Goal: Task Accomplishment & Management: Use online tool/utility

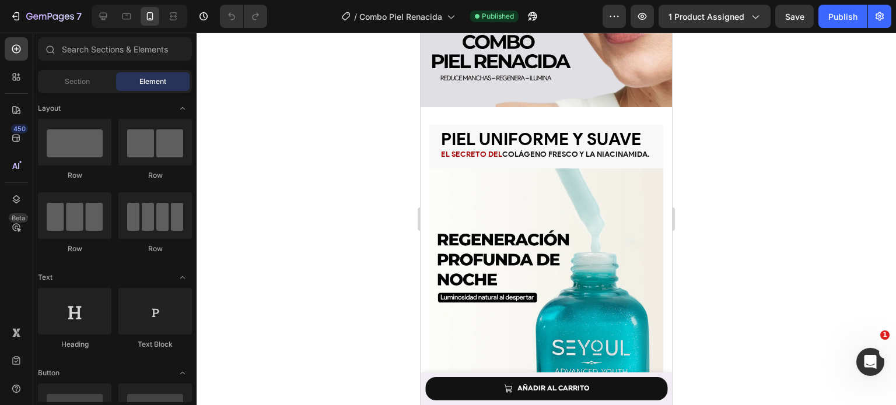
scroll to position [976, 0]
click at [539, 153] on h2 "Piel uniforme y suave El secreto del colágeno fresco y la niacinamida." at bounding box center [546, 147] width 234 height 44
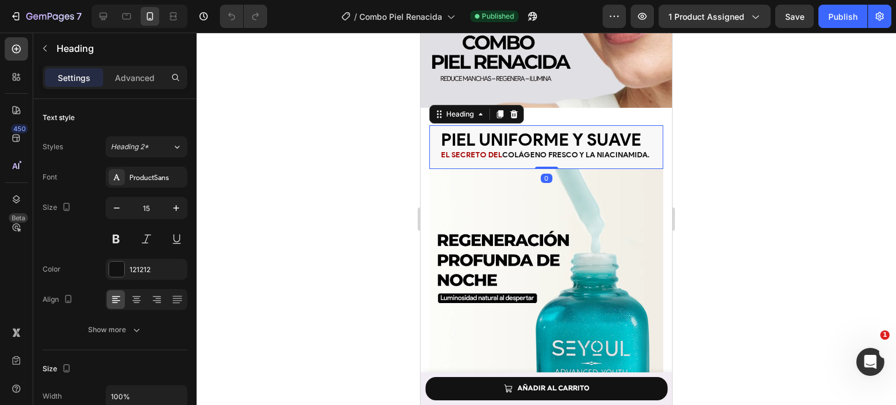
click at [539, 153] on h2 "Piel uniforme y suave El secreto del colágeno fresco y la niacinamida." at bounding box center [546, 147] width 234 height 44
click at [502, 152] on strong "colágeno fresco y la niacinamida." at bounding box center [576, 154] width 148 height 9
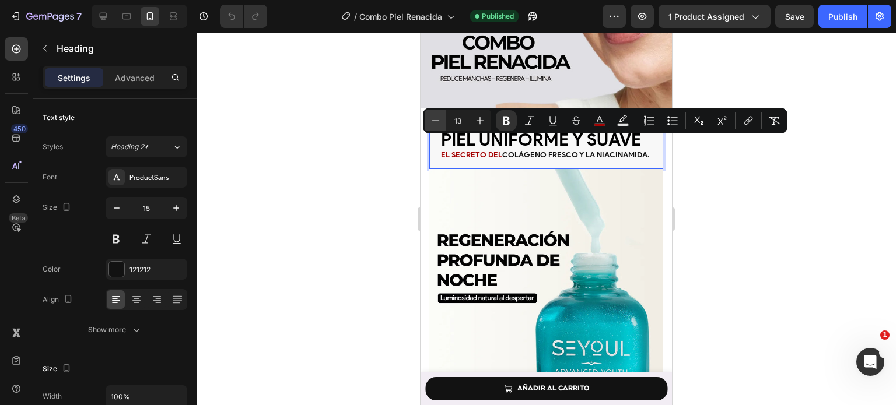
click at [431, 122] on icon "Editor contextual toolbar" at bounding box center [436, 121] width 12 height 12
click at [476, 123] on icon "Editor contextual toolbar" at bounding box center [480, 121] width 12 height 12
type input "12"
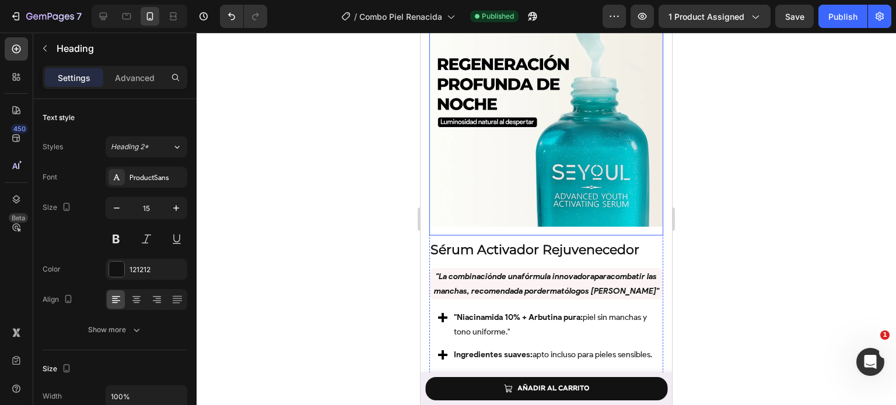
scroll to position [1228, 0]
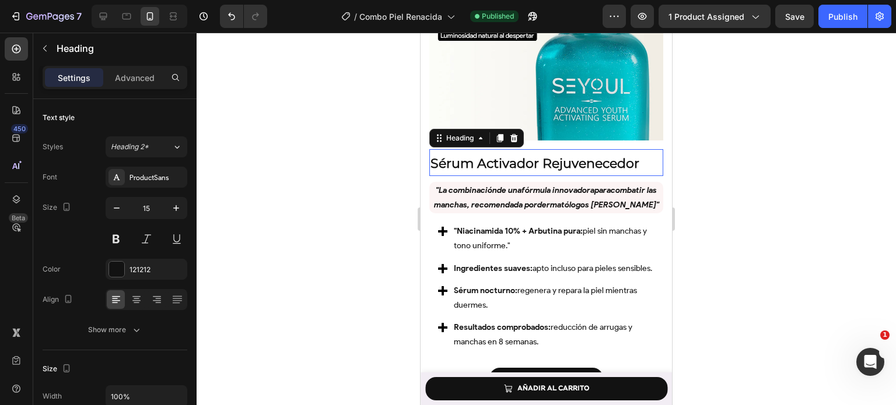
click at [514, 156] on strong "Sérum Activador Rejuvenecedor" at bounding box center [534, 164] width 209 height 16
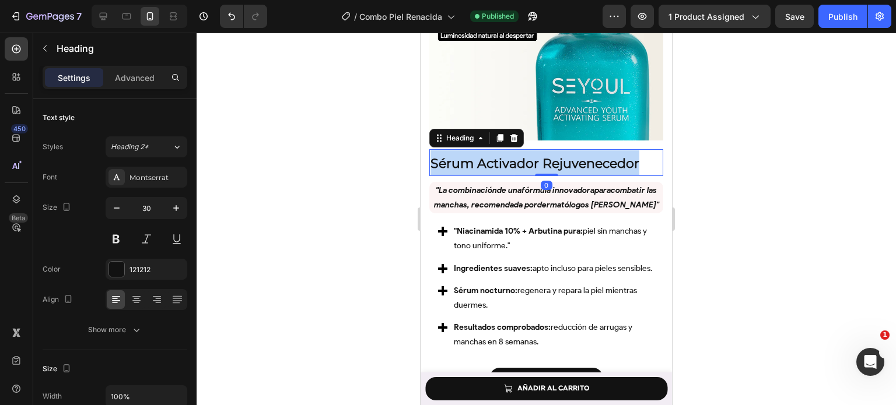
click at [514, 156] on strong "Sérum Activador Rejuvenecedor" at bounding box center [534, 164] width 209 height 16
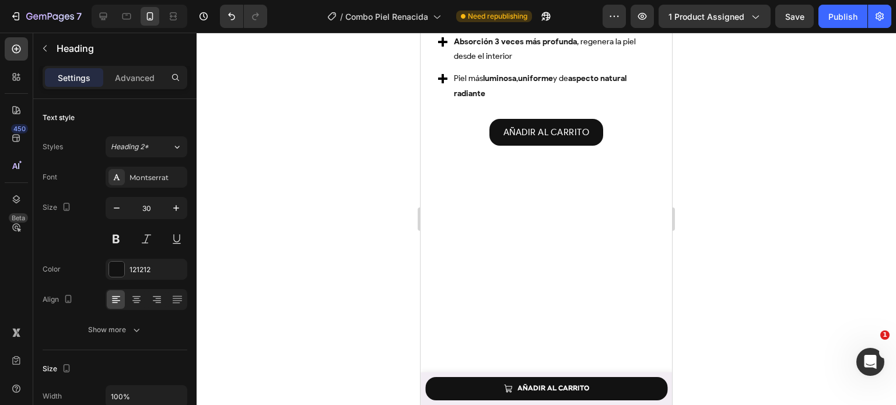
scroll to position [1708, 0]
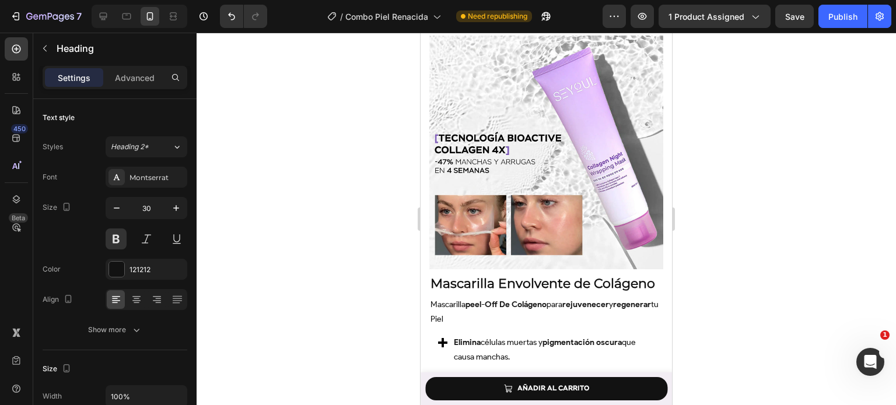
scroll to position [2210, 0]
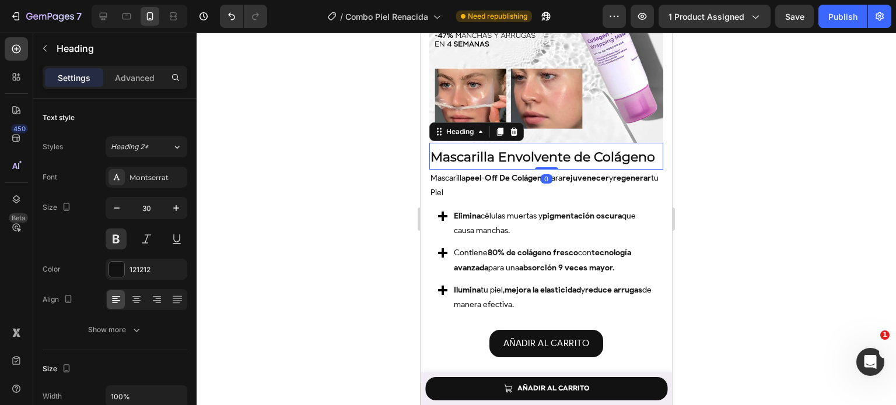
click at [549, 149] on strong "Mascarilla Envolvente de Colágeno" at bounding box center [542, 157] width 225 height 16
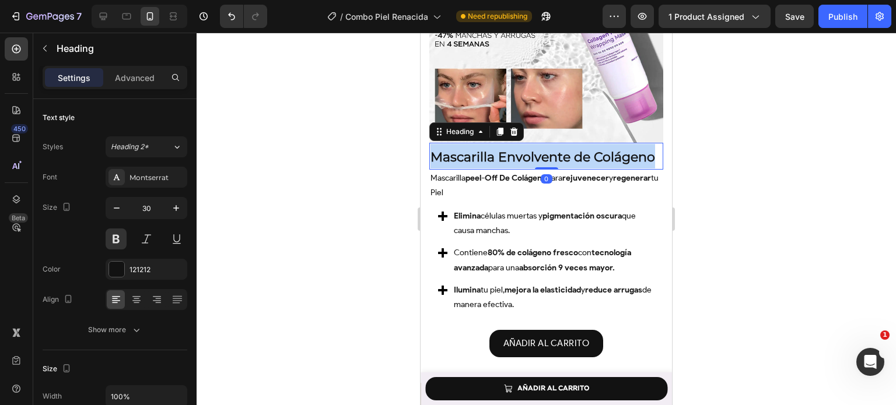
click at [549, 149] on strong "Mascarilla Envolvente de Colágeno" at bounding box center [542, 157] width 225 height 16
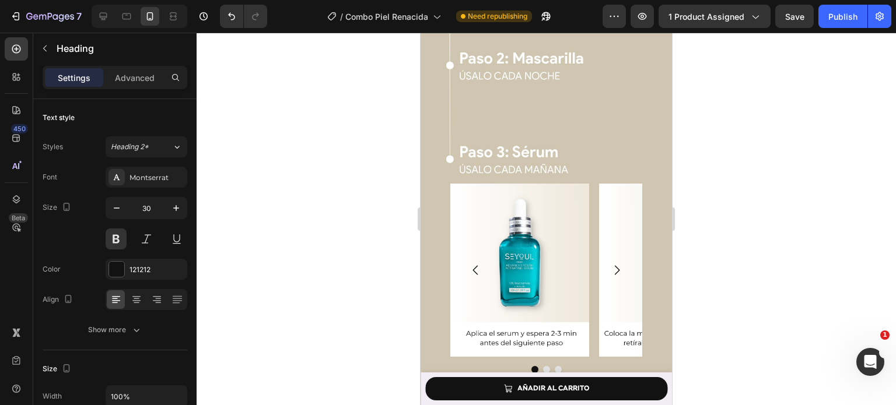
scroll to position [2823, 0]
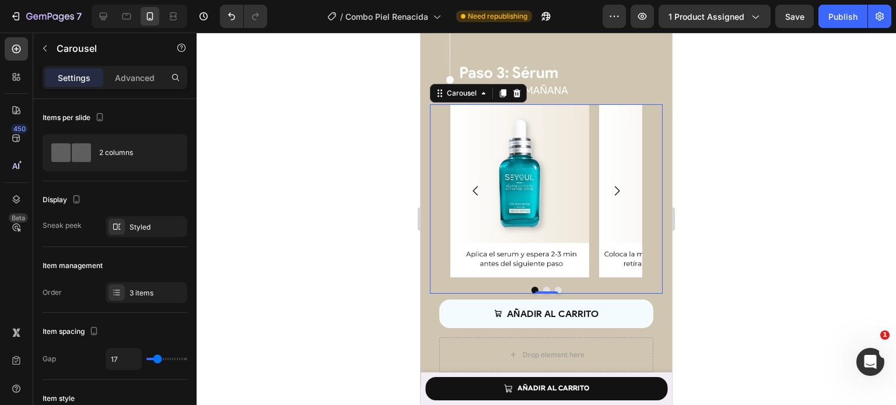
click at [610, 184] on icon "Carousel Next Arrow" at bounding box center [616, 190] width 13 height 13
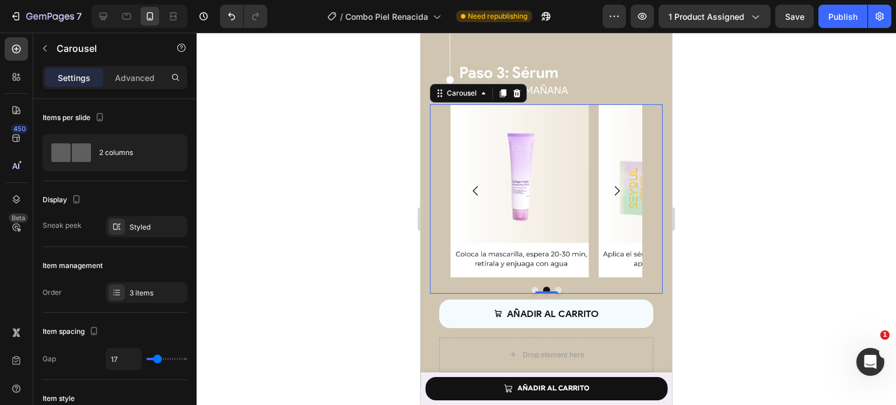
click at [615, 186] on icon "Carousel Next Arrow" at bounding box center [617, 190] width 5 height 9
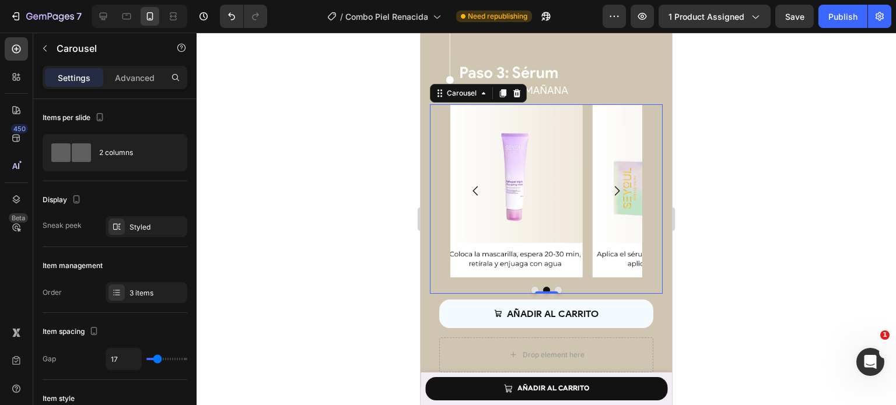
click at [615, 186] on icon "Carousel Next Arrow" at bounding box center [617, 190] width 5 height 9
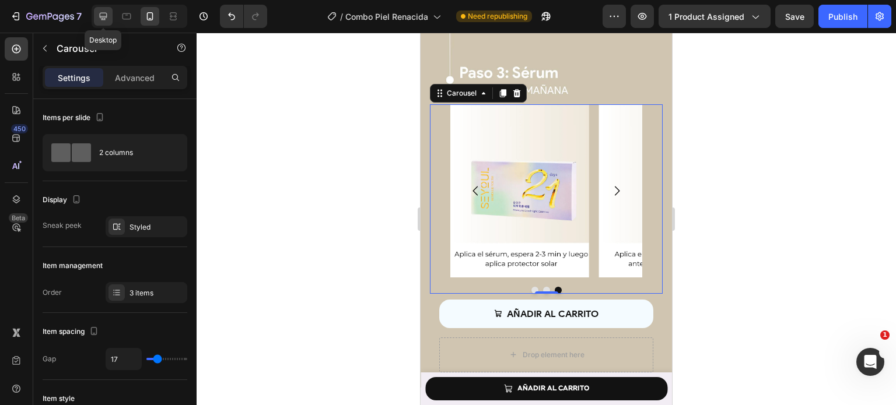
click at [102, 20] on icon at bounding box center [104, 17] width 8 height 8
type input "1200"
type input "16"
type input "24"
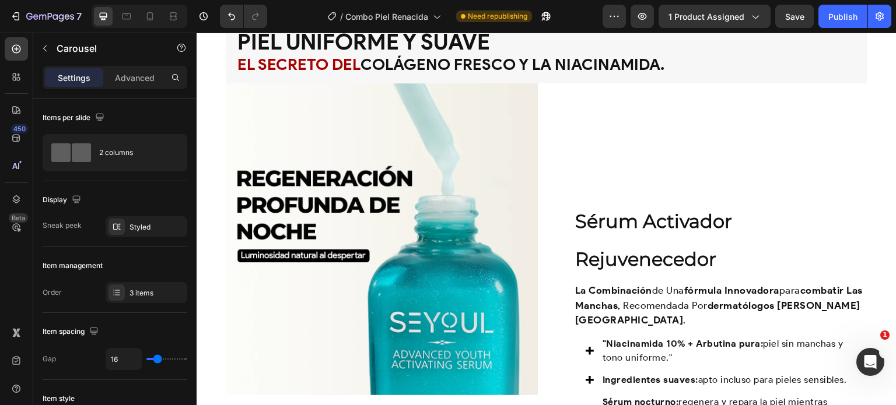
scroll to position [858, 0]
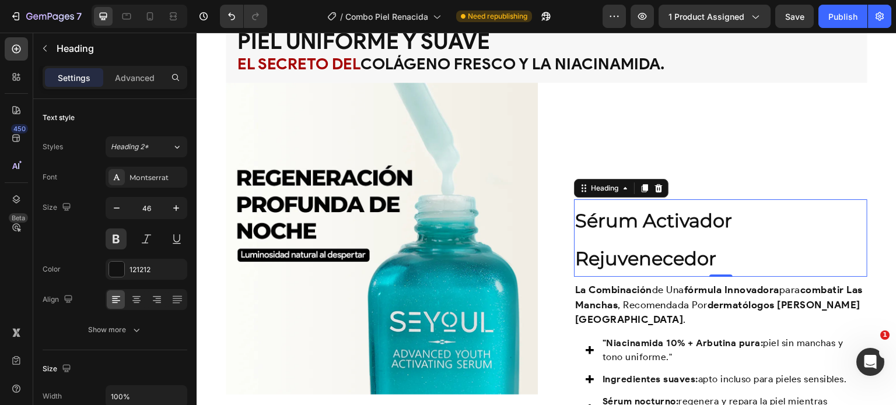
click at [671, 242] on h2 "Sérum Activador Rejuvenecedor" at bounding box center [720, 238] width 293 height 78
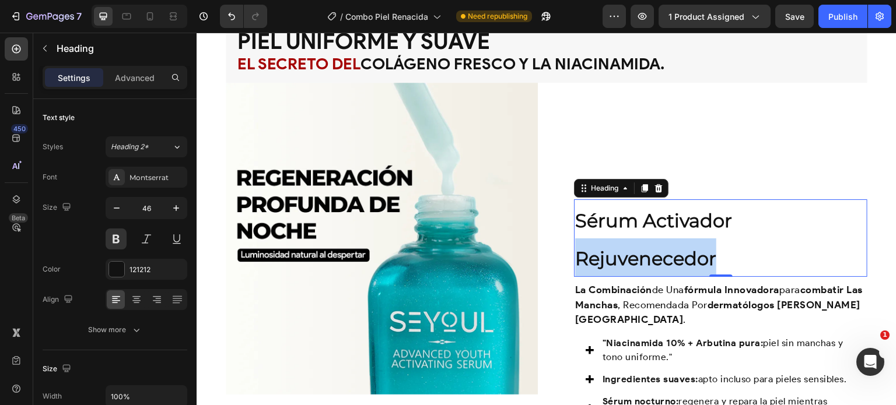
click at [671, 242] on p "Sérum Activador Rejuvenecedor" at bounding box center [720, 239] width 291 height 76
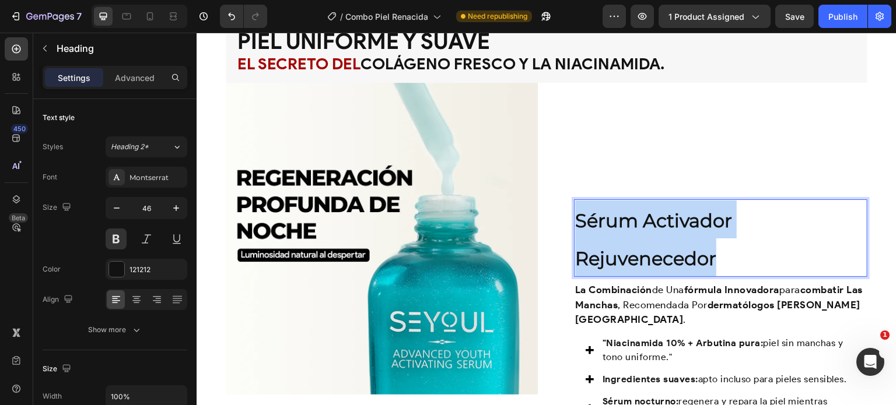
click at [671, 242] on p "Sérum Activador Rejuvenecedor" at bounding box center [720, 239] width 291 height 76
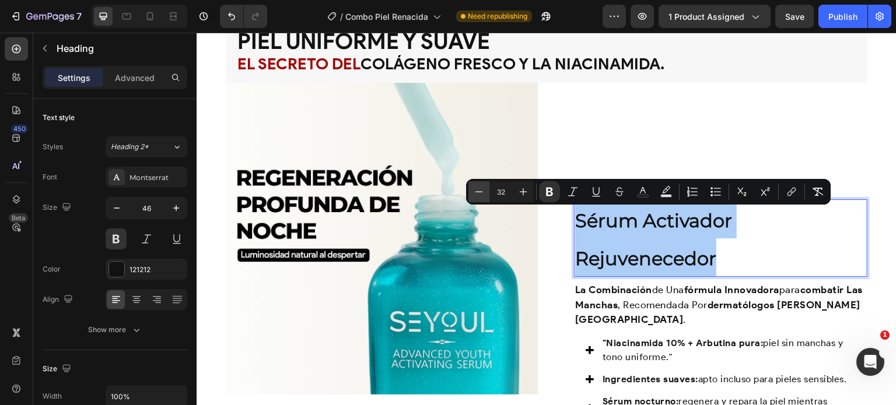
click at [481, 195] on icon "Editor contextual toolbar" at bounding box center [479, 192] width 12 height 12
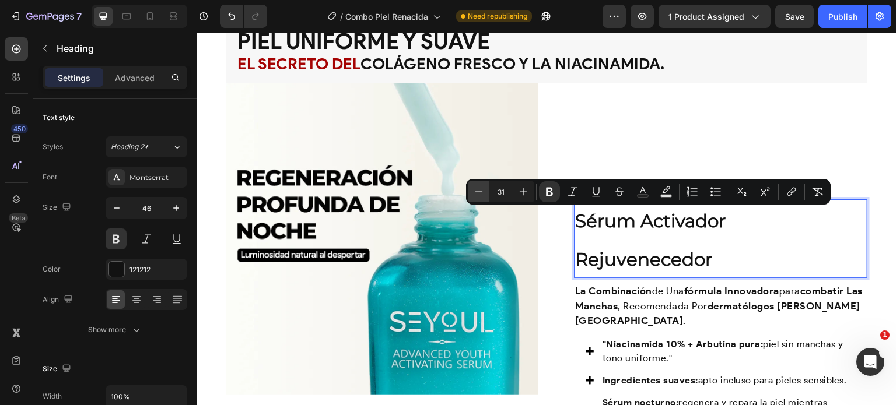
click at [481, 195] on icon "Editor contextual toolbar" at bounding box center [479, 192] width 12 height 12
type input "30"
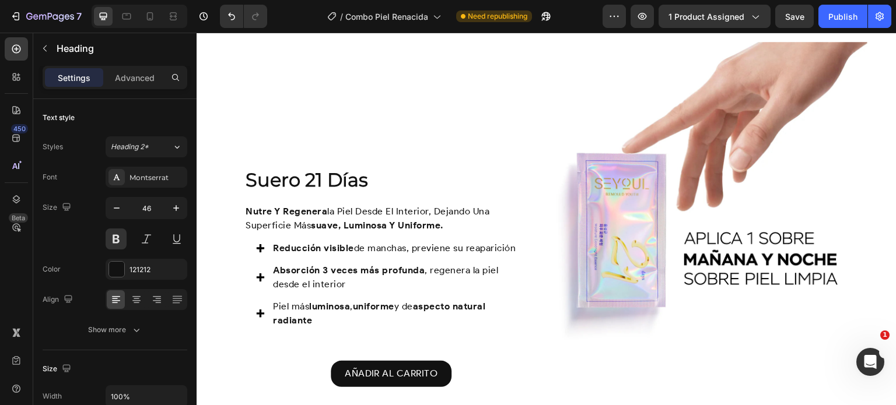
scroll to position [1317, 0]
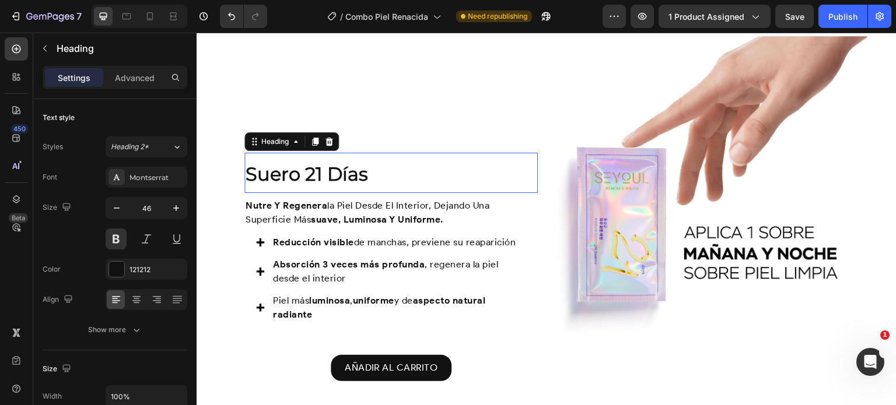
click at [347, 177] on span "Suero 21 Días" at bounding box center [307, 174] width 122 height 23
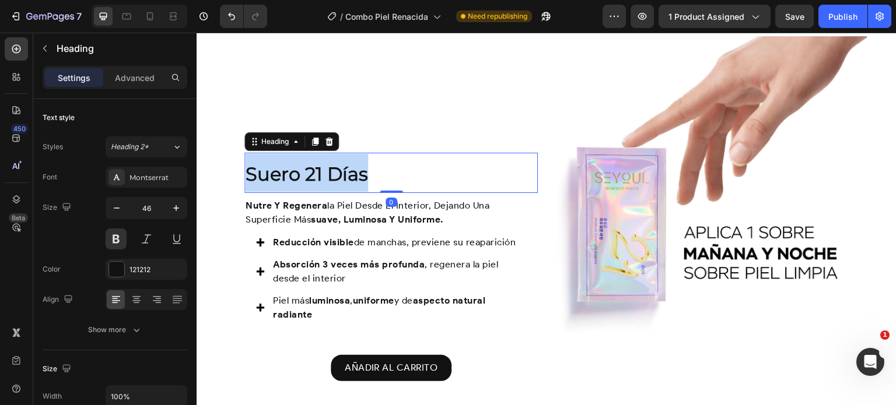
click at [347, 177] on span "Suero 21 Días" at bounding box center [307, 174] width 122 height 23
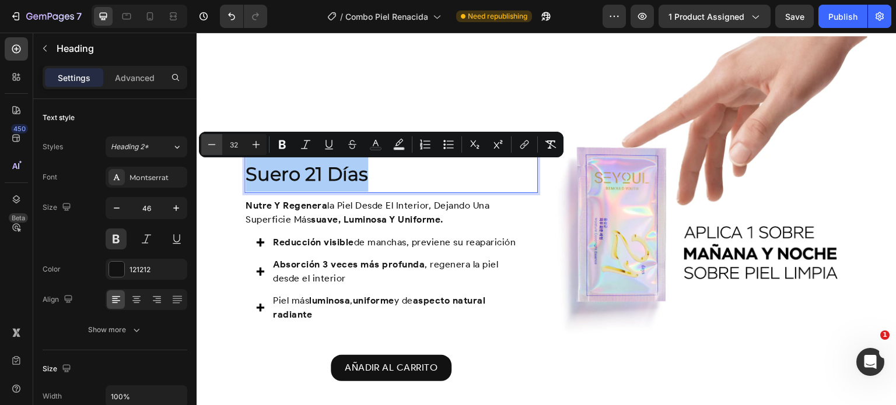
click at [214, 150] on icon "Editor contextual toolbar" at bounding box center [212, 145] width 12 height 12
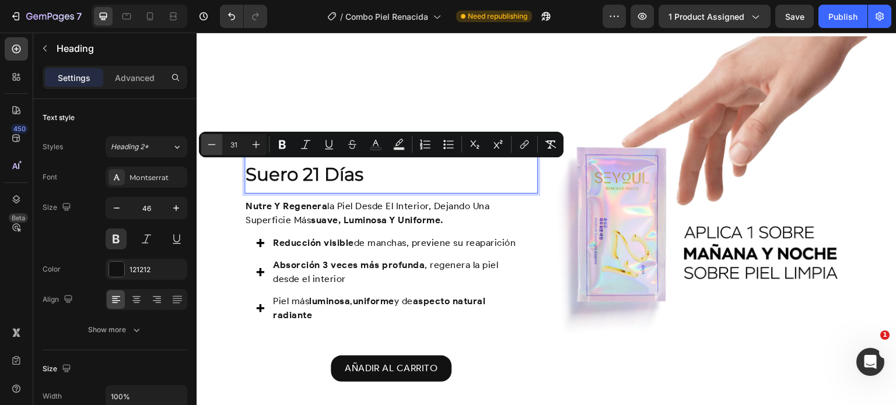
click at [214, 150] on icon "Editor contextual toolbar" at bounding box center [212, 145] width 12 height 12
type input "30"
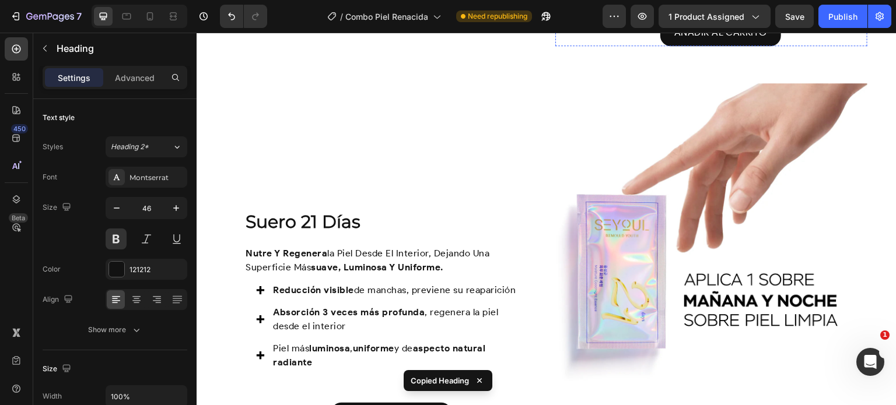
scroll to position [1287, 0]
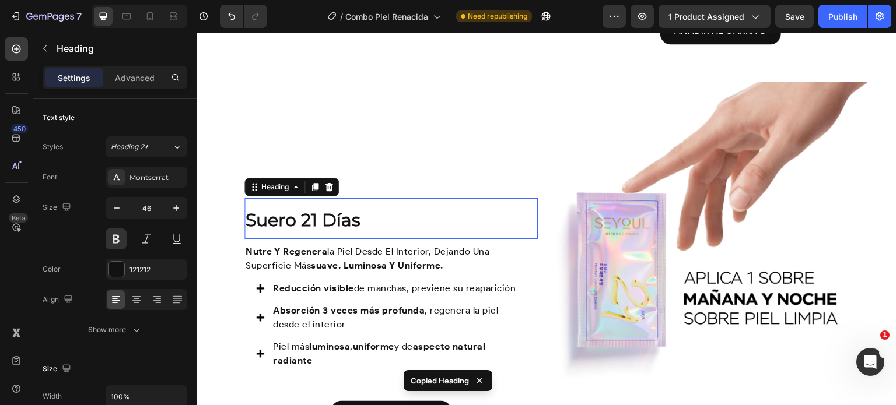
click at [348, 217] on h2 "Suero 21 Días" at bounding box center [390, 218] width 293 height 41
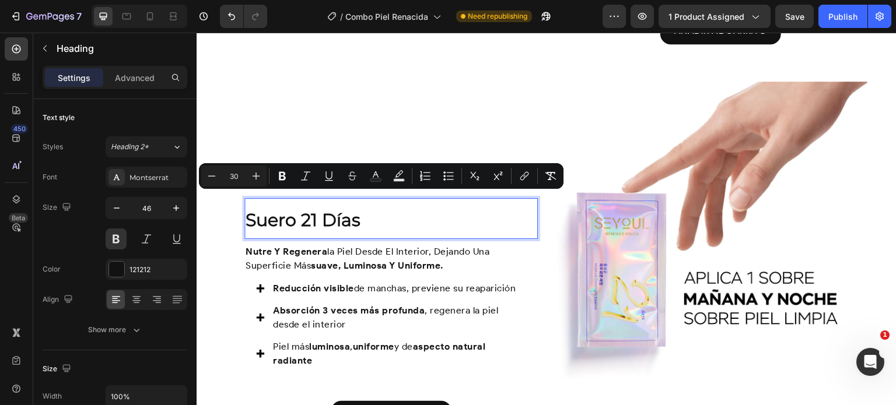
click at [281, 209] on span "Suero 21 Días" at bounding box center [303, 220] width 115 height 22
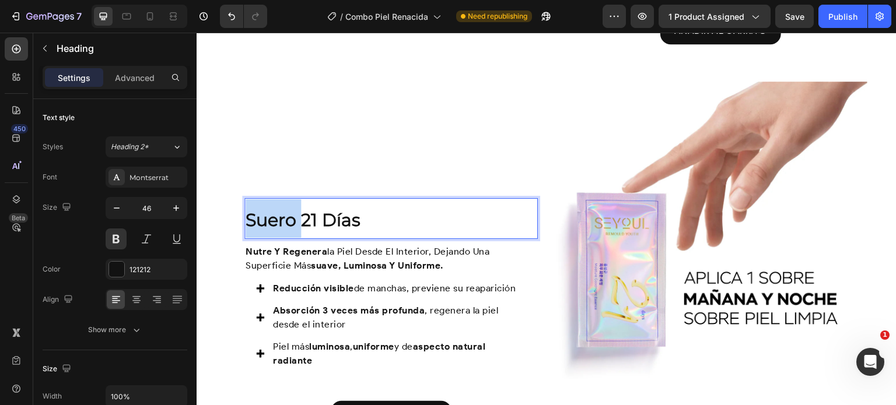
click at [281, 209] on span "Suero 21 Días" at bounding box center [303, 220] width 115 height 22
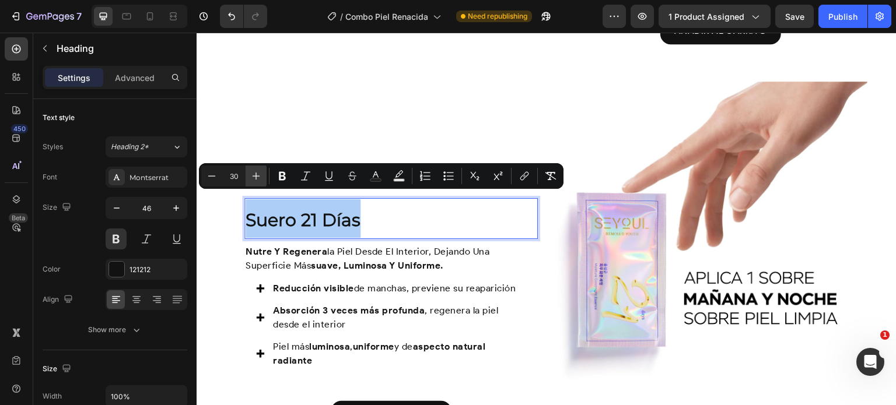
click at [261, 177] on icon "Editor contextual toolbar" at bounding box center [256, 176] width 12 height 12
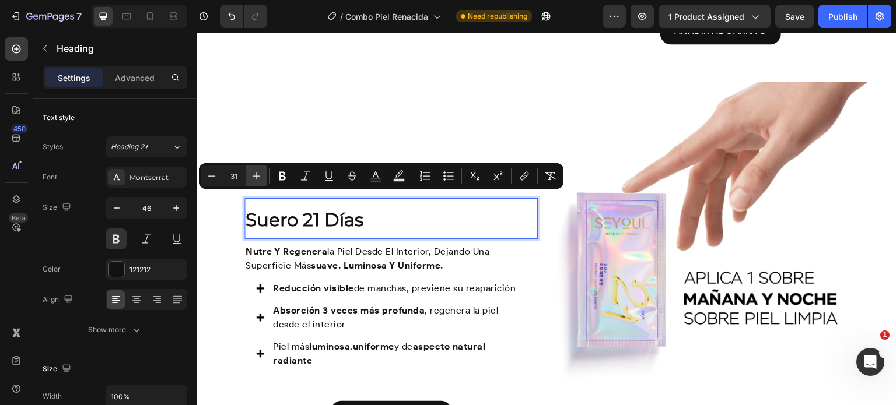
click at [261, 177] on icon "Editor contextual toolbar" at bounding box center [256, 176] width 12 height 12
type input "32"
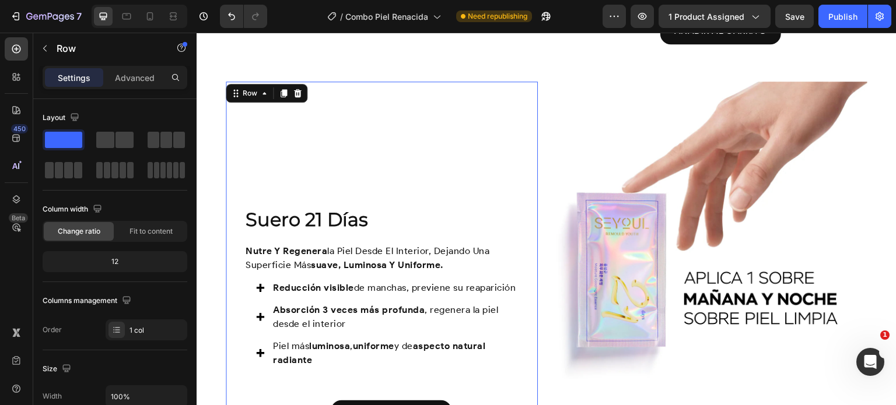
click at [467, 109] on div "⁠⁠⁠⁠⁠⁠⁠ Suero 21 Días Heading nutre y regenera la piel desde el interior, dejan…" at bounding box center [382, 258] width 312 height 353
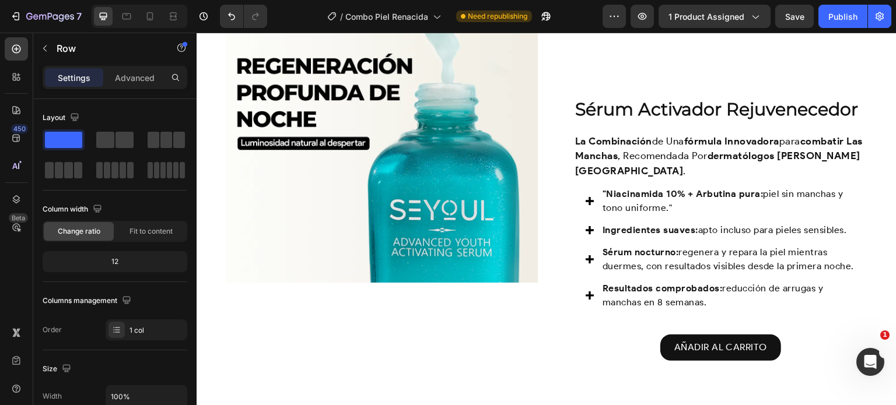
scroll to position [911, 0]
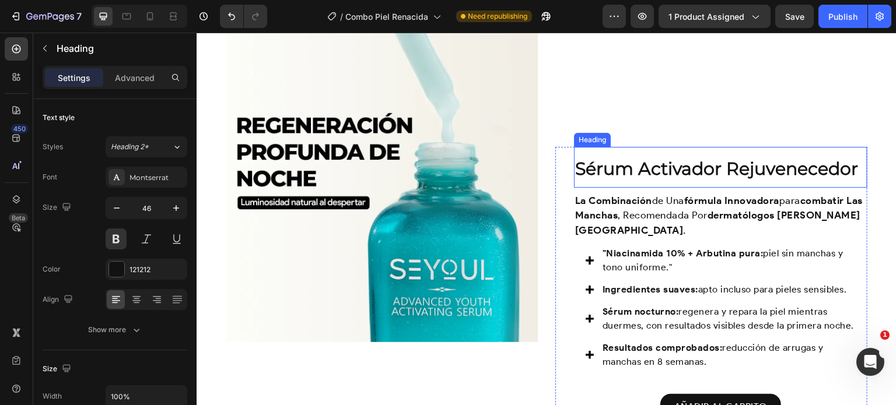
click at [624, 177] on strong "Sérum Activador Rejuvenecedor" at bounding box center [716, 169] width 283 height 22
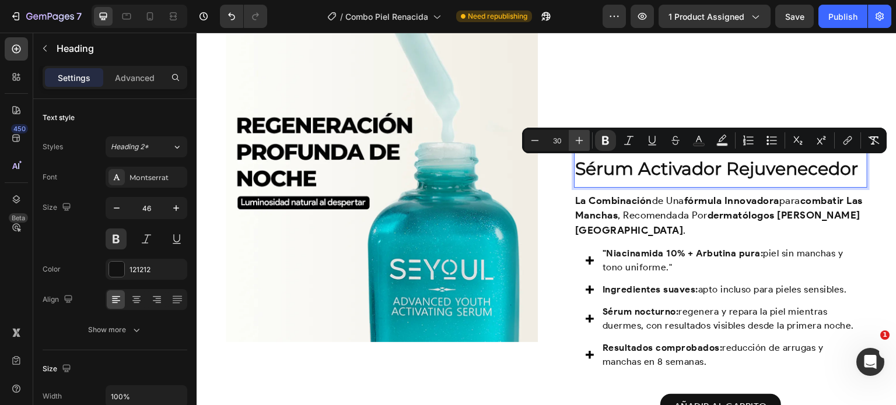
click at [572, 143] on button "Plus" at bounding box center [579, 140] width 21 height 21
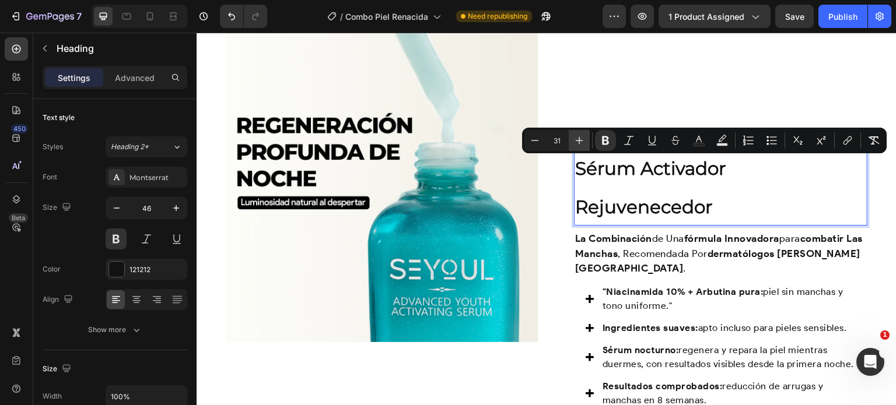
click at [572, 143] on button "Plus" at bounding box center [579, 140] width 21 height 21
type input "32"
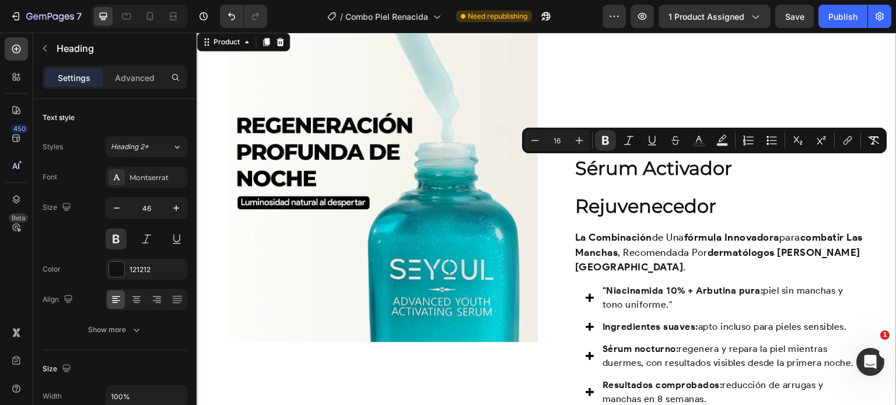
click at [638, 98] on div "Icon Icon Icon Icon Icon Icon List Más de 1.200 mujeres ya lo eligieron Text Bl…" at bounding box center [711, 244] width 312 height 428
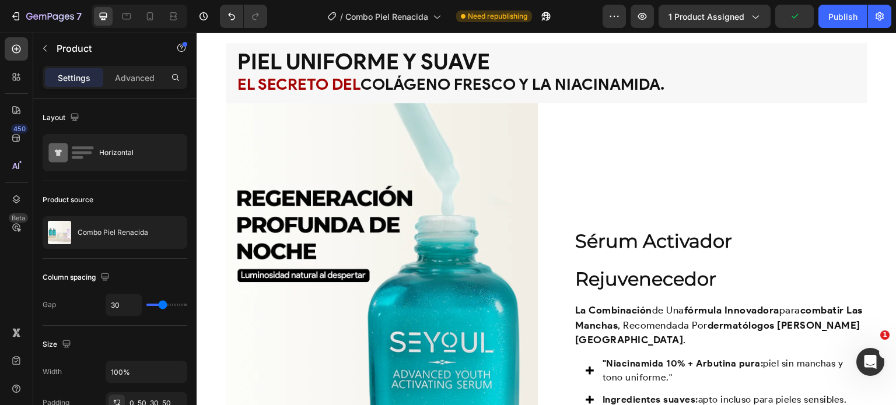
scroll to position [839, 0]
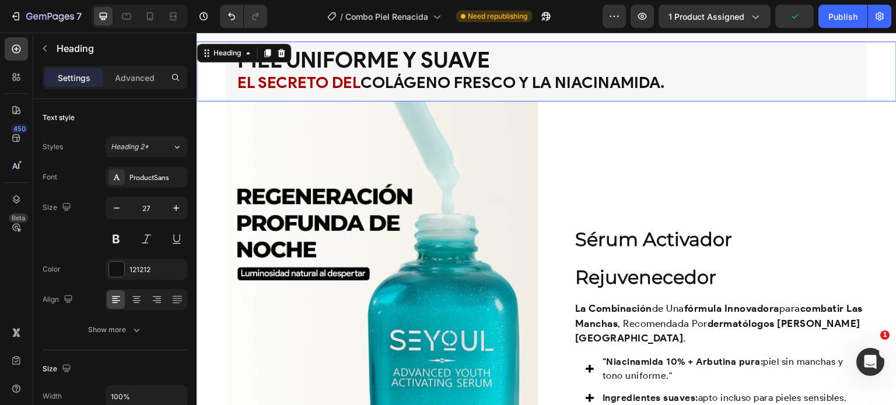
click at [590, 90] on strong "colágeno fresco y la niacinamida." at bounding box center [512, 82] width 304 height 19
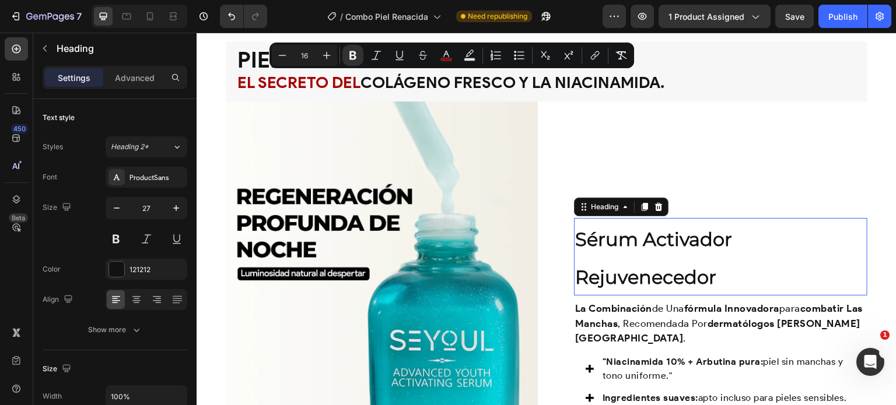
click at [673, 238] on strong "Sérum Activador Rejuvenecedor" at bounding box center [653, 258] width 157 height 61
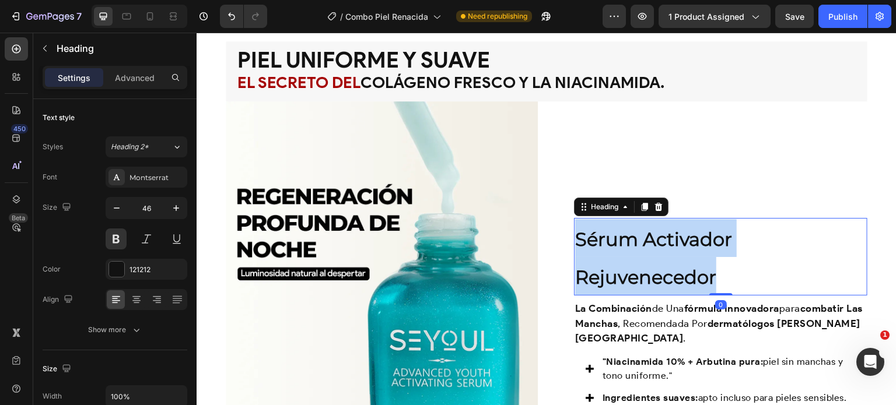
click at [673, 238] on strong "Sérum Activador Rejuvenecedor" at bounding box center [653, 258] width 157 height 61
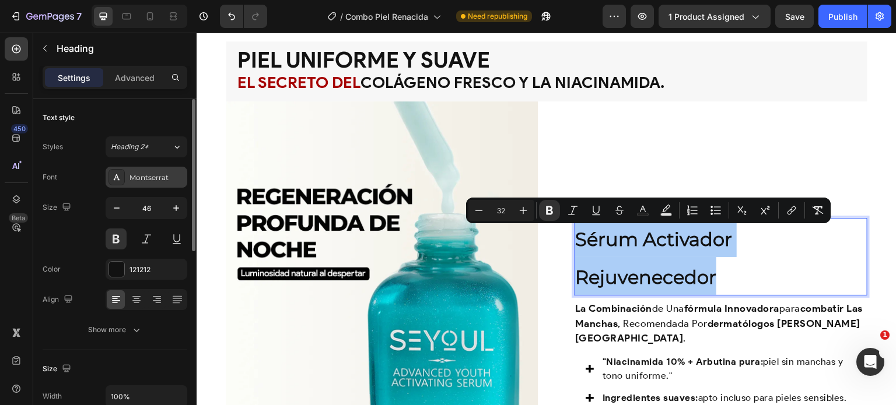
click at [136, 177] on div "Montserrat" at bounding box center [156, 178] width 55 height 10
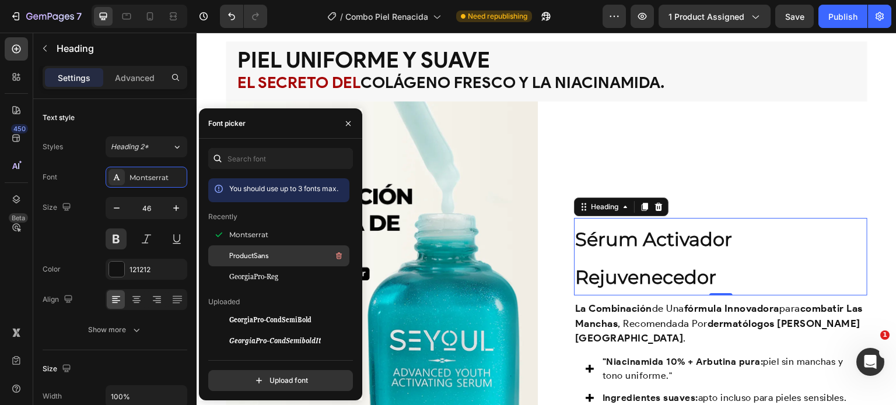
click at [269, 257] on div "ProductSans" at bounding box center [288, 256] width 118 height 14
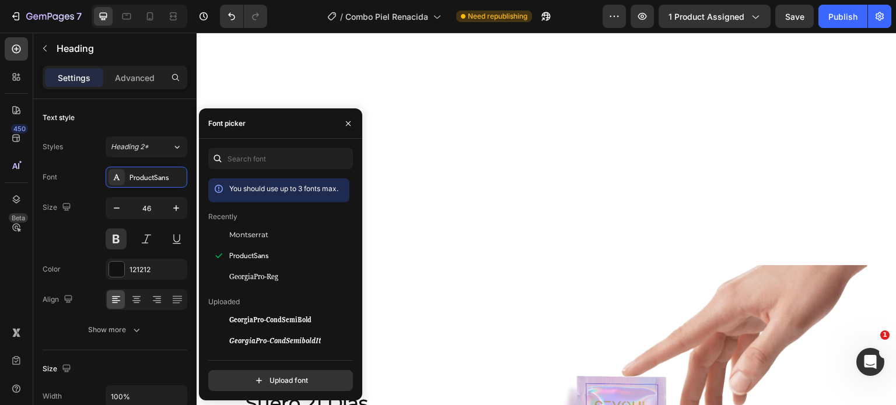
scroll to position [1307, 0]
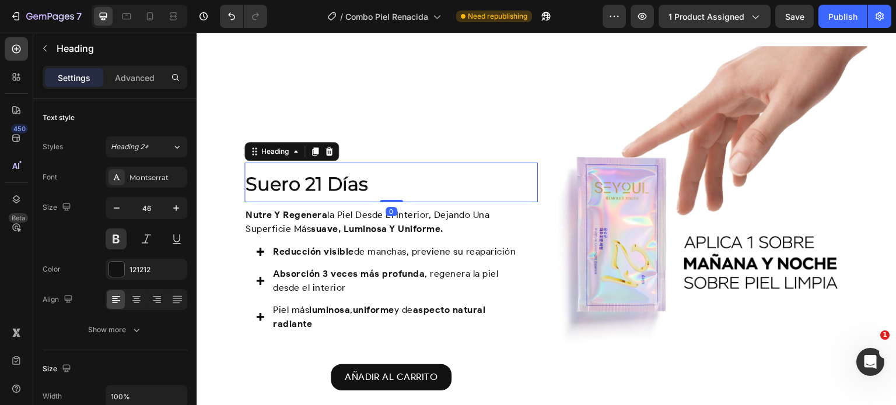
click at [430, 190] on h2 "Suero 21 Días" at bounding box center [390, 183] width 293 height 40
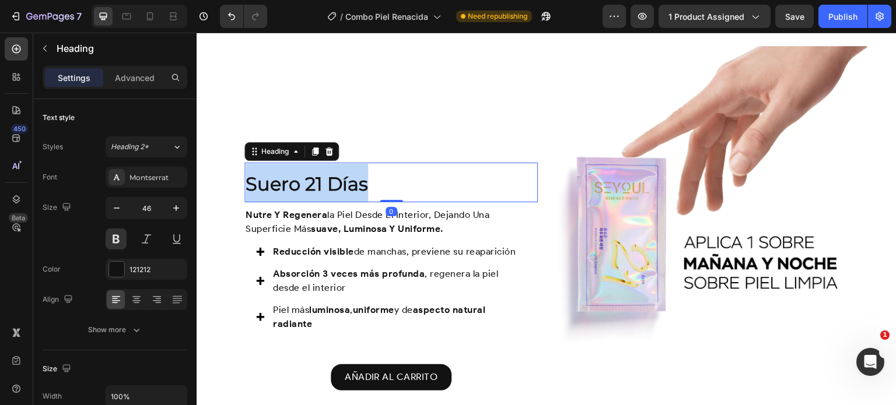
click at [430, 190] on p "Suero 21 Días" at bounding box center [391, 183] width 291 height 38
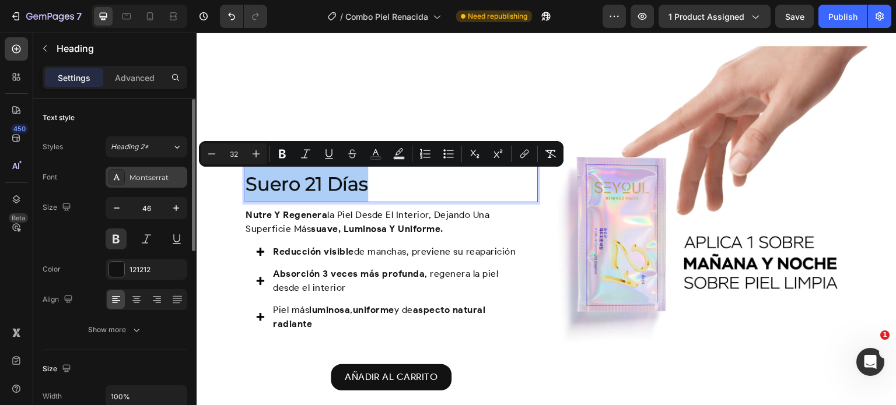
click at [163, 183] on div "Montserrat" at bounding box center [147, 177] width 82 height 21
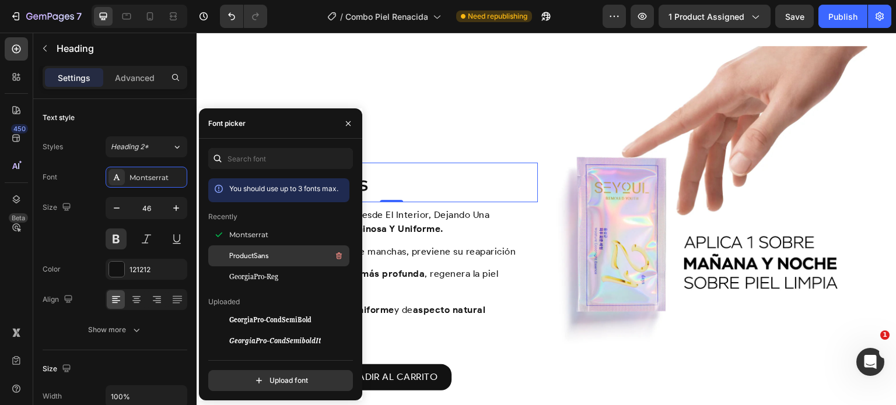
click at [262, 251] on span "ProductSans" at bounding box center [248, 256] width 39 height 10
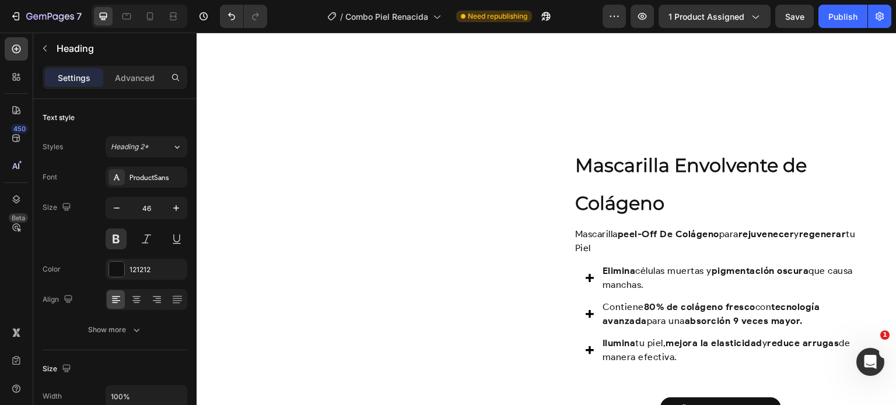
scroll to position [1697, 0]
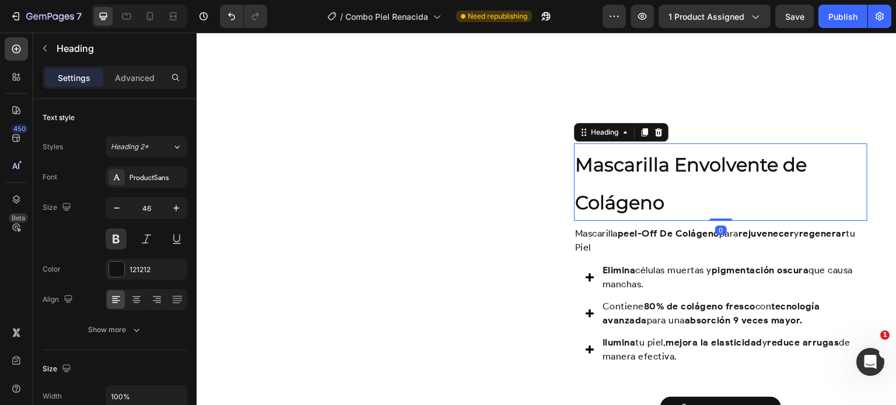
click at [617, 201] on span "Mascarilla Envolvente de Colágeno" at bounding box center [691, 183] width 232 height 61
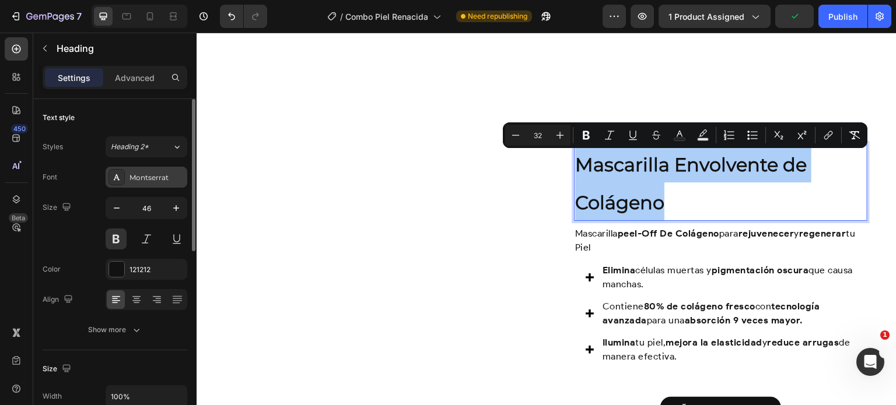
click at [156, 181] on div "Montserrat" at bounding box center [156, 178] width 55 height 10
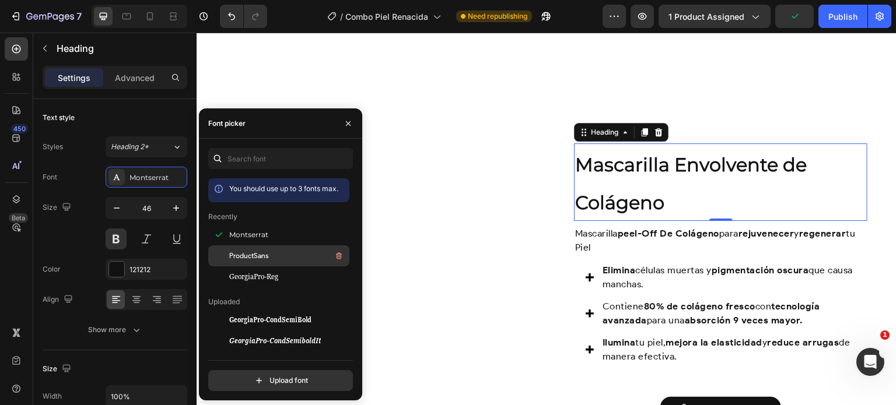
click at [241, 256] on span "ProductSans" at bounding box center [248, 256] width 39 height 10
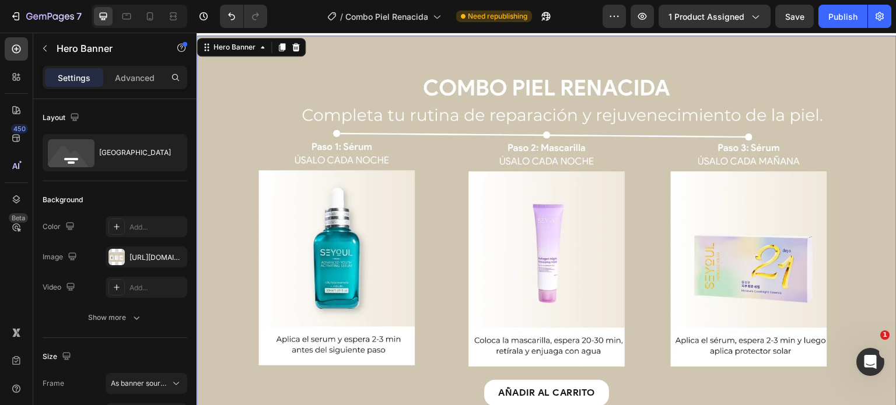
scroll to position [2368, 0]
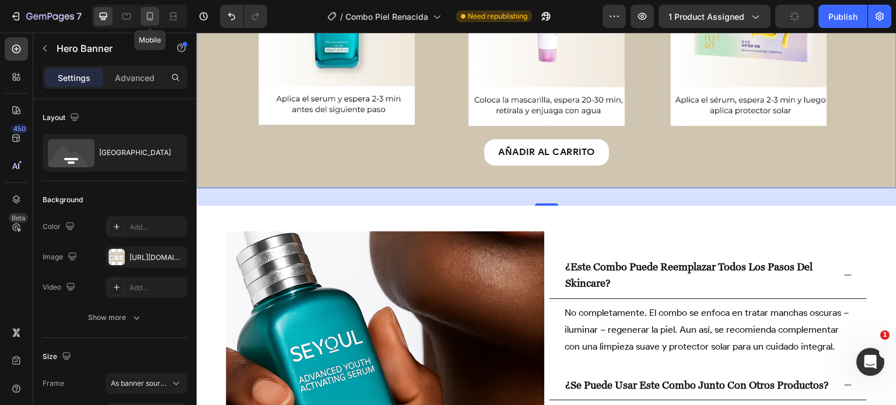
click at [153, 20] on icon at bounding box center [150, 16] width 12 height 12
type input "Auto"
type input "100%"
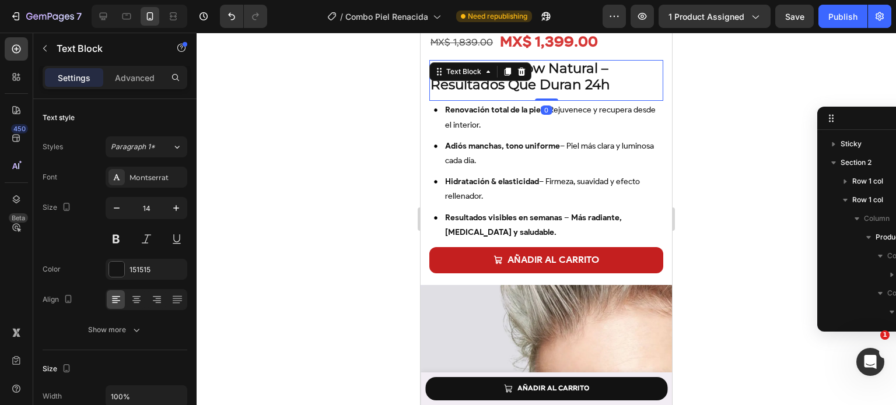
scroll to position [298, 0]
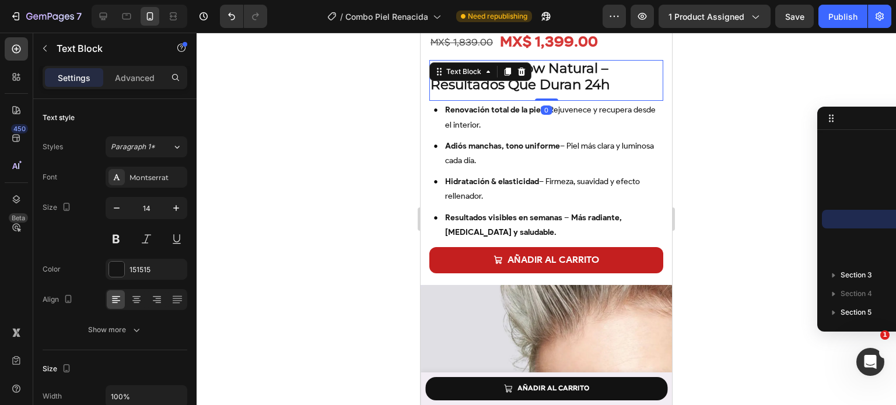
click at [574, 75] on strong "secreto del glow natural – resultados que duran 24h" at bounding box center [520, 76] width 180 height 33
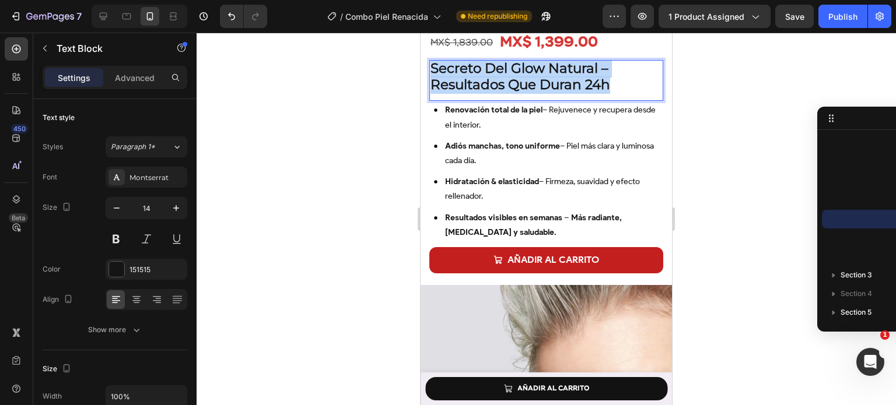
click at [574, 75] on strong "secreto del glow natural – resultados que duran 24h" at bounding box center [520, 76] width 180 height 33
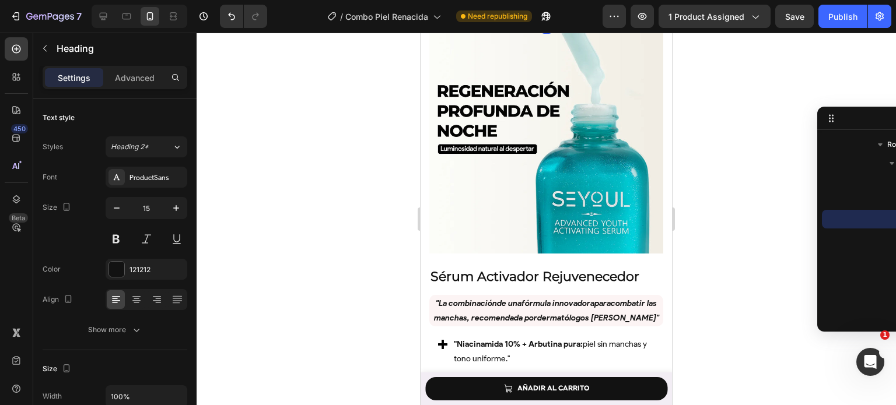
scroll to position [1244, 0]
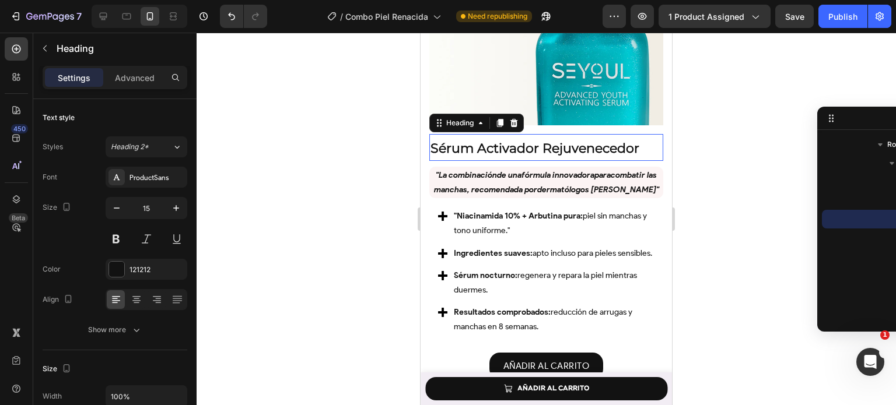
click at [507, 141] on strong "Sérum Activador Rejuvenecedor" at bounding box center [534, 149] width 209 height 16
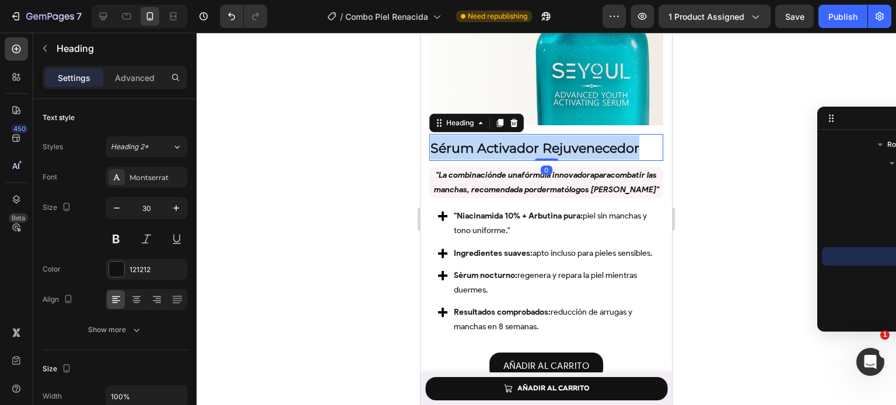
click at [507, 141] on strong "Sérum Activador Rejuvenecedor" at bounding box center [534, 149] width 209 height 16
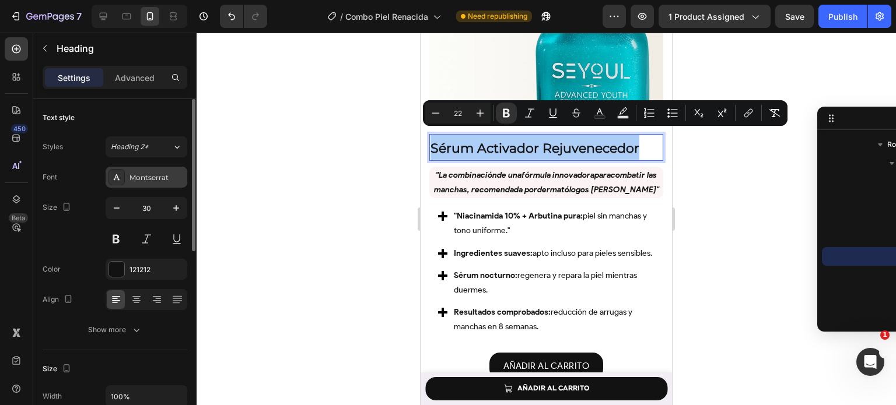
click at [169, 179] on div "Montserrat" at bounding box center [156, 178] width 55 height 10
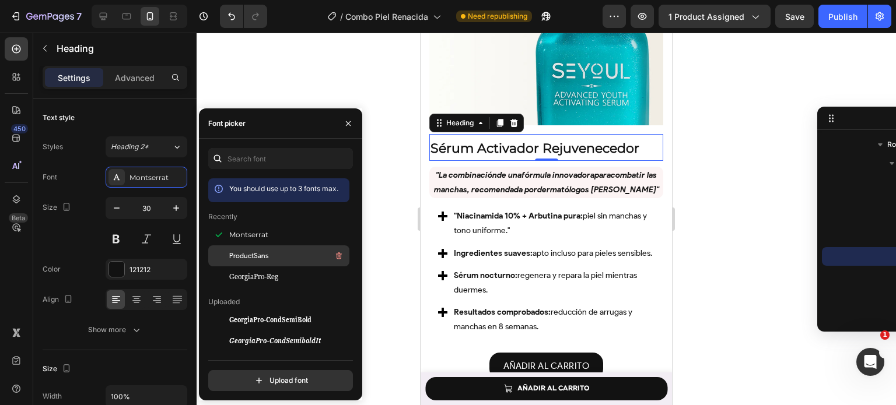
click at [274, 255] on div "ProductSans" at bounding box center [288, 256] width 118 height 14
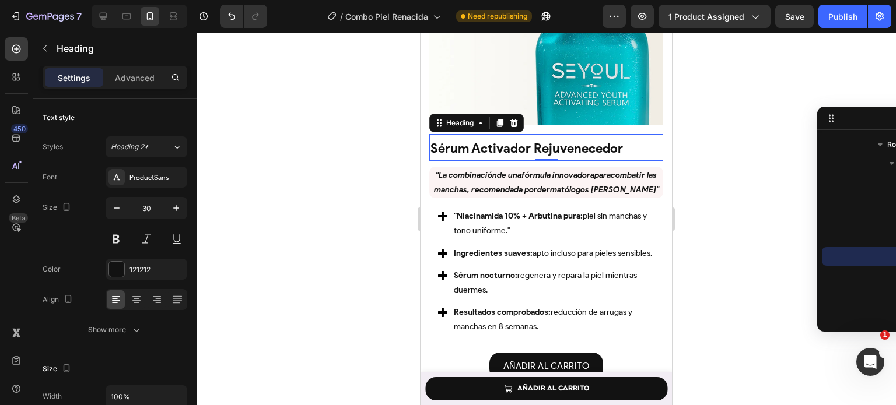
click at [561, 141] on strong "Sérum Activador Rejuvenecedor" at bounding box center [526, 149] width 192 height 16
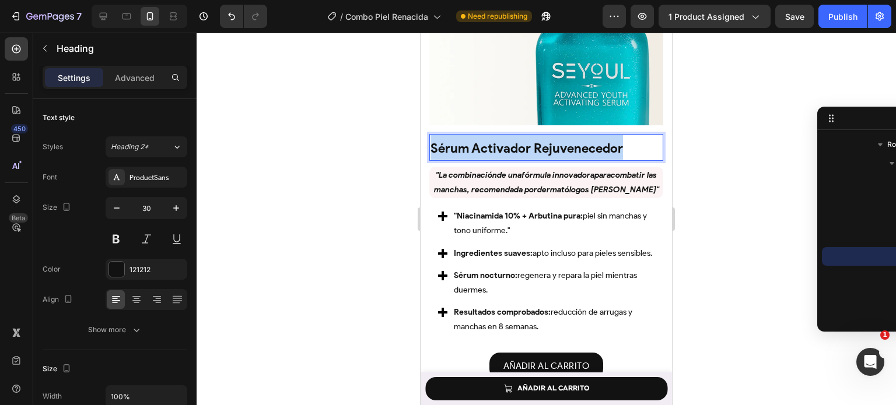
click at [561, 141] on strong "Sérum Activador Rejuvenecedor" at bounding box center [526, 149] width 192 height 16
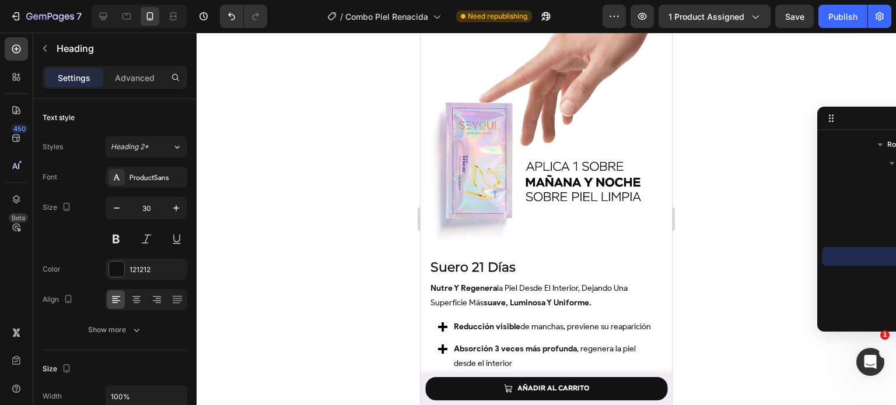
scroll to position [1750, 0]
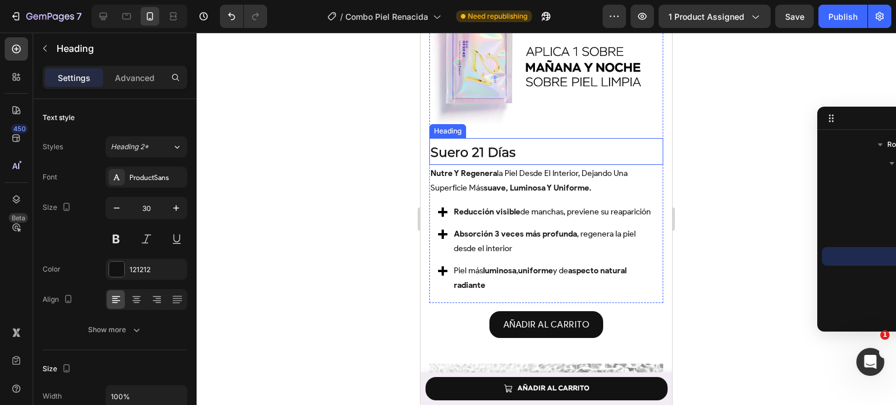
click at [502, 145] on strong "Suero 21 Días" at bounding box center [472, 153] width 85 height 16
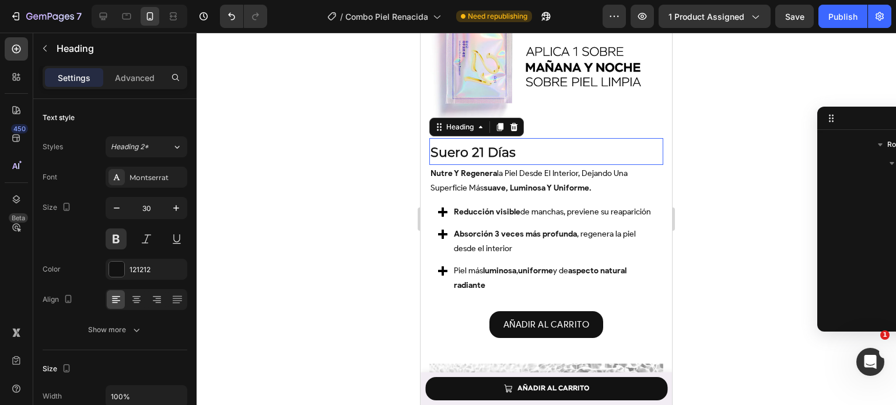
scroll to position [951, 0]
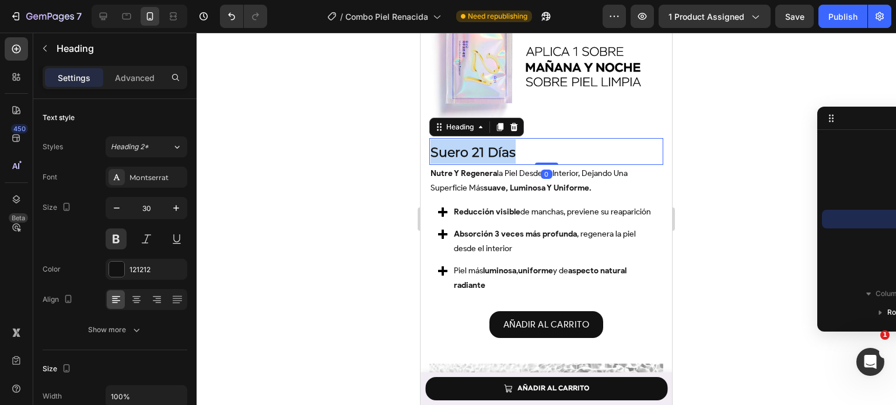
click at [502, 145] on strong "Suero 21 Días" at bounding box center [472, 153] width 85 height 16
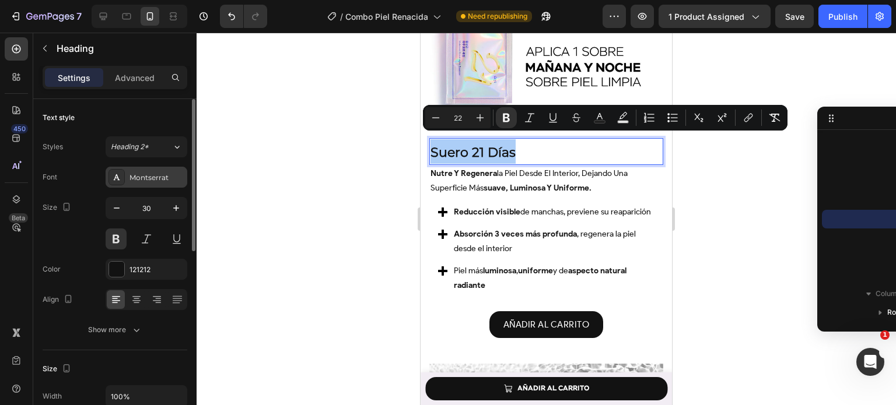
click at [161, 174] on div "Montserrat" at bounding box center [156, 178] width 55 height 10
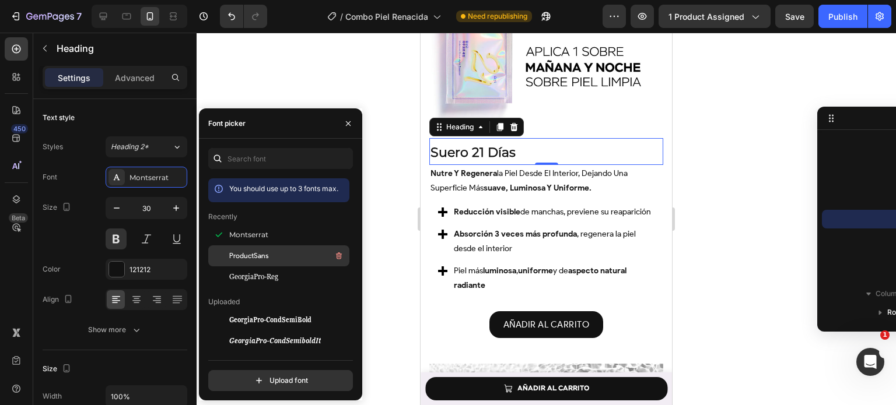
click at [271, 250] on div "ProductSans" at bounding box center [288, 256] width 118 height 14
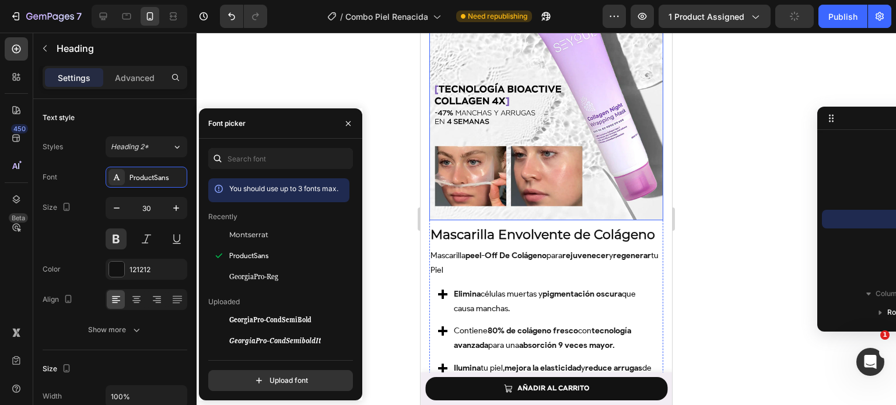
scroll to position [2267, 0]
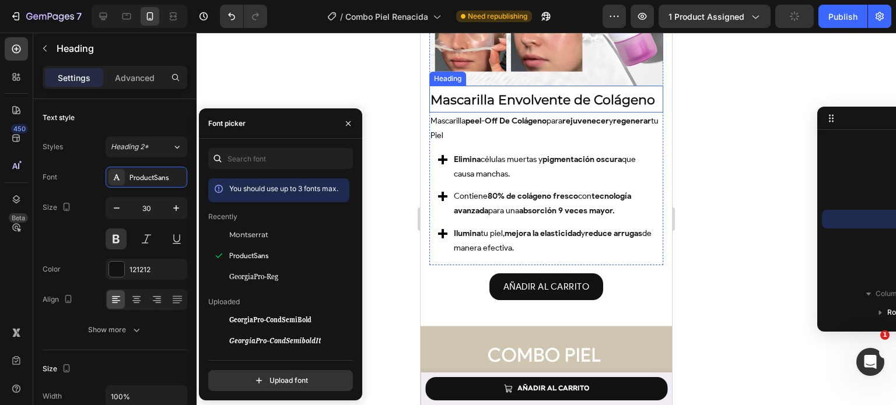
click at [506, 92] on strong "Mascarilla Envolvente de Colágeno" at bounding box center [542, 100] width 225 height 16
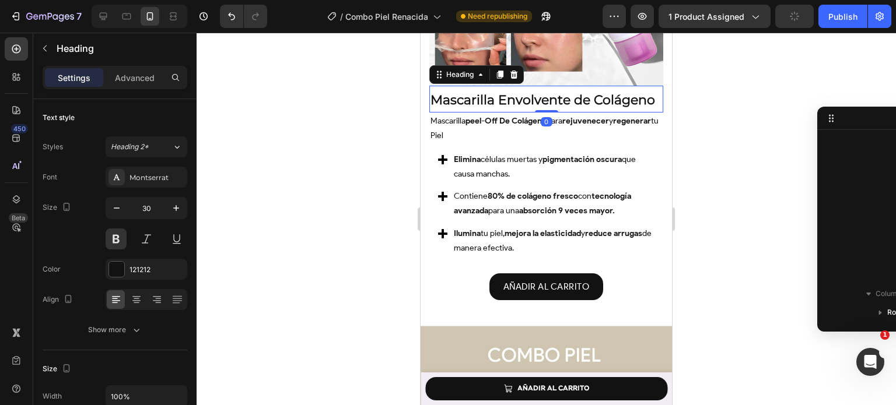
scroll to position [1269, 0]
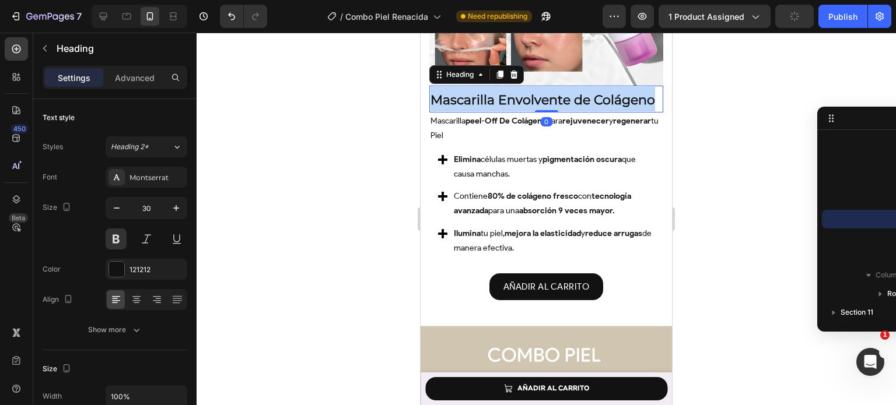
click at [506, 92] on strong "Mascarilla Envolvente de Colágeno" at bounding box center [542, 100] width 225 height 16
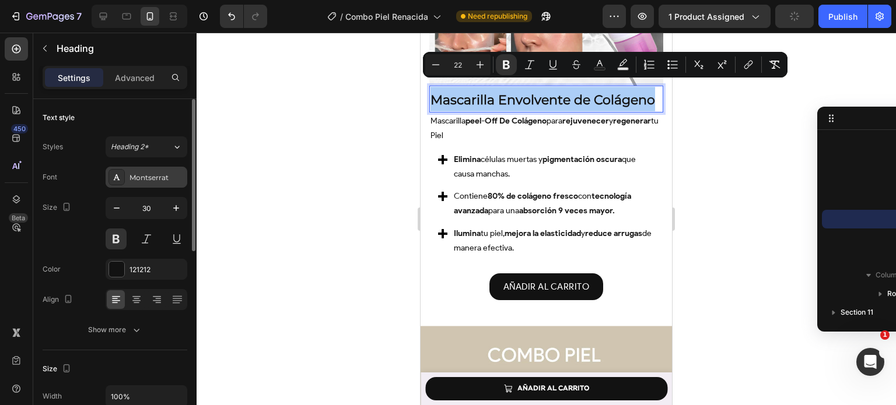
click at [164, 170] on div "Montserrat" at bounding box center [147, 177] width 82 height 21
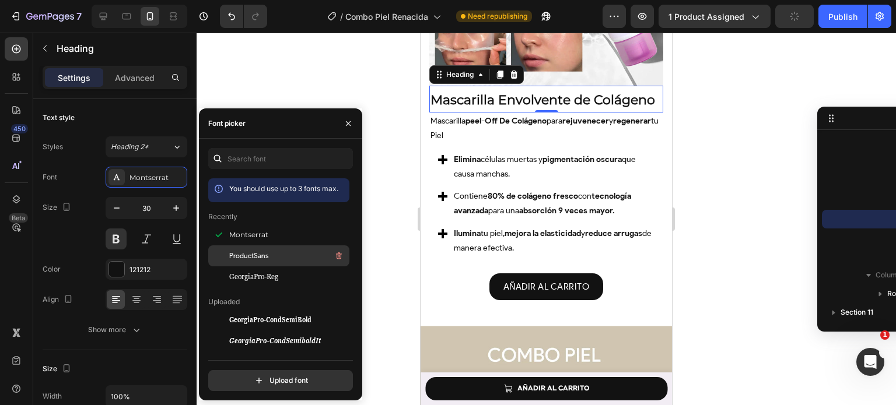
click at [251, 253] on span "ProductSans" at bounding box center [248, 256] width 39 height 10
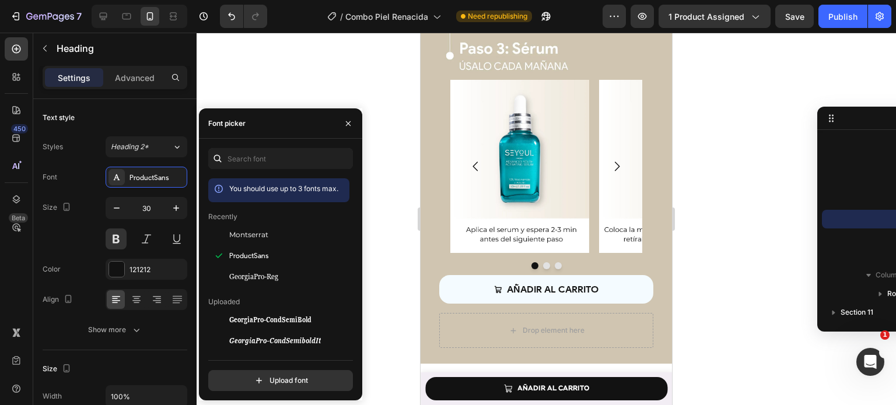
scroll to position [2904, 0]
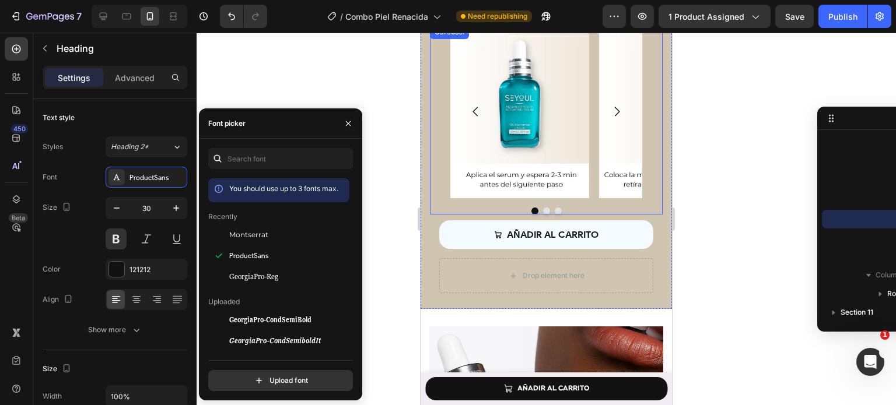
click at [614, 112] on button "Carousel Next Arrow" at bounding box center [617, 112] width 32 height 32
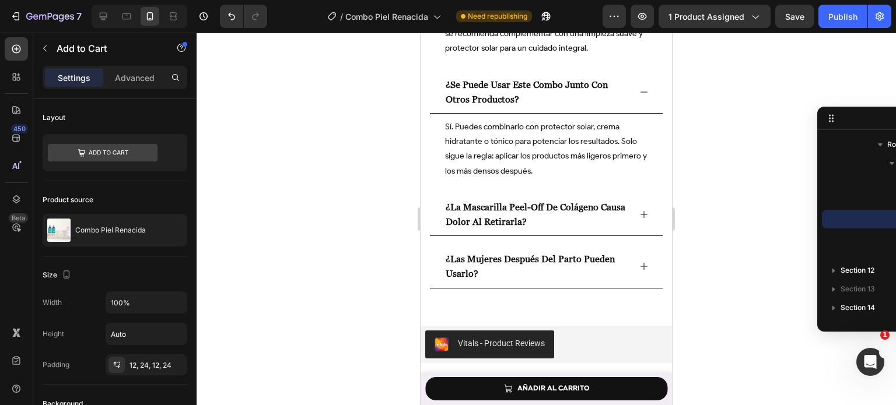
scroll to position [3707, 0]
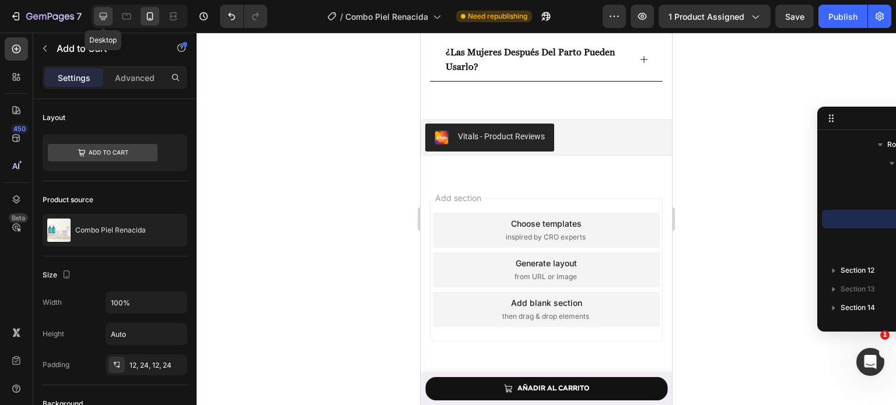
click at [110, 24] on div at bounding box center [103, 16] width 19 height 19
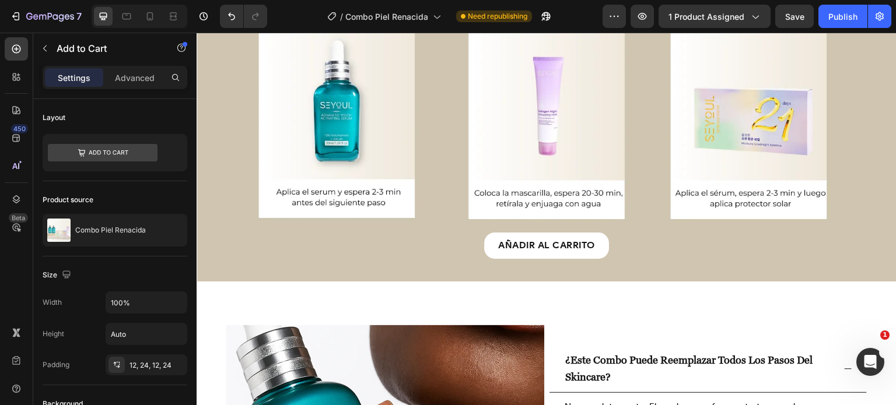
scroll to position [2551, 0]
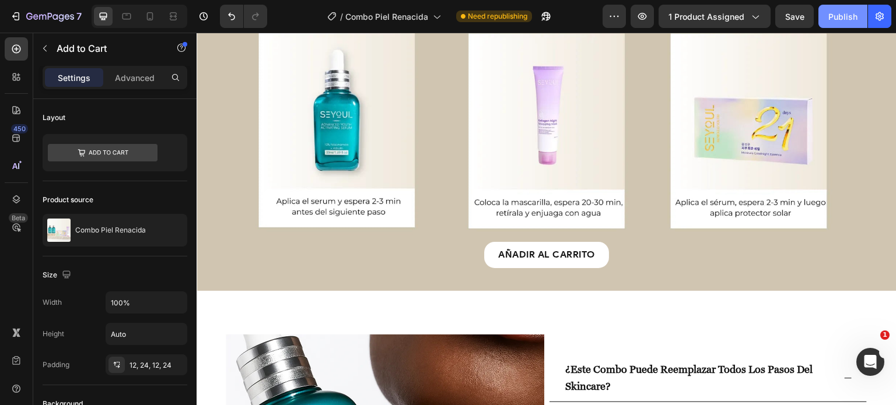
drag, startPoint x: 817, startPoint y: 9, endPoint x: 829, endPoint y: 13, distance: 13.5
click at [829, 13] on div "Preview 1 product assigned Save Publish" at bounding box center [747, 16] width 289 height 23
click at [829, 13] on div "Publish" at bounding box center [842, 16] width 29 height 12
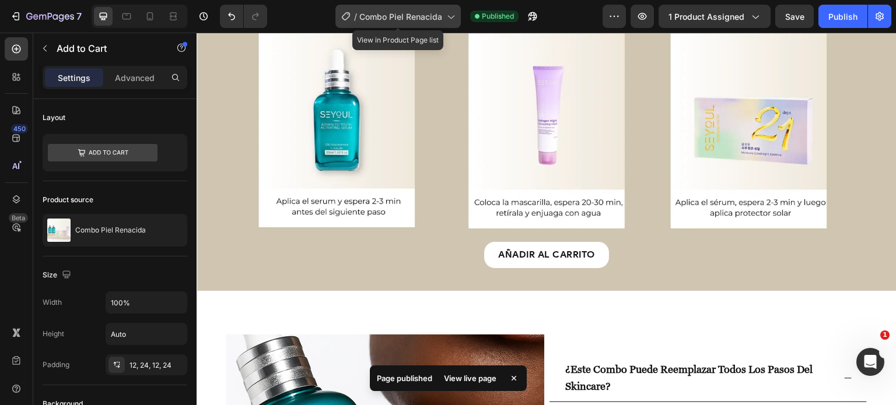
click at [395, 22] on span "Combo Piel Renacida" at bounding box center [400, 16] width 83 height 12
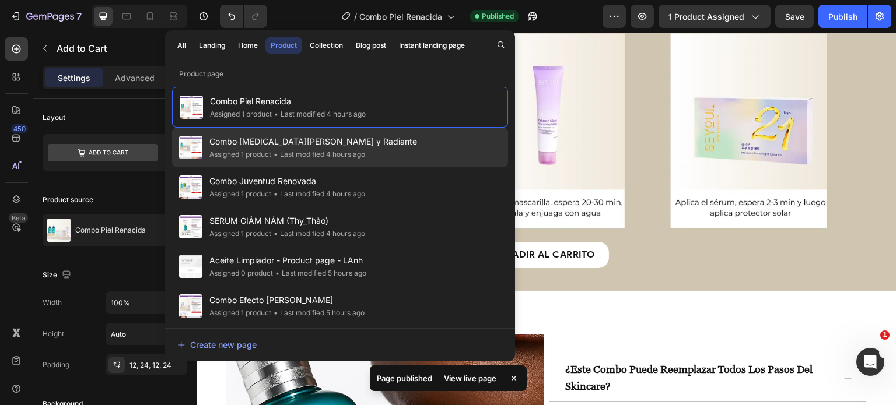
click at [378, 167] on div "Combo Piel Clara y Radiante Assigned 1 product • Last modified 4 hours ago" at bounding box center [340, 187] width 336 height 40
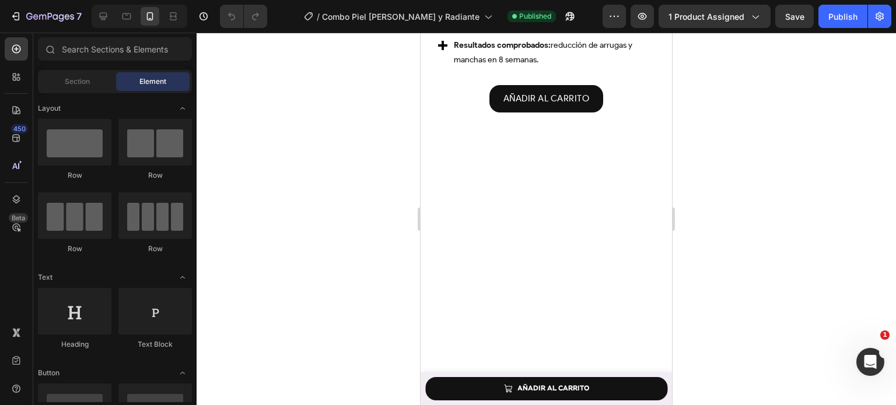
scroll to position [975, 0]
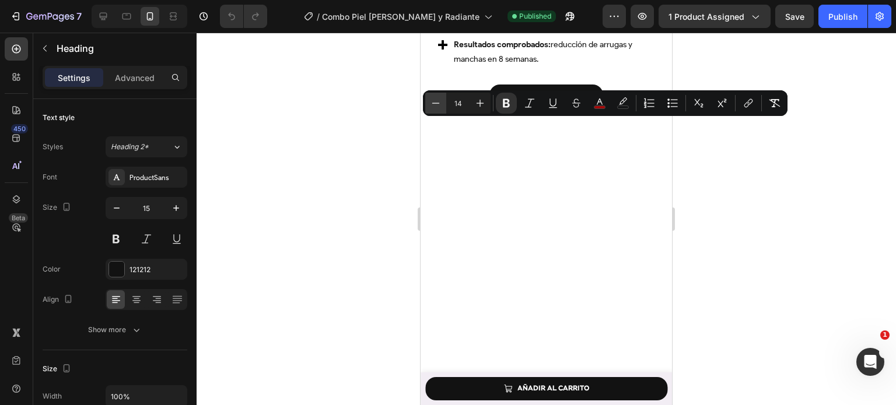
click at [432, 110] on button "Minus" at bounding box center [435, 103] width 21 height 21
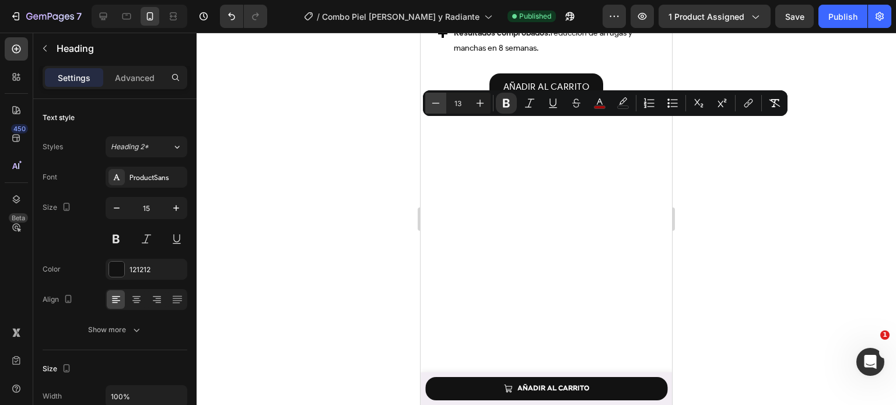
click at [432, 110] on button "Minus" at bounding box center [435, 103] width 21 height 21
click at [486, 105] on button "Plus" at bounding box center [480, 103] width 21 height 21
click at [432, 103] on icon "Editor contextual toolbar" at bounding box center [436, 103] width 8 height 1
type input "12"
click at [362, 194] on div at bounding box center [546, 219] width 699 height 373
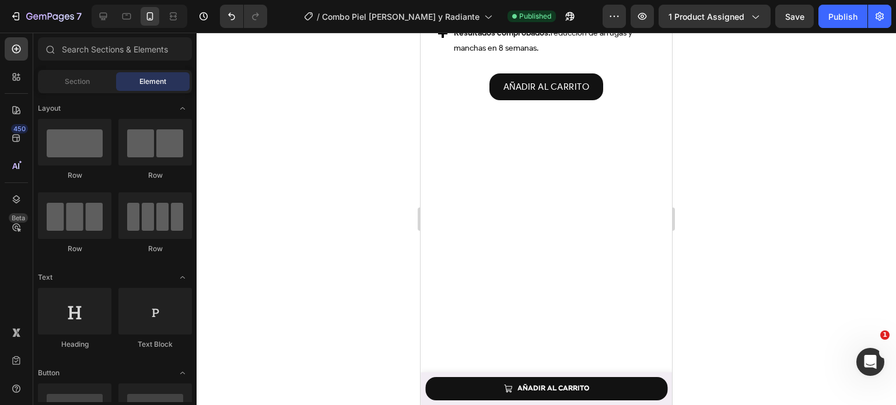
scroll to position [1228, 0]
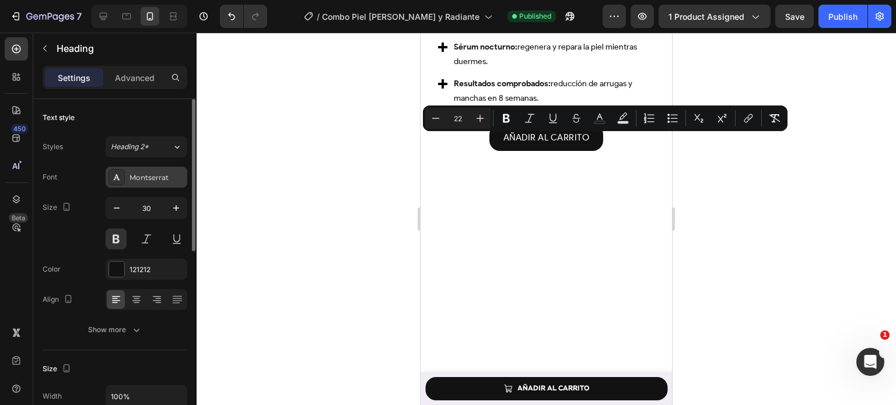
click at [175, 175] on div "Montserrat" at bounding box center [156, 178] width 55 height 10
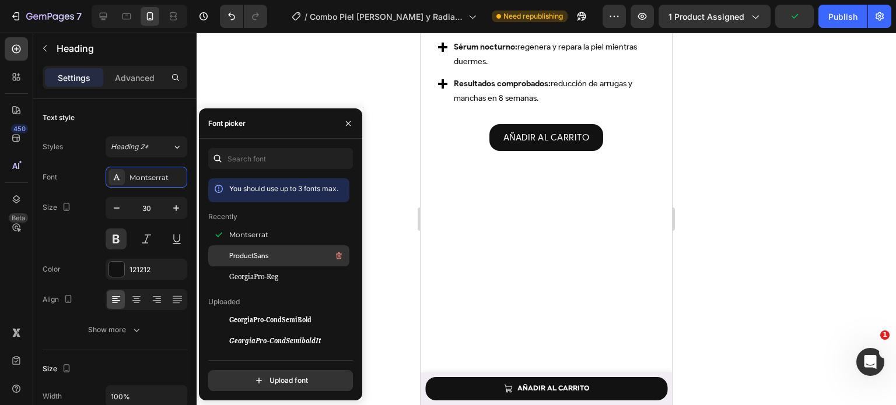
click at [248, 262] on div "ProductSans" at bounding box center [288, 256] width 118 height 14
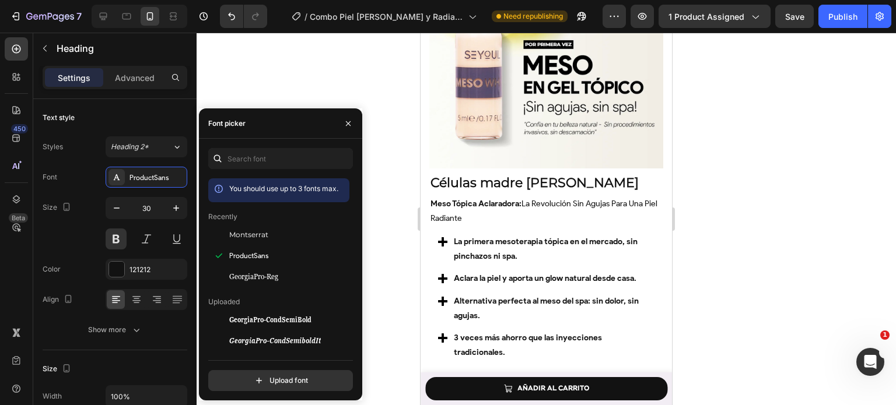
scroll to position [1710, 0]
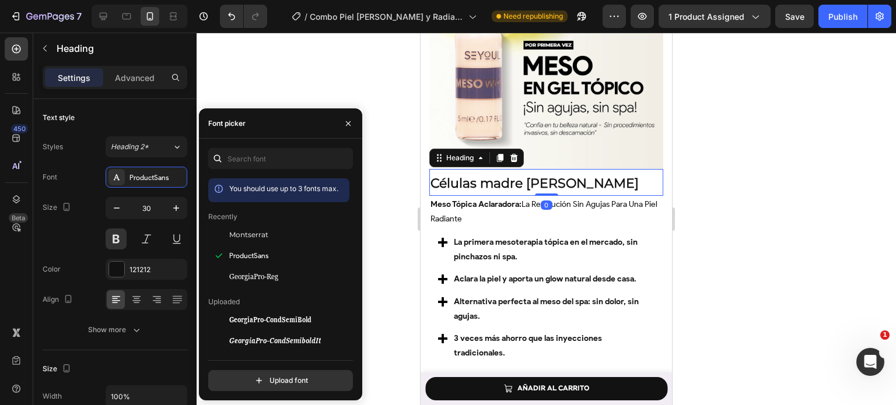
click at [523, 176] on strong "Células madre [PERSON_NAME]" at bounding box center [534, 184] width 208 height 16
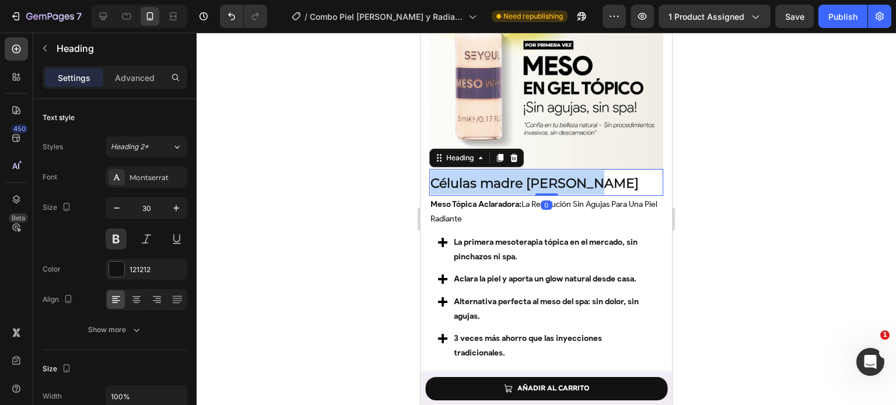
click at [523, 176] on strong "Células madre [PERSON_NAME]" at bounding box center [534, 184] width 208 height 16
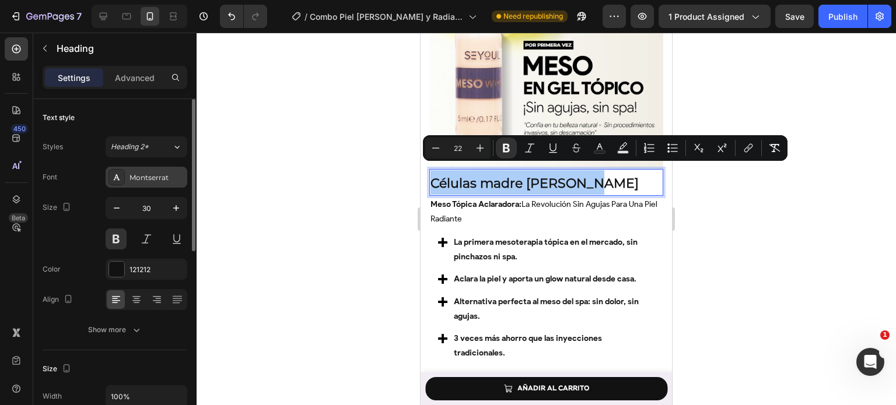
click at [157, 179] on div "Montserrat" at bounding box center [156, 178] width 55 height 10
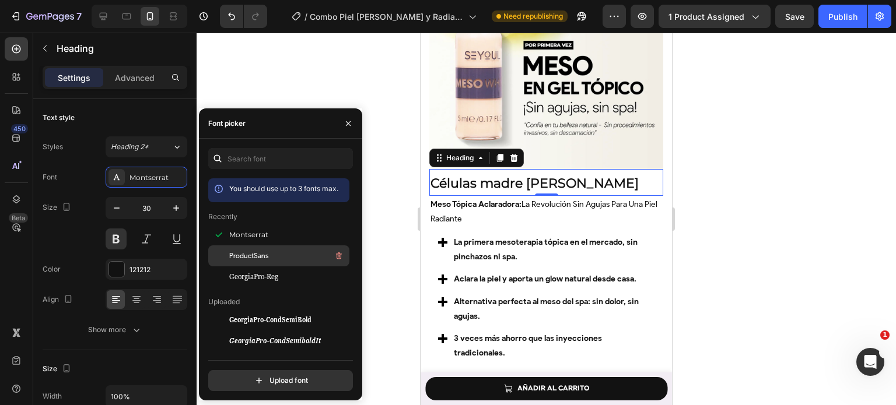
click at [268, 373] on div "ProductSans" at bounding box center [278, 383] width 141 height 21
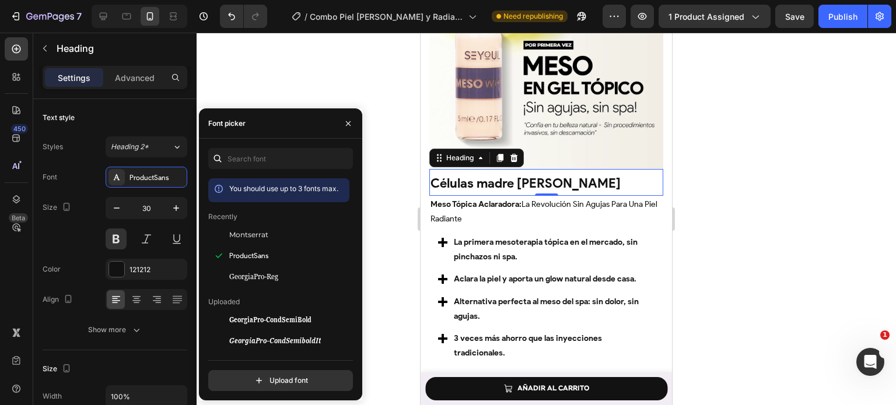
click at [394, 218] on div at bounding box center [546, 219] width 699 height 373
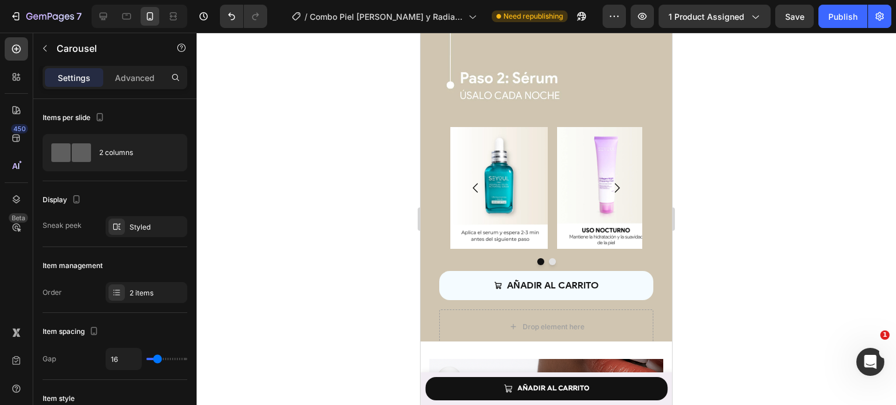
scroll to position [2312, 0]
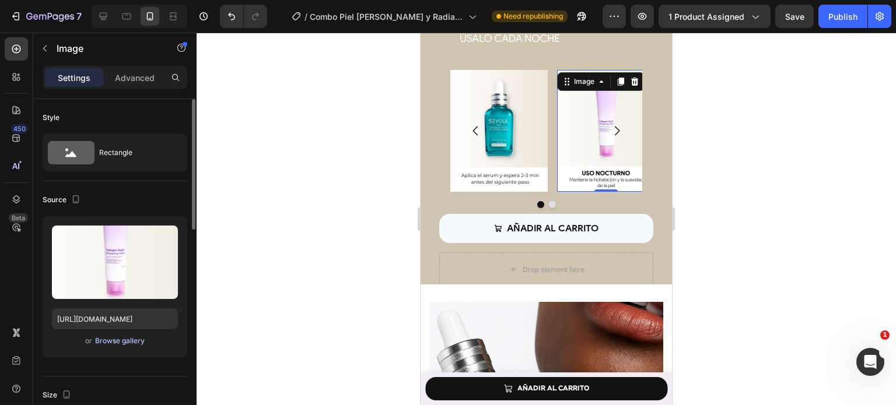
click at [116, 342] on div "Browse gallery" at bounding box center [120, 341] width 50 height 10
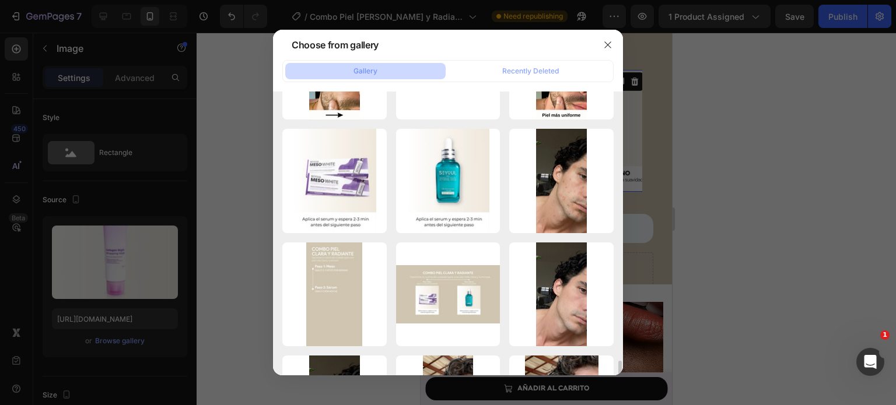
scroll to position [4521, 0]
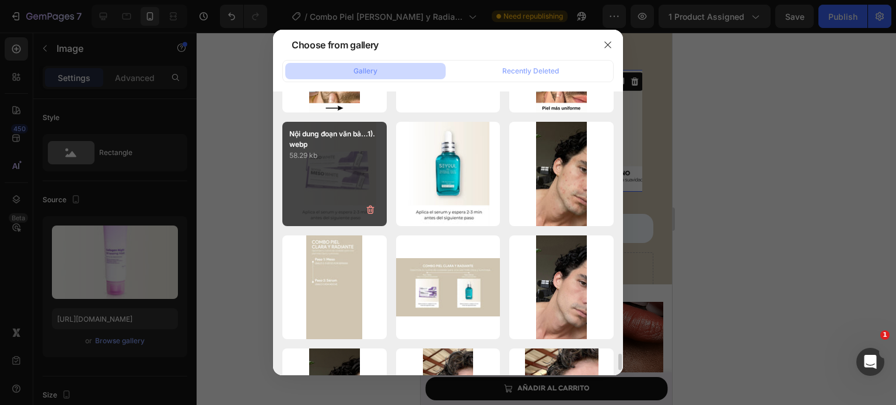
click at [341, 200] on div "Nội dung đoạn văn bả...1).webp 58.29 kb" at bounding box center [334, 174] width 104 height 104
type input "https://cdn.shopify.com/s/files/1/0643/1404/8704/files/gempages_507356051327157…"
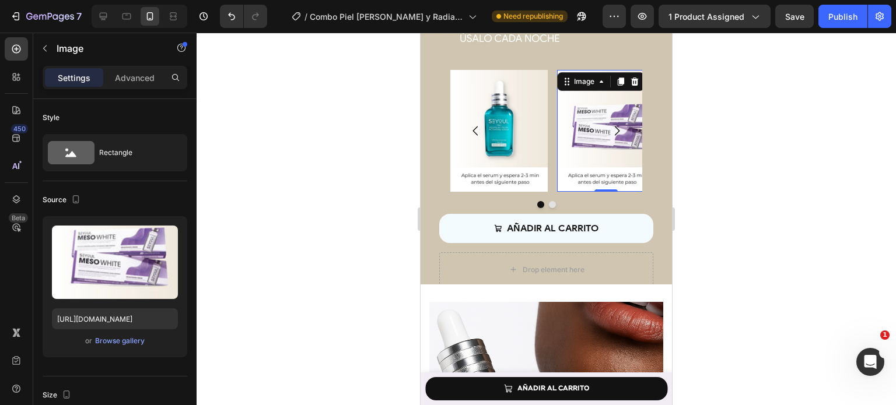
click at [706, 145] on div at bounding box center [546, 219] width 699 height 373
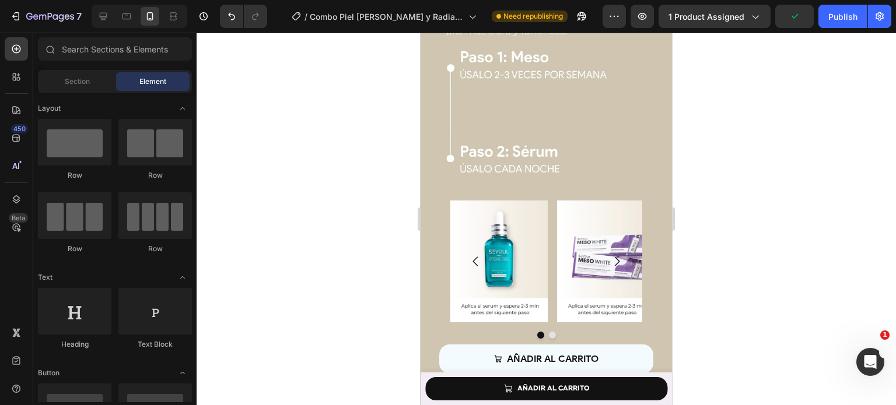
scroll to position [2183, 0]
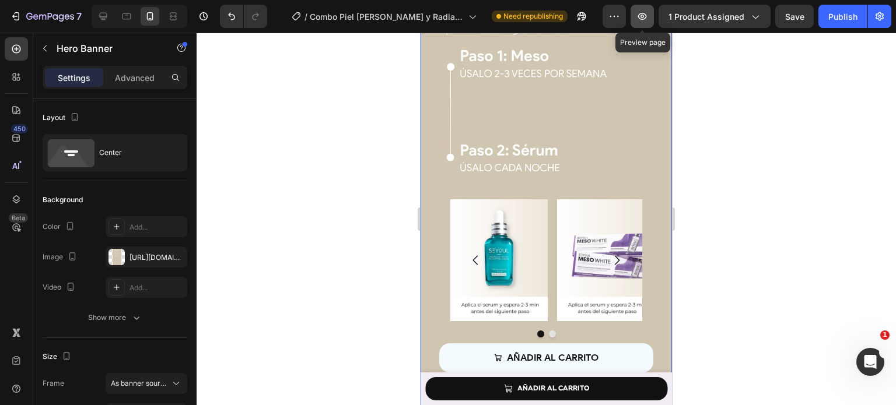
click at [636, 7] on button "button" at bounding box center [642, 16] width 23 height 23
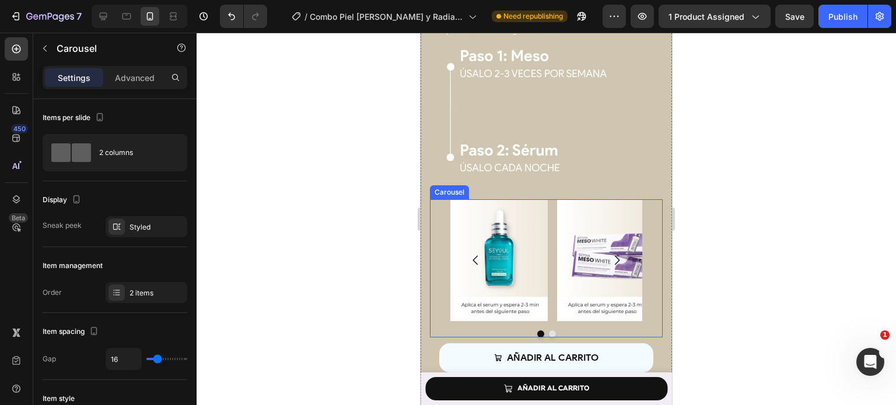
click at [548, 236] on div "Image Image" at bounding box center [546, 260] width 192 height 122
click at [139, 67] on div "Settings Advanced" at bounding box center [115, 77] width 145 height 23
click at [143, 83] on p "Advanced" at bounding box center [135, 78] width 40 height 12
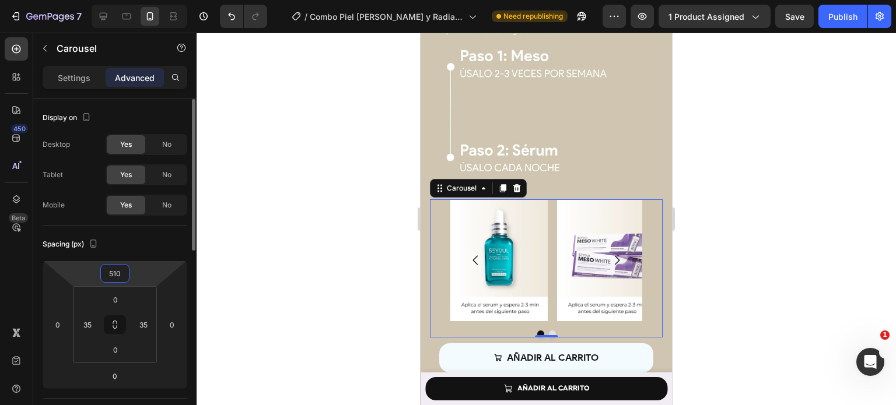
click at [121, 271] on input "510" at bounding box center [114, 273] width 23 height 17
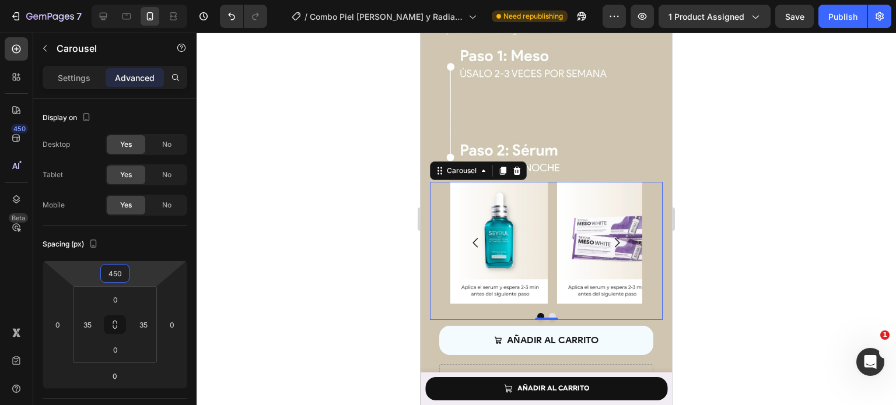
type input "450"
click at [717, 168] on div at bounding box center [546, 219] width 699 height 373
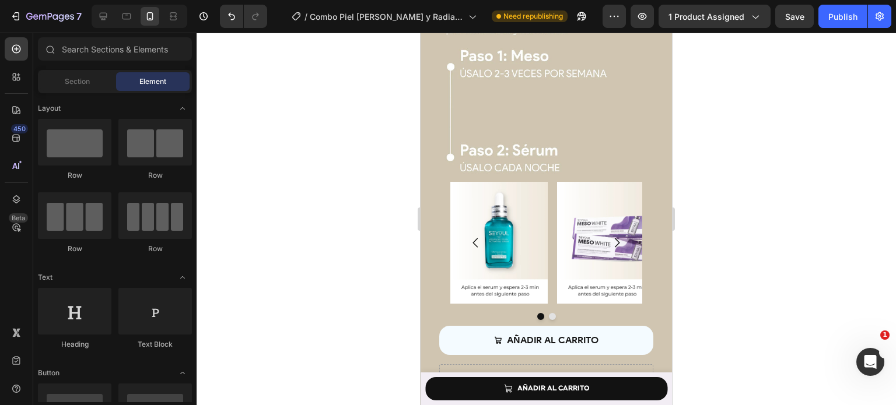
click at [774, 22] on div "Preview 1 product assigned Save Publish" at bounding box center [747, 16] width 289 height 23
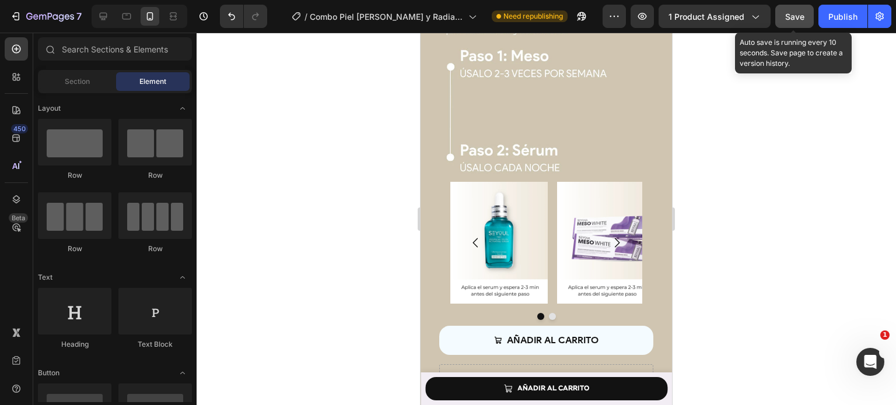
click at [790, 13] on span "Save" at bounding box center [794, 17] width 19 height 10
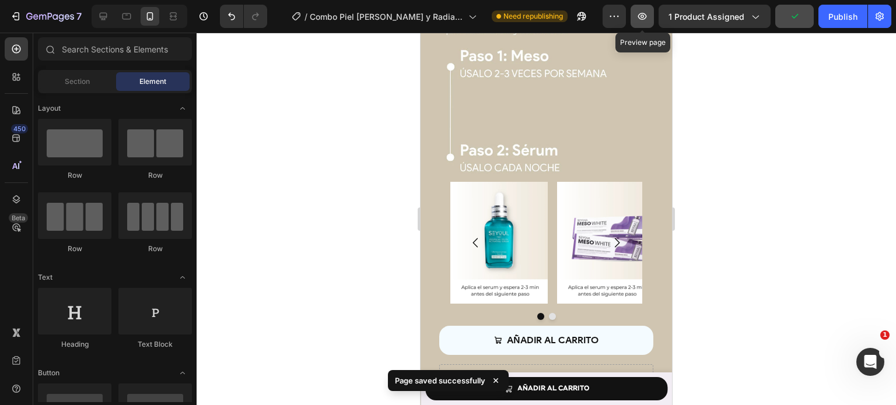
click at [648, 17] on icon "button" at bounding box center [642, 16] width 12 height 12
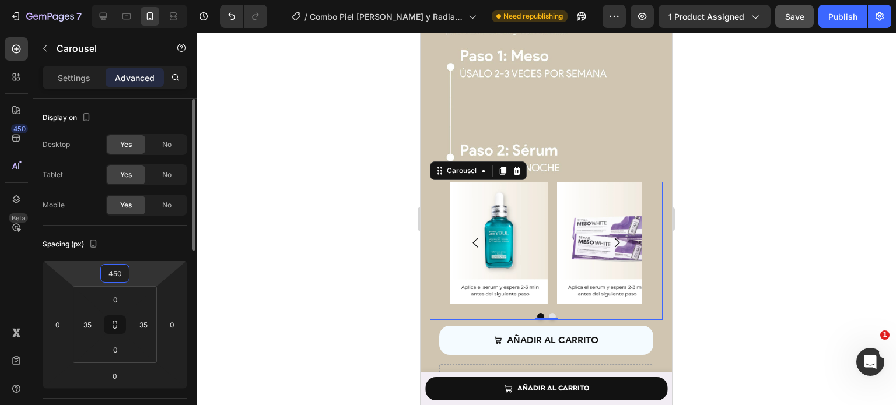
click at [114, 270] on input "450" at bounding box center [114, 273] width 23 height 17
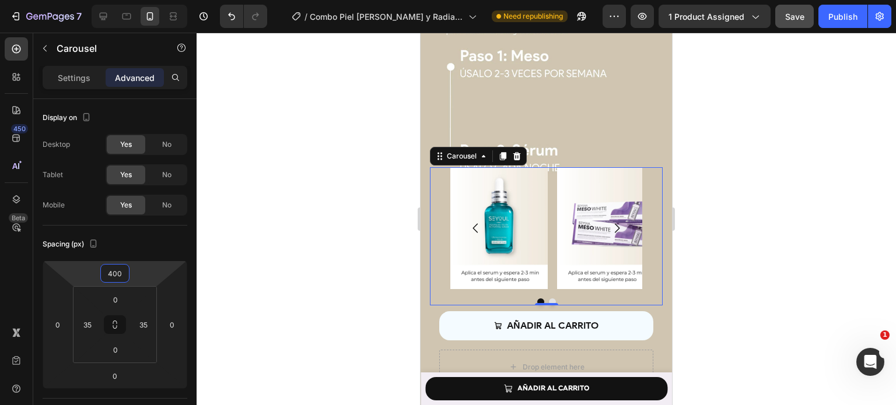
type input "400"
click at [548, 204] on div "Image Image" at bounding box center [546, 228] width 192 height 122
click at [57, 76] on div "Settings" at bounding box center [74, 77] width 58 height 19
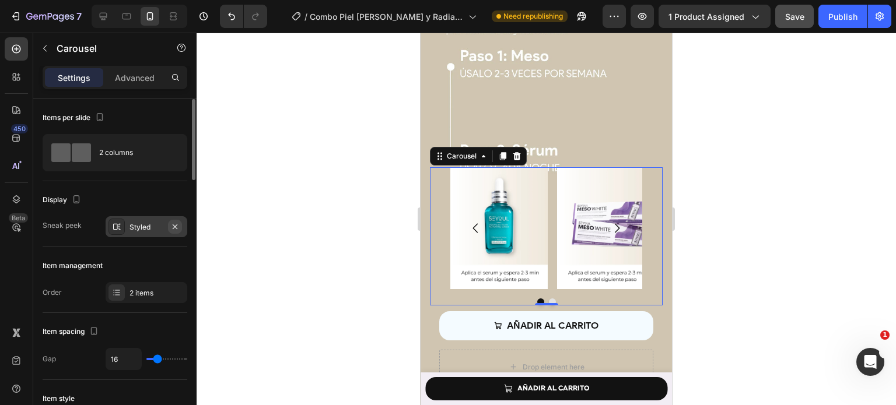
click at [171, 230] on button "button" at bounding box center [175, 227] width 14 height 14
click at [132, 226] on div "Styled" at bounding box center [146, 227] width 34 height 10
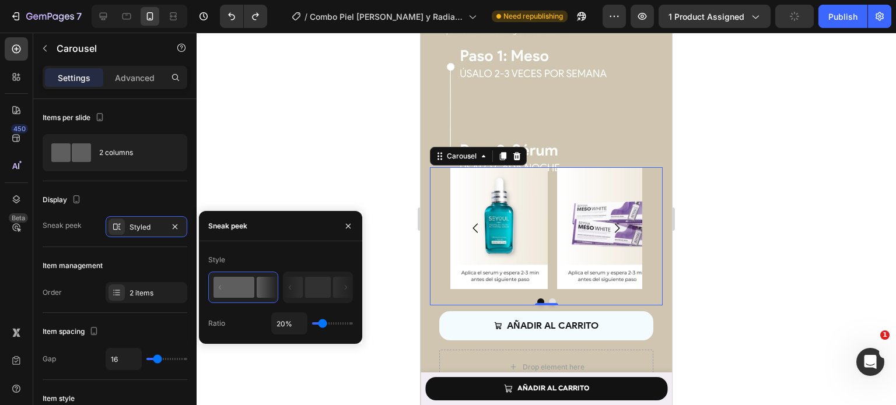
type input "16%"
type input "16"
type input "17%"
type input "17"
type input "20%"
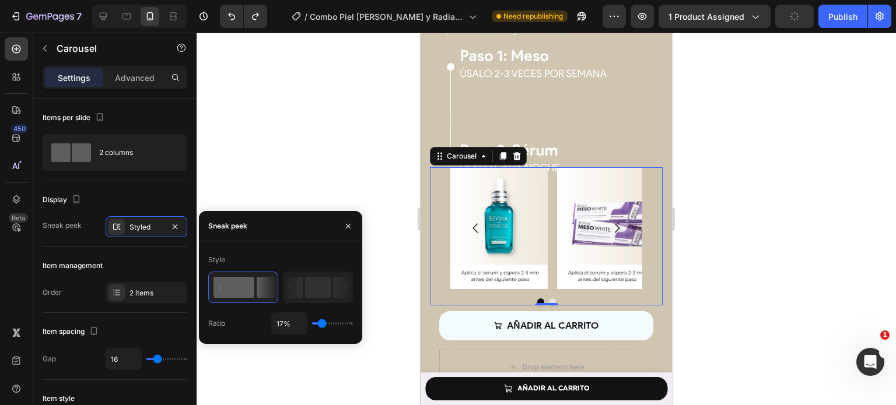
type input "20"
type input "22%"
type input "22"
type input "23%"
type input "23"
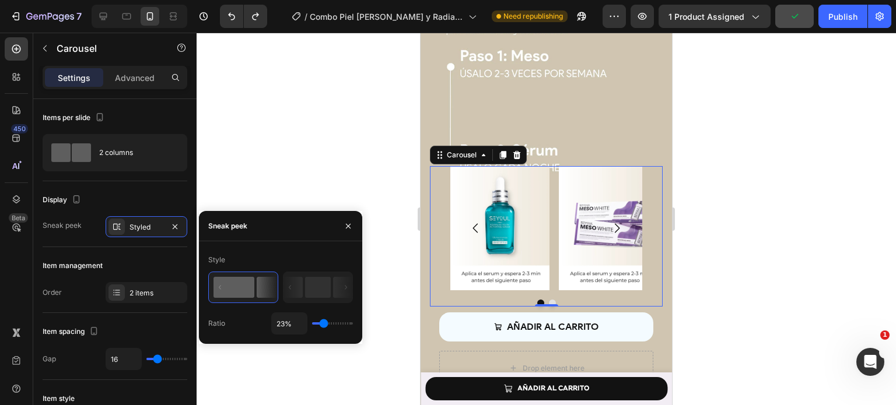
type input "25%"
type input "25"
type input "26%"
type input "26"
type input "28%"
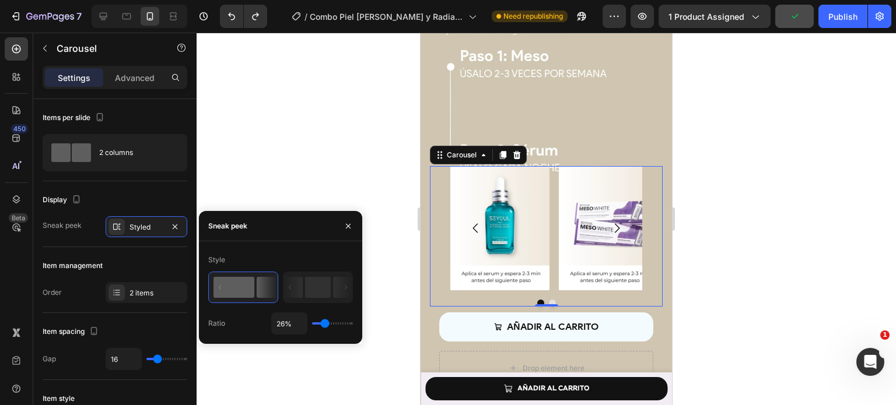
type input "28"
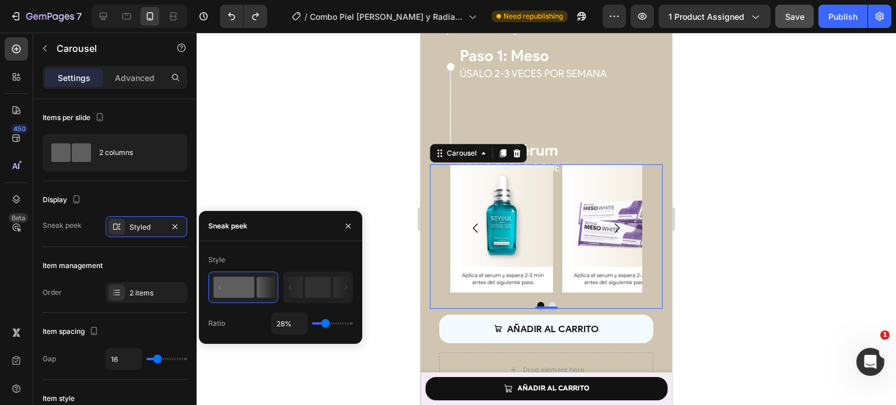
type input "31%"
type input "31"
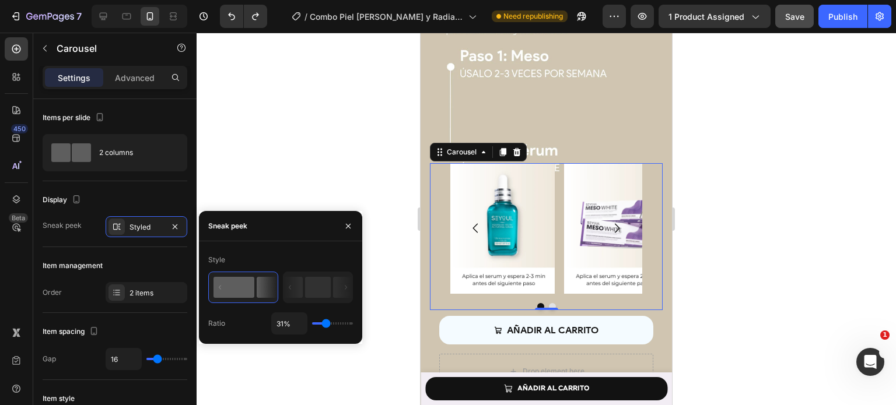
type input "29%"
type input "23"
click at [324, 325] on input "range" at bounding box center [332, 324] width 41 height 2
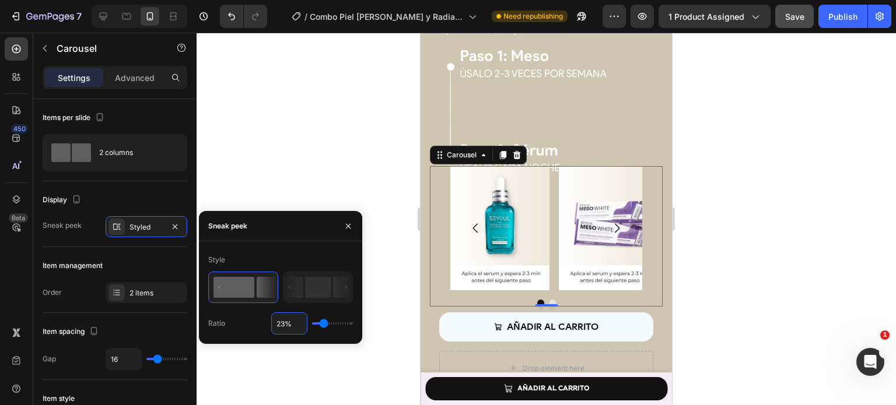
click at [289, 320] on input "23%" at bounding box center [289, 323] width 35 height 21
type input "3%"
type input "3"
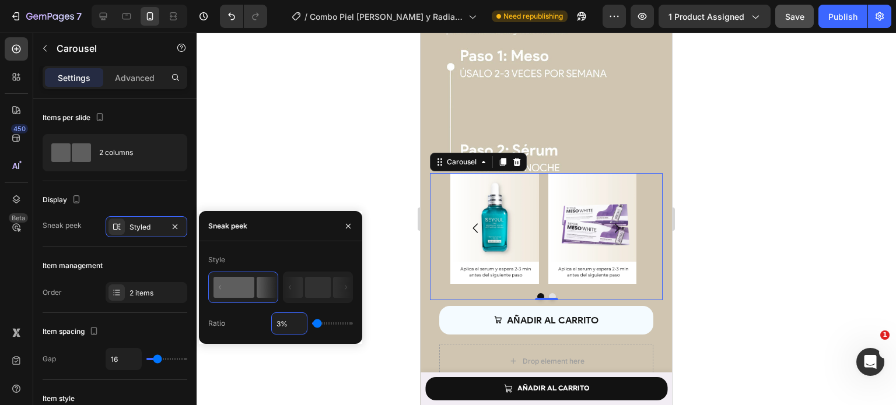
type input "30%"
type input "30"
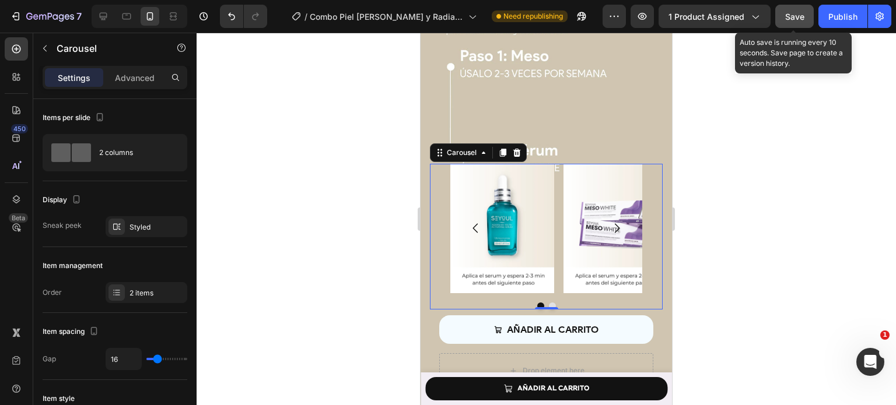
click at [791, 24] on button "Save" at bounding box center [794, 16] width 38 height 23
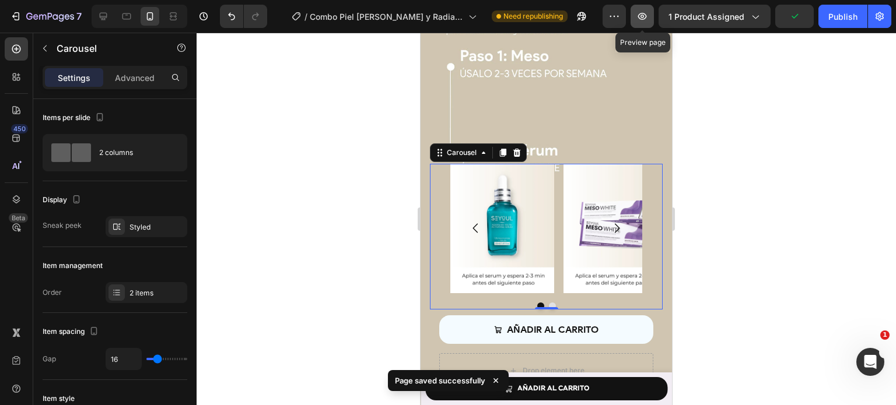
click at [646, 18] on icon "button" at bounding box center [642, 16] width 9 height 7
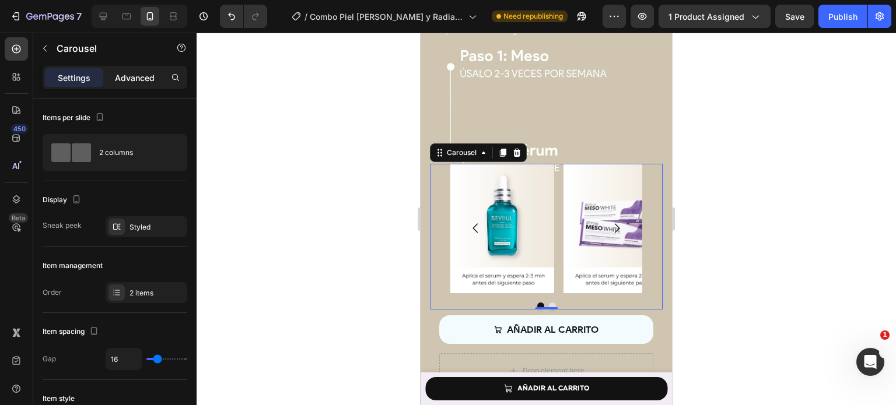
click at [132, 73] on p "Advanced" at bounding box center [135, 78] width 40 height 12
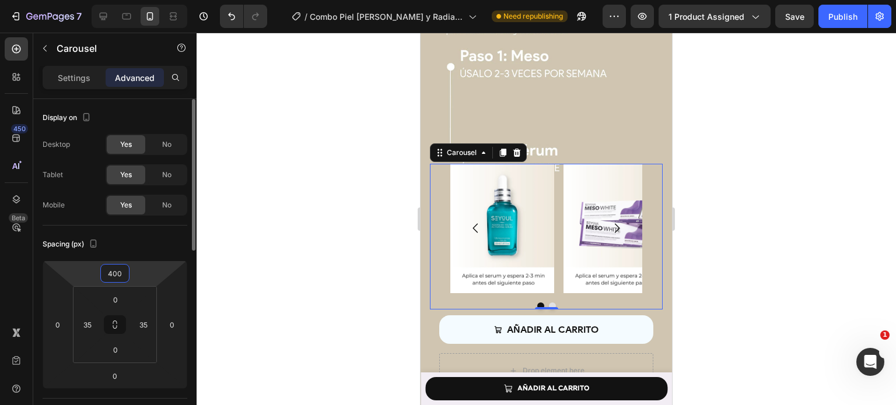
click at [124, 269] on input "400" at bounding box center [114, 273] width 23 height 17
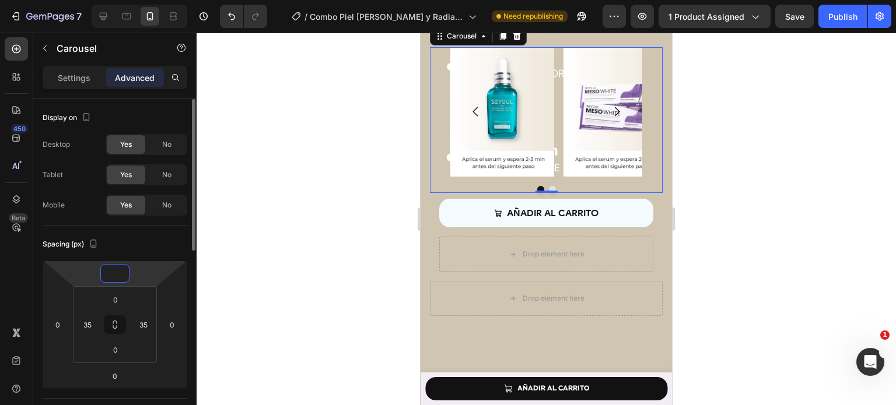
type input "4"
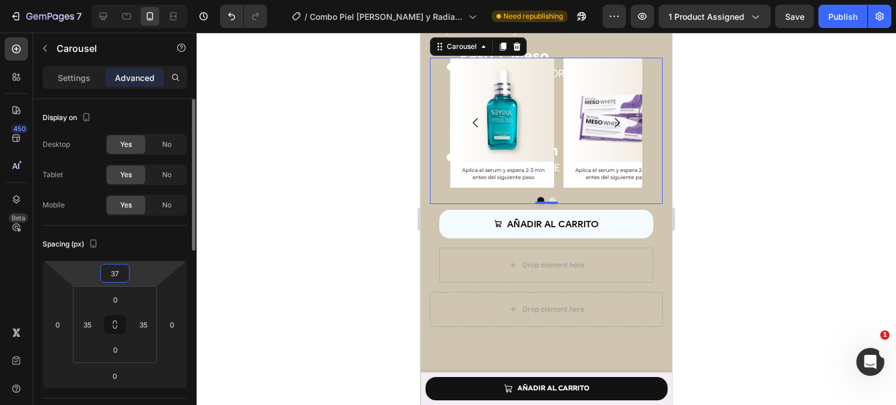
type input "370"
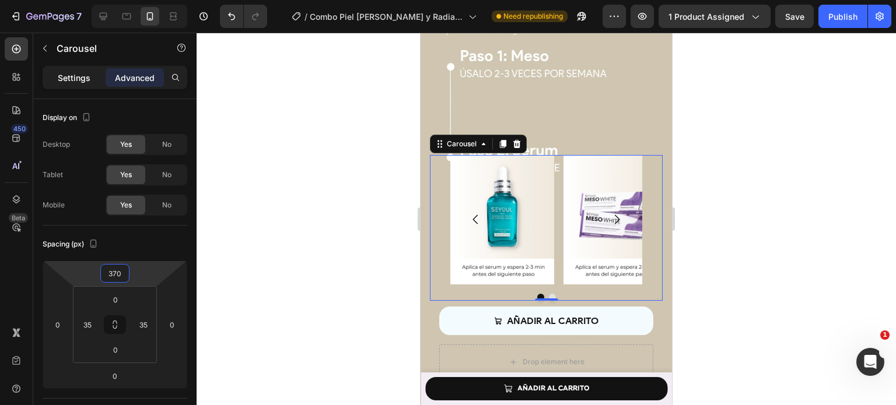
click at [63, 77] on p "Settings" at bounding box center [74, 78] width 33 height 12
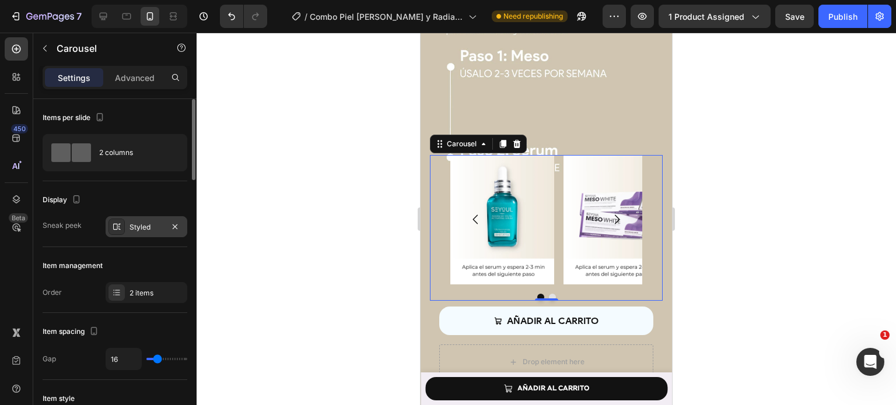
click at [154, 233] on div "Styled" at bounding box center [147, 226] width 82 height 21
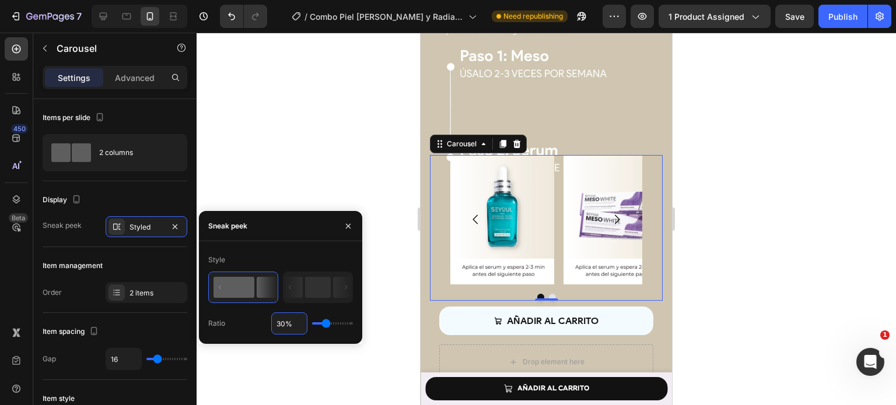
click at [286, 326] on input "30%" at bounding box center [289, 323] width 35 height 21
type input "3%"
type input "3"
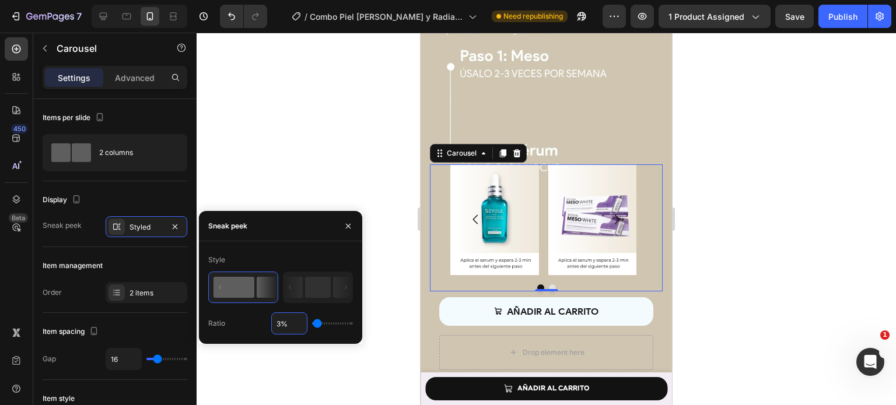
type input "34%"
type input "34"
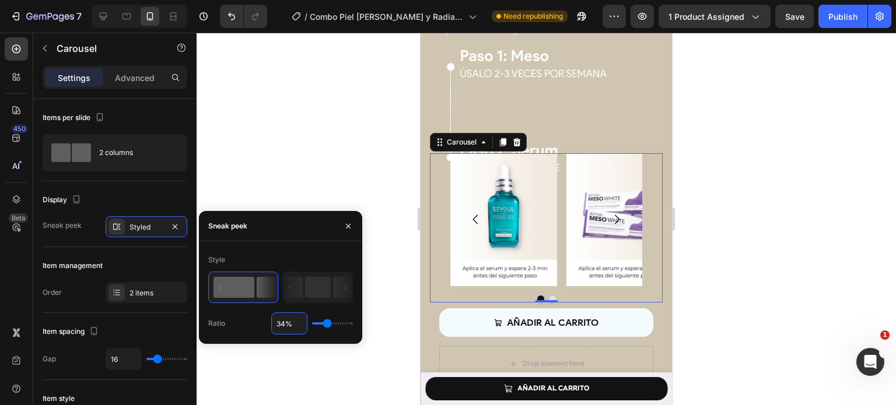
type input "3%"
type input "3"
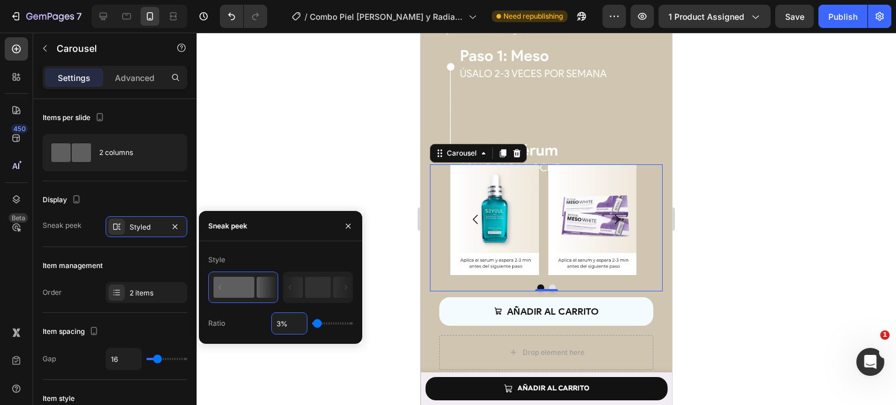
type input "35%"
type input "35"
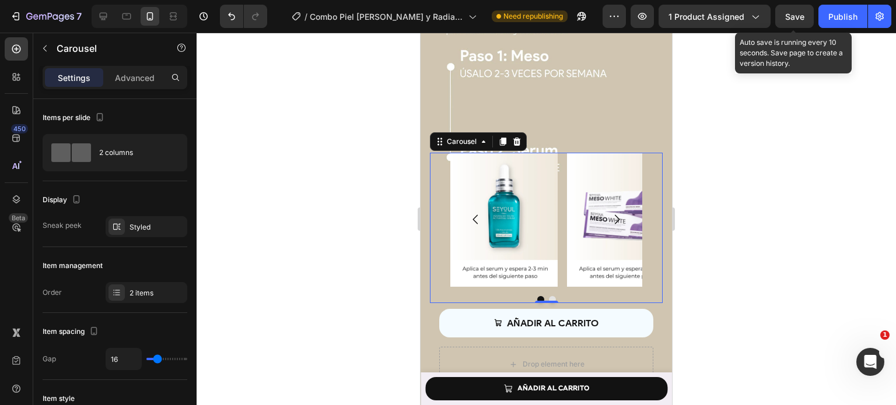
click at [801, 13] on span "Save" at bounding box center [794, 17] width 19 height 10
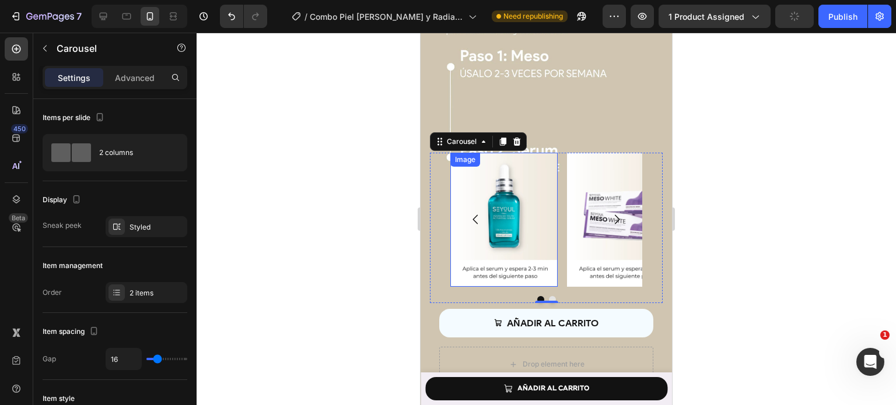
scroll to position [2479, 0]
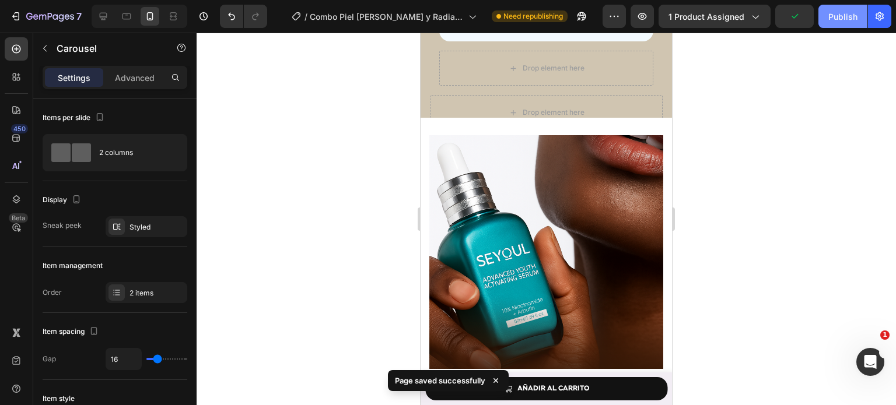
click at [840, 13] on div "Publish" at bounding box center [842, 16] width 29 height 12
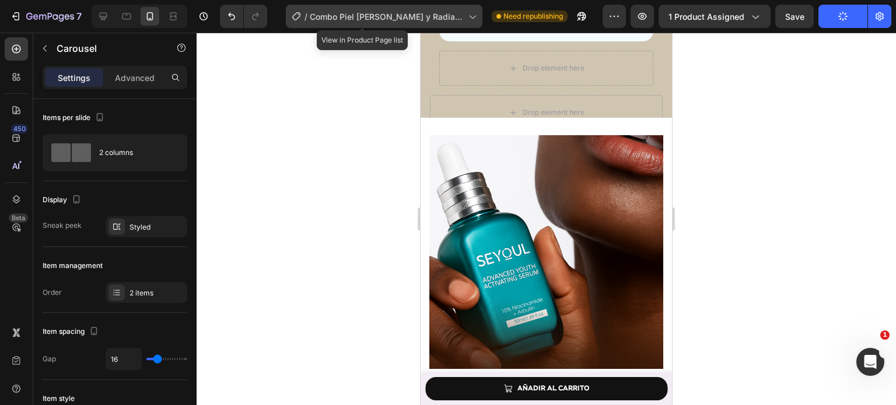
click at [443, 21] on div "/ Combo Piel Clara y Radiante" at bounding box center [384, 16] width 197 height 23
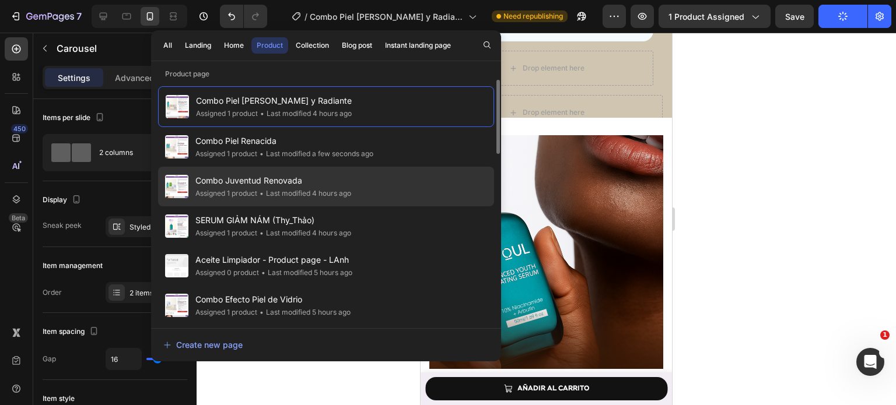
scroll to position [1, 0]
click at [392, 206] on div "Combo Juventud Renovada Assigned 1 product • Last modified 4 hours ago" at bounding box center [326, 226] width 336 height 40
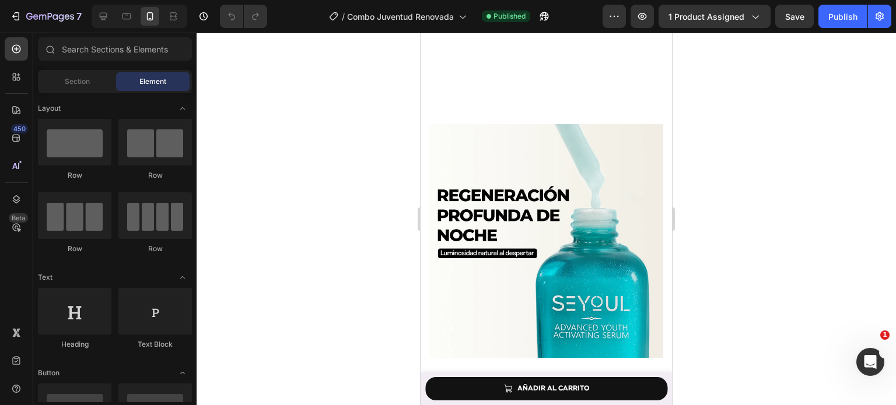
scroll to position [1126, 0]
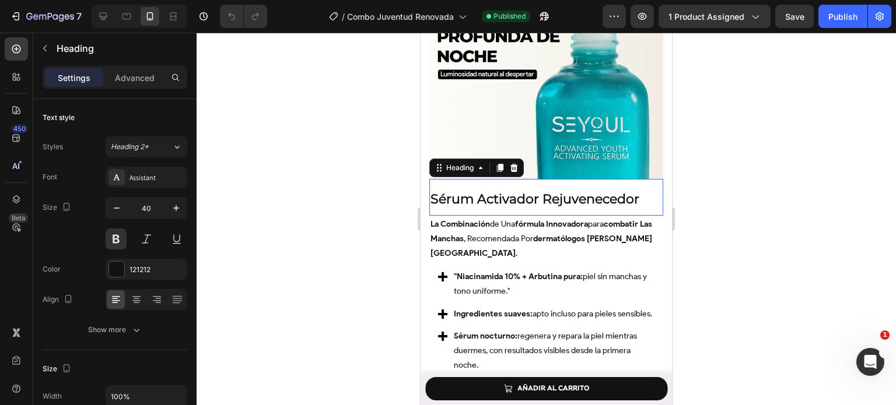
click at [481, 194] on span "Sérum Activador Rejuvenecedor" at bounding box center [534, 199] width 209 height 16
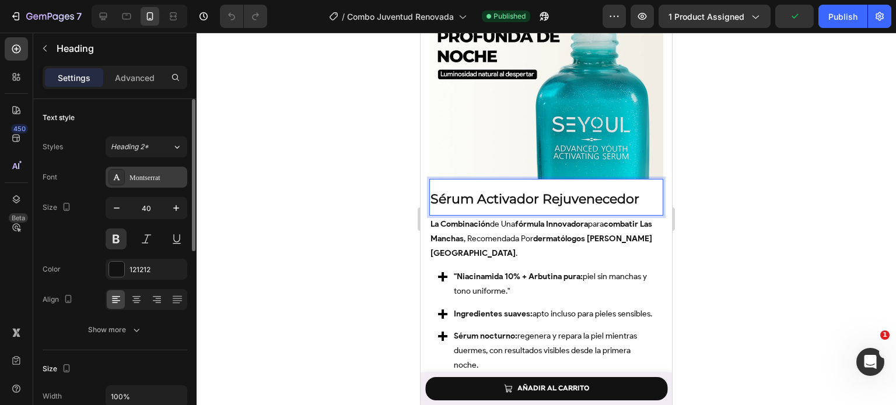
click at [171, 183] on div "Montserrat" at bounding box center [147, 177] width 82 height 21
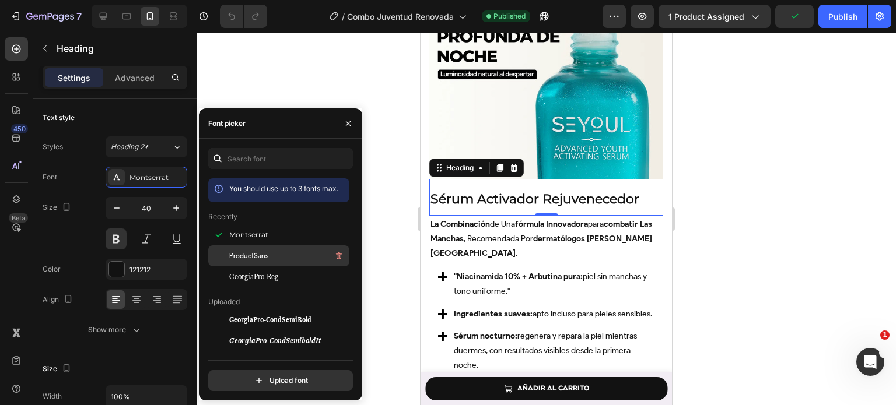
click at [248, 252] on span "ProductSans" at bounding box center [248, 256] width 39 height 10
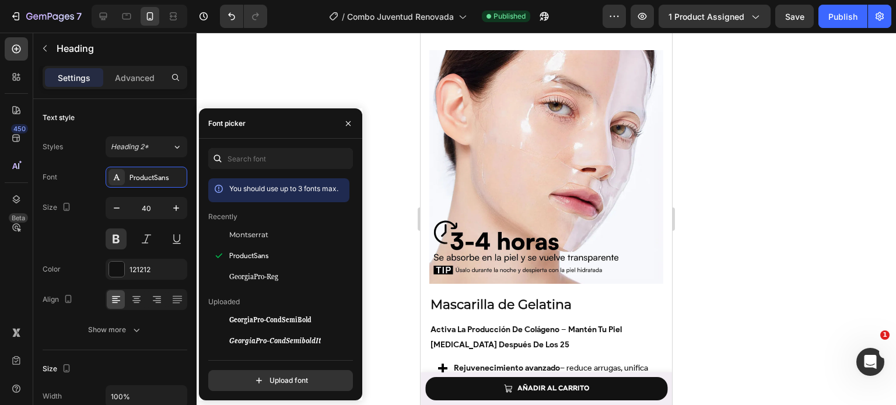
scroll to position [1611, 0]
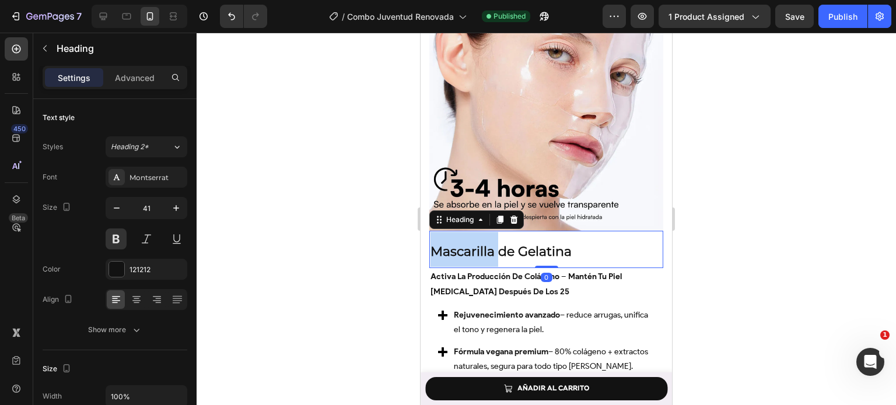
click at [462, 244] on strong "Mascarilla de Gelatina" at bounding box center [500, 252] width 141 height 16
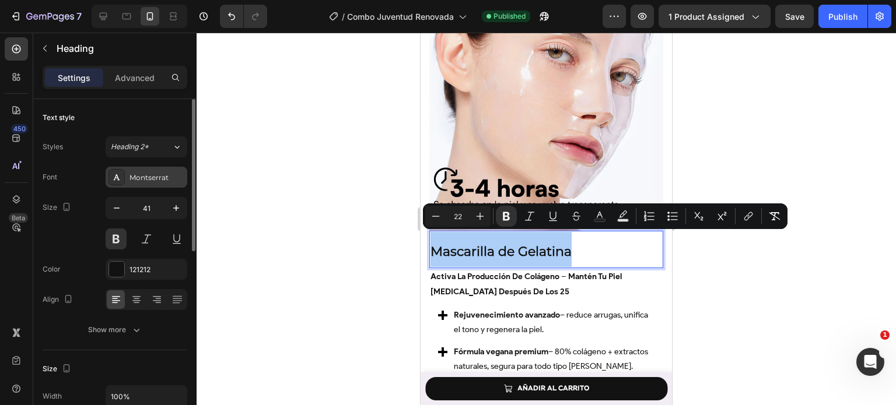
click at [152, 180] on div "Montserrat" at bounding box center [156, 178] width 55 height 10
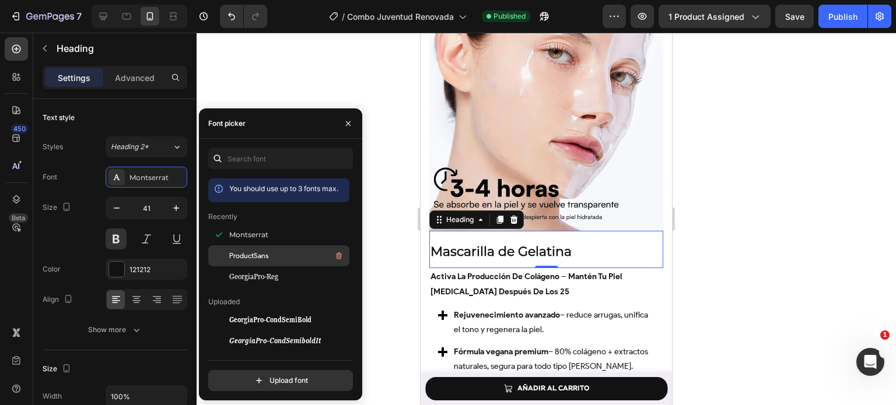
click at [236, 254] on span "ProductSans" at bounding box center [248, 256] width 39 height 10
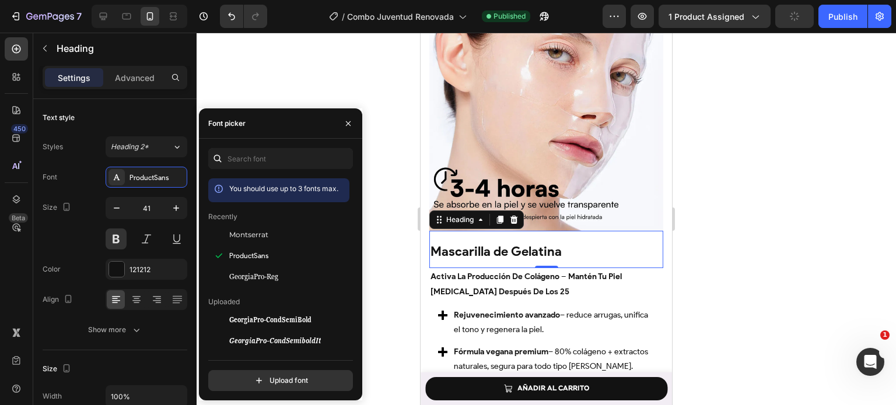
scroll to position [1789, 0]
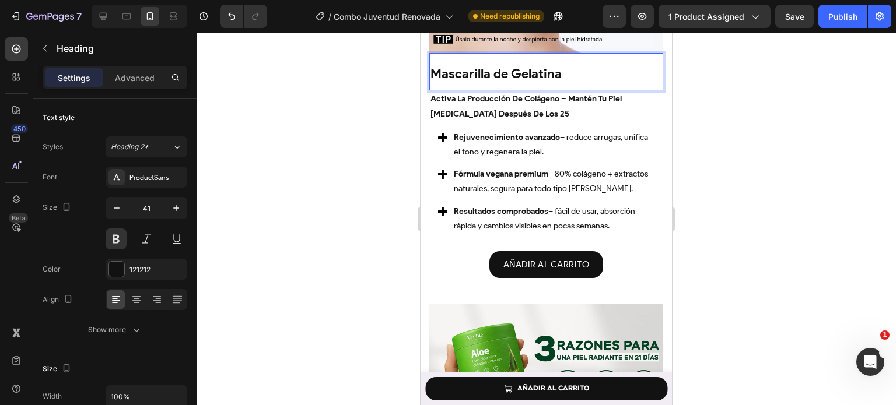
click at [460, 66] on strong "Mascarilla de Gelatina" at bounding box center [495, 74] width 131 height 16
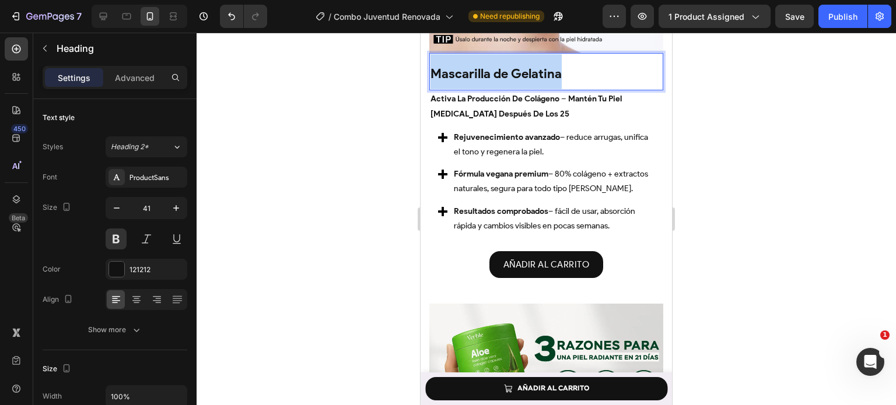
click at [460, 66] on strong "Mascarilla de Gelatina" at bounding box center [495, 74] width 131 height 16
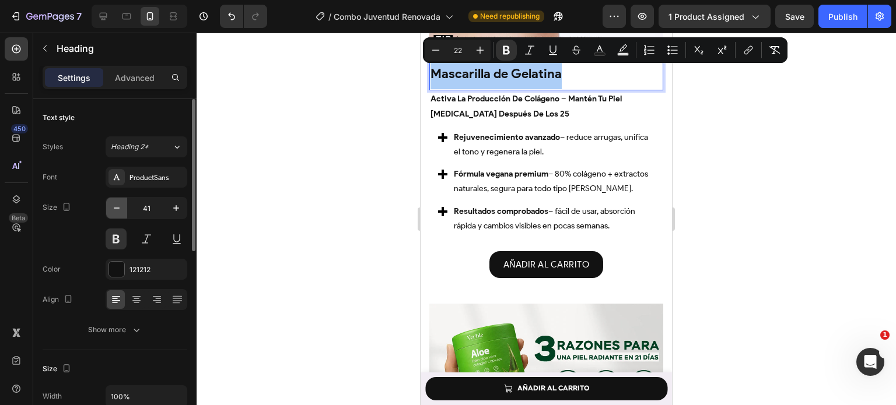
click at [121, 212] on icon "button" at bounding box center [117, 208] width 12 height 12
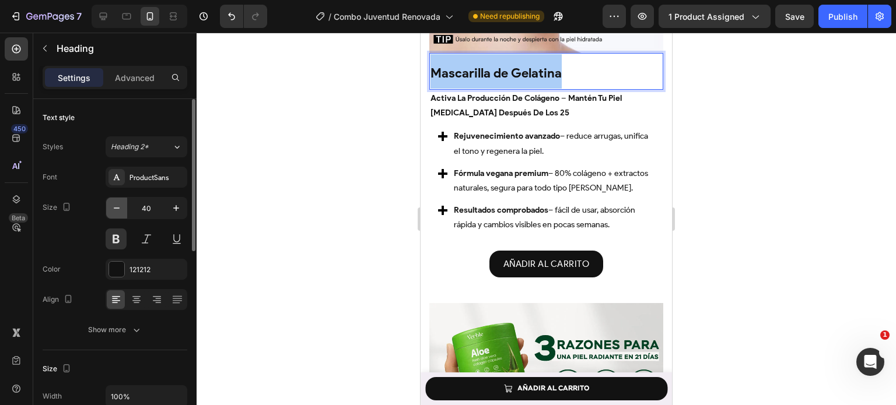
click at [121, 212] on icon "button" at bounding box center [117, 208] width 12 height 12
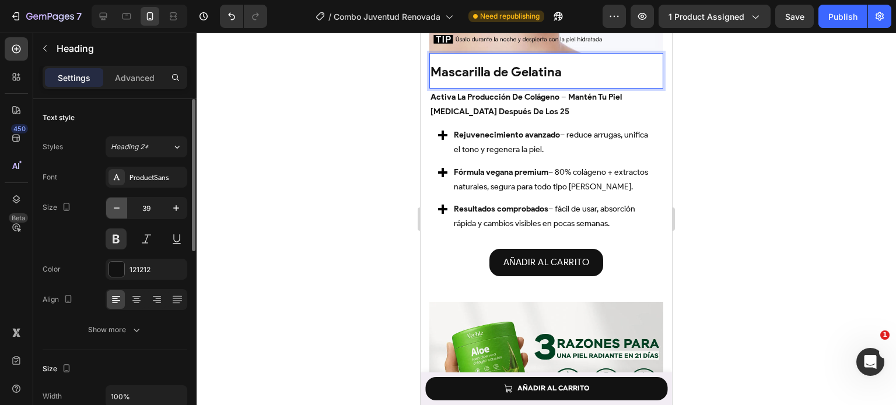
click at [121, 212] on icon "button" at bounding box center [117, 208] width 12 height 12
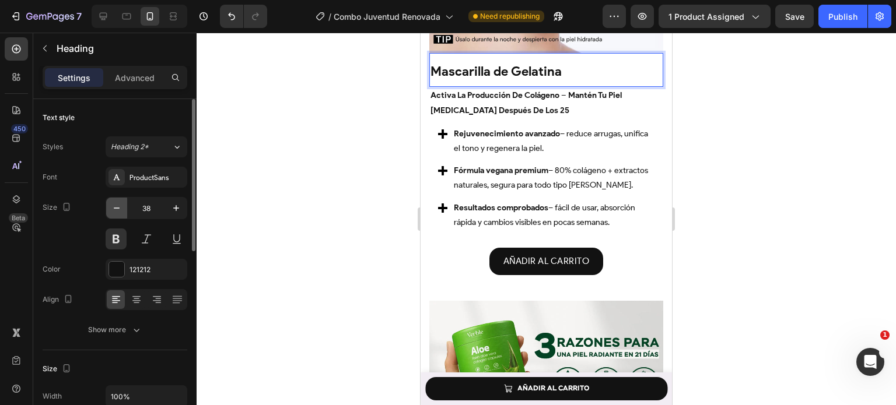
click at [121, 212] on icon "button" at bounding box center [117, 208] width 12 height 12
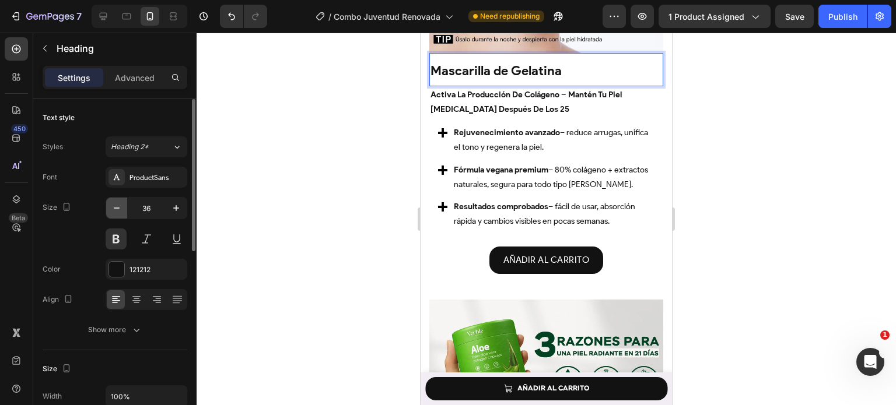
click at [121, 212] on icon "button" at bounding box center [117, 208] width 12 height 12
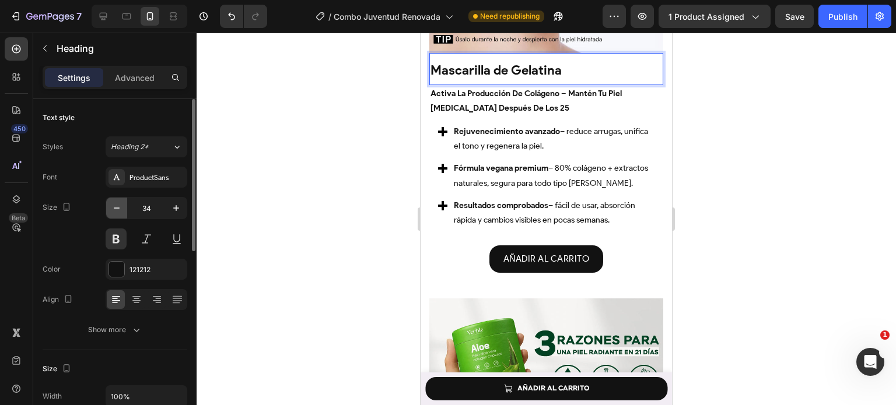
click at [121, 212] on icon "button" at bounding box center [117, 208] width 12 height 12
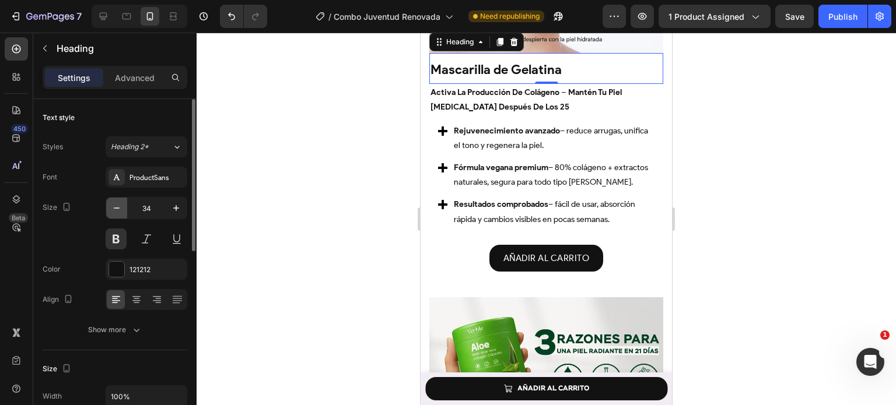
click at [121, 212] on icon "button" at bounding box center [117, 208] width 12 height 12
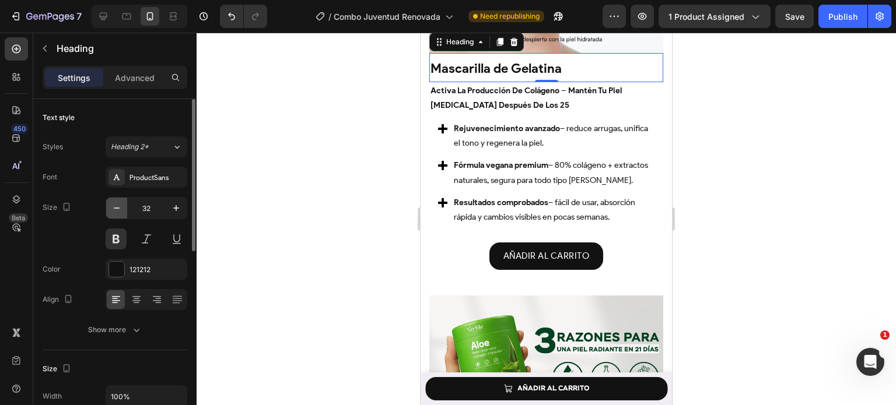
click at [121, 212] on icon "button" at bounding box center [117, 208] width 12 height 12
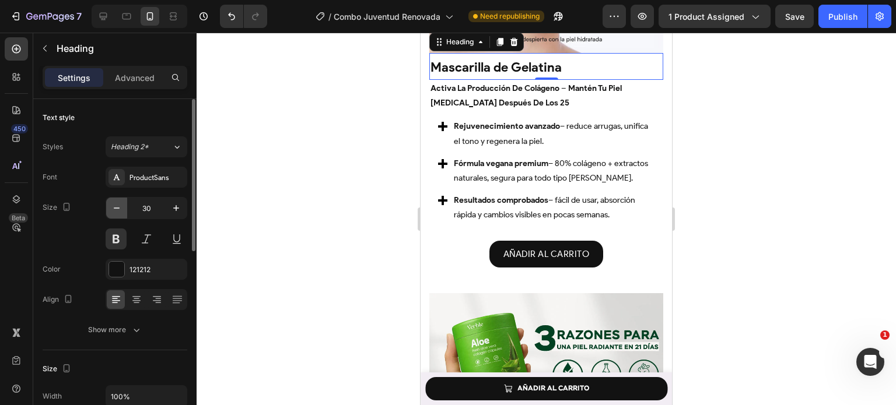
click at [121, 212] on icon "button" at bounding box center [117, 208] width 12 height 12
click at [185, 211] on button "button" at bounding box center [176, 208] width 21 height 21
type input "30"
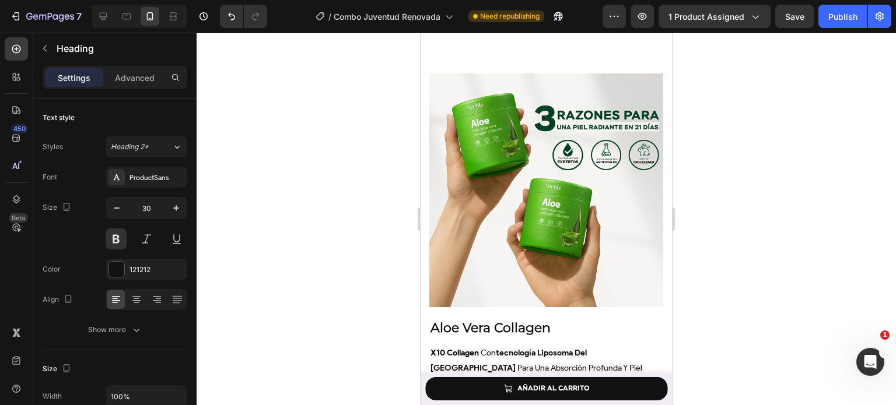
scroll to position [2105, 0]
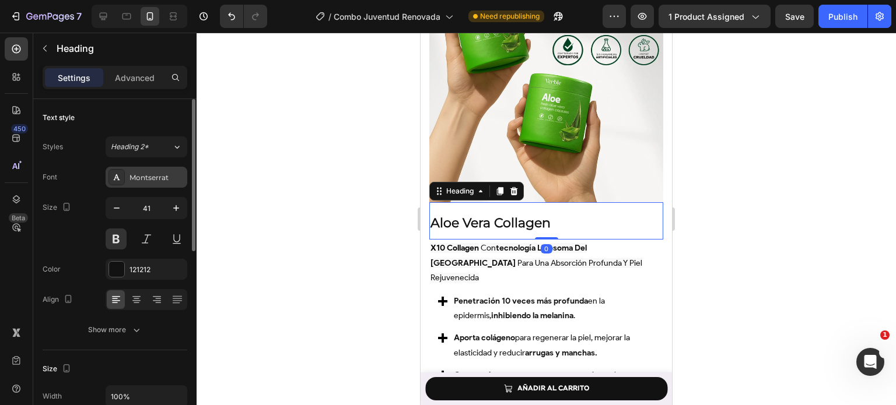
click at [159, 186] on div "Montserrat" at bounding box center [147, 177] width 82 height 21
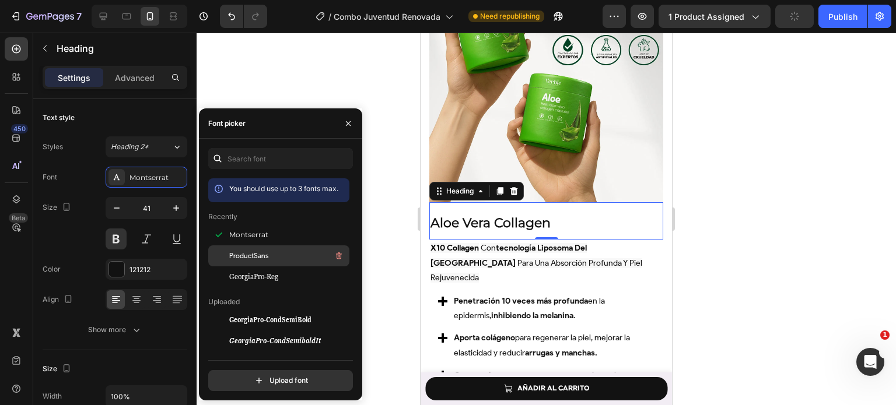
click at [218, 261] on div at bounding box center [218, 256] width 21 height 21
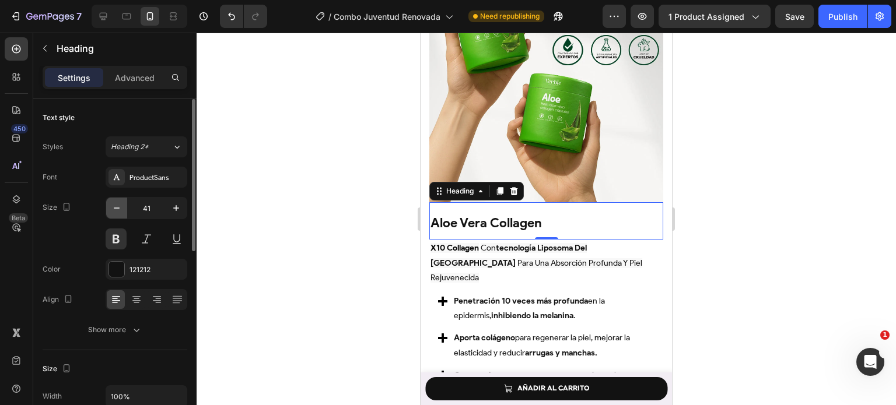
click at [108, 208] on button "button" at bounding box center [116, 208] width 21 height 21
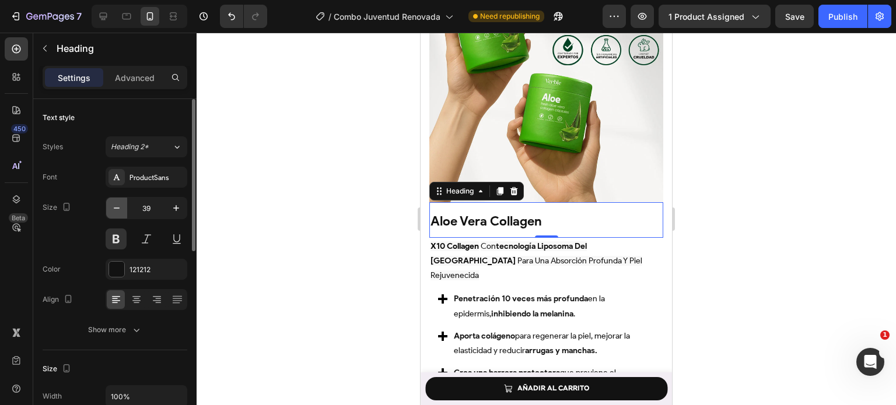
click at [108, 208] on button "button" at bounding box center [116, 208] width 21 height 21
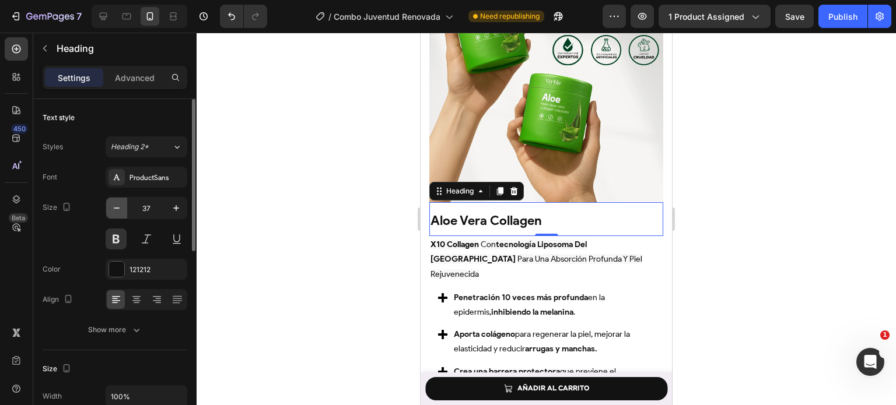
click at [108, 208] on button "button" at bounding box center [116, 208] width 21 height 21
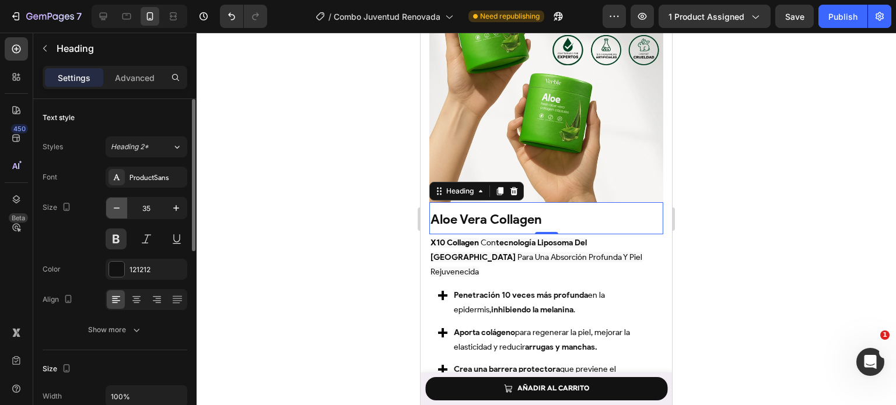
click at [108, 208] on button "button" at bounding box center [116, 208] width 21 height 21
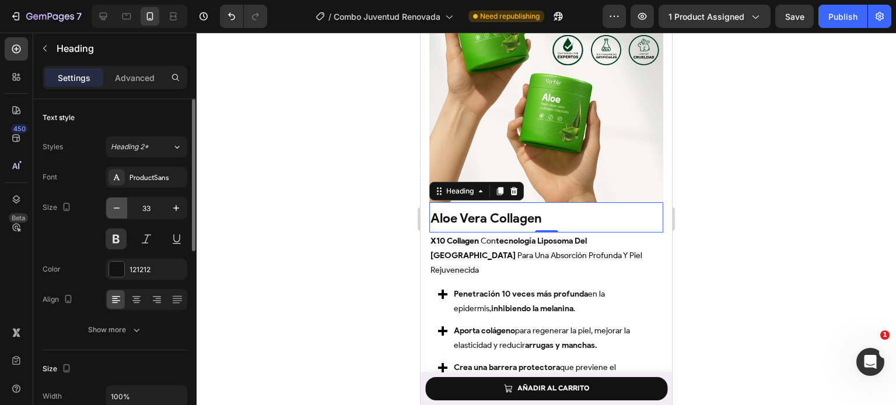
click at [108, 208] on button "button" at bounding box center [116, 208] width 21 height 21
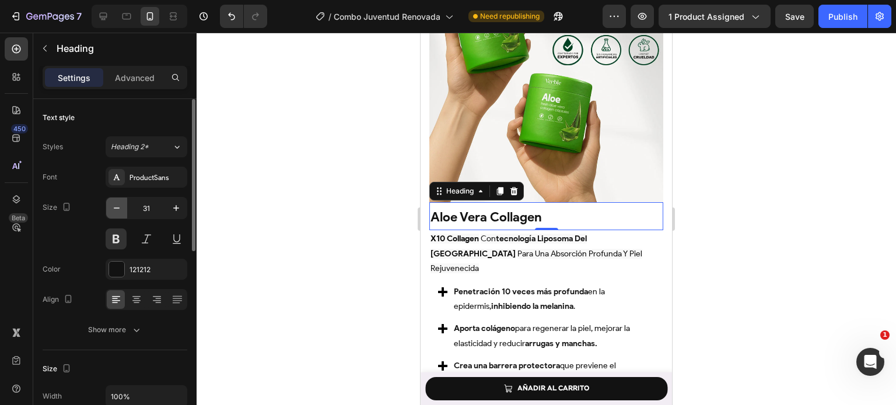
click at [108, 208] on button "button" at bounding box center [116, 208] width 21 height 21
type input "30"
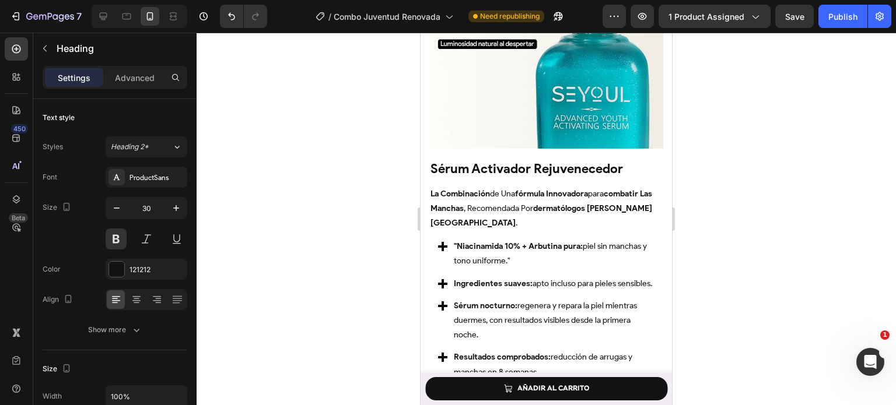
scroll to position [1132, 0]
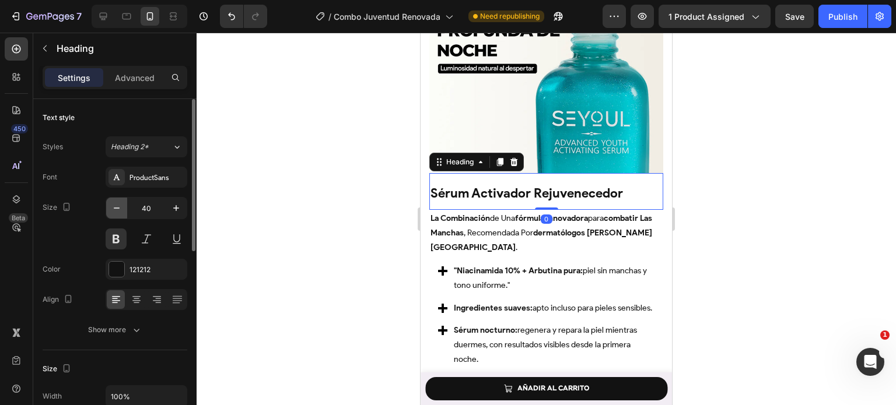
click at [124, 208] on button "button" at bounding box center [116, 208] width 21 height 21
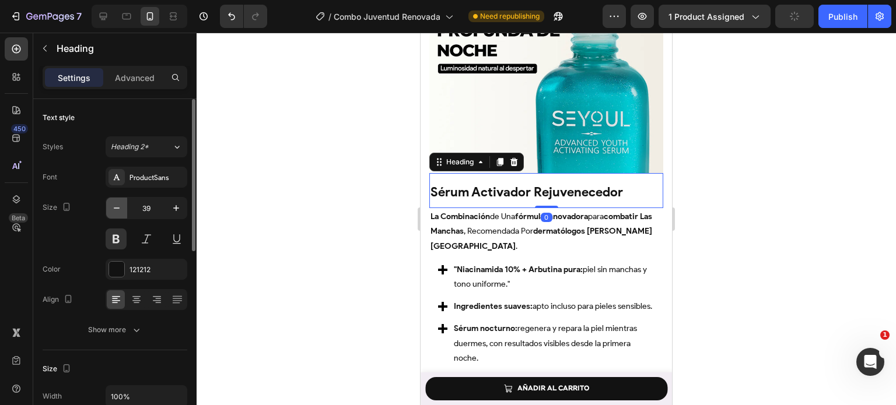
click at [124, 208] on button "button" at bounding box center [116, 208] width 21 height 21
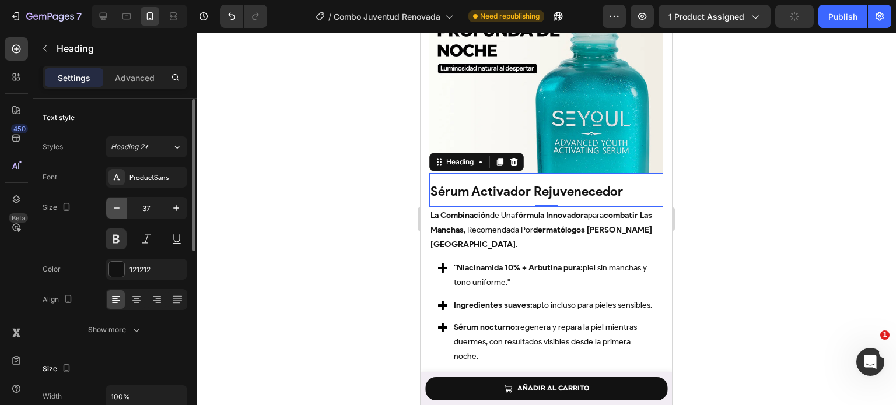
click at [124, 208] on button "button" at bounding box center [116, 208] width 21 height 21
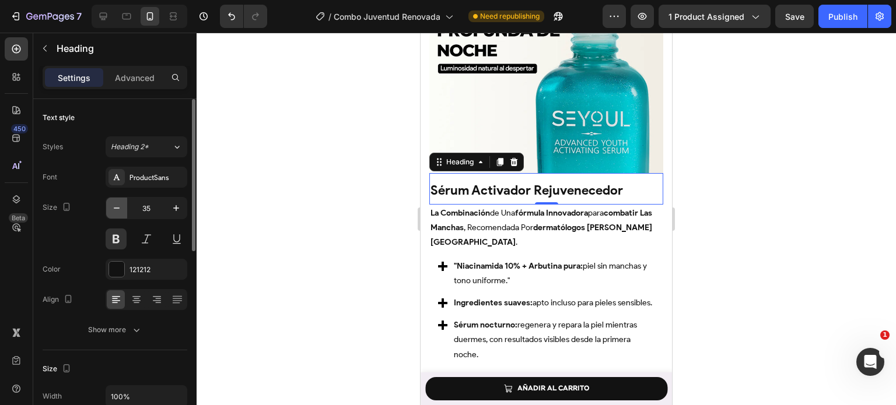
click at [124, 208] on button "button" at bounding box center [116, 208] width 21 height 21
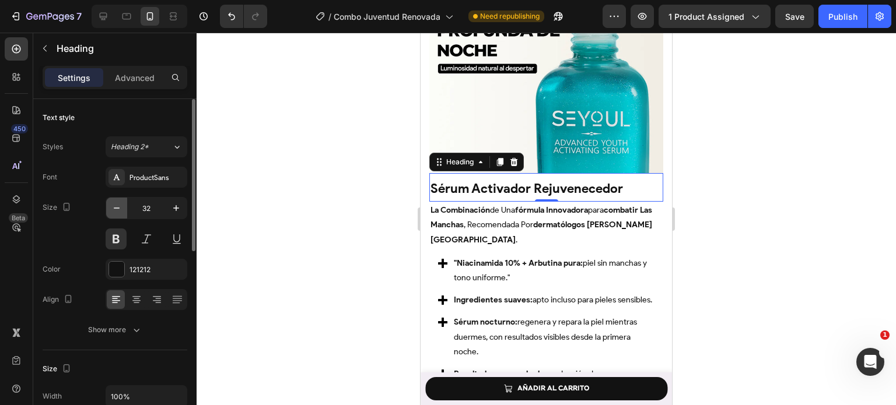
click at [124, 208] on button "button" at bounding box center [116, 208] width 21 height 21
type input "30"
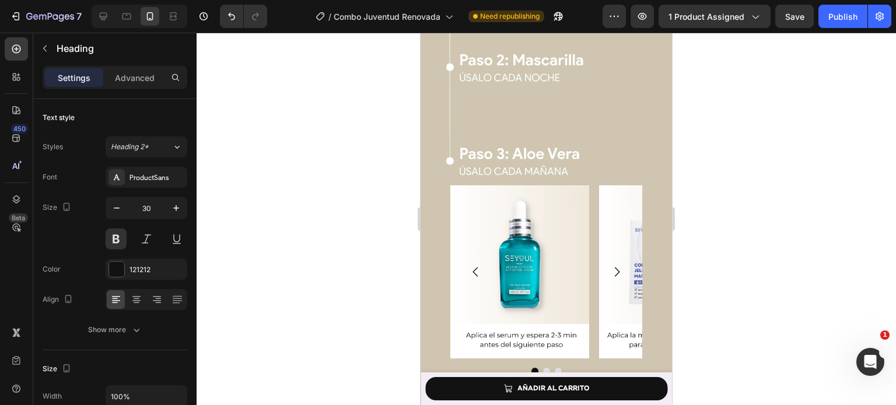
scroll to position [2728, 0]
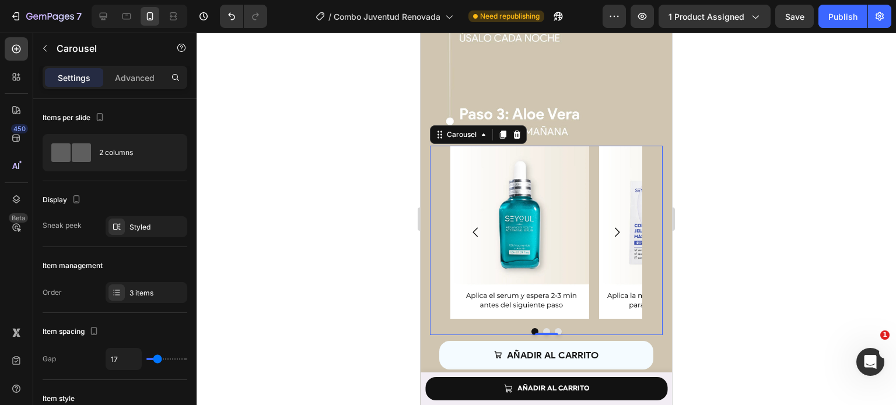
click at [543, 328] on button "Dot" at bounding box center [546, 331] width 7 height 7
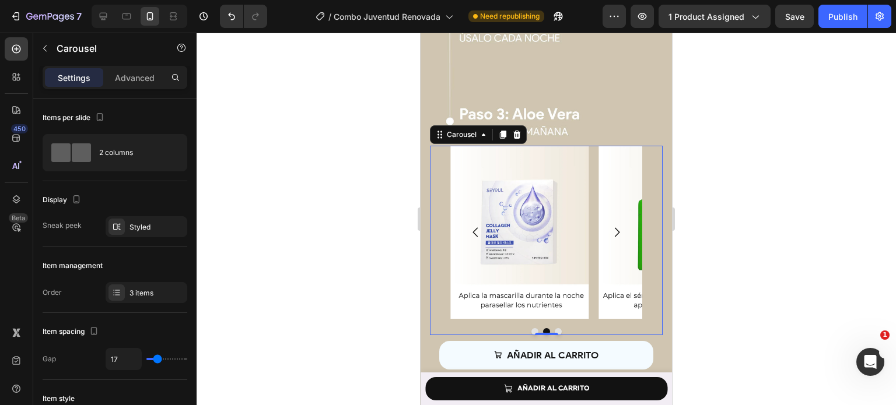
click at [555, 328] on button "Dot" at bounding box center [558, 331] width 7 height 7
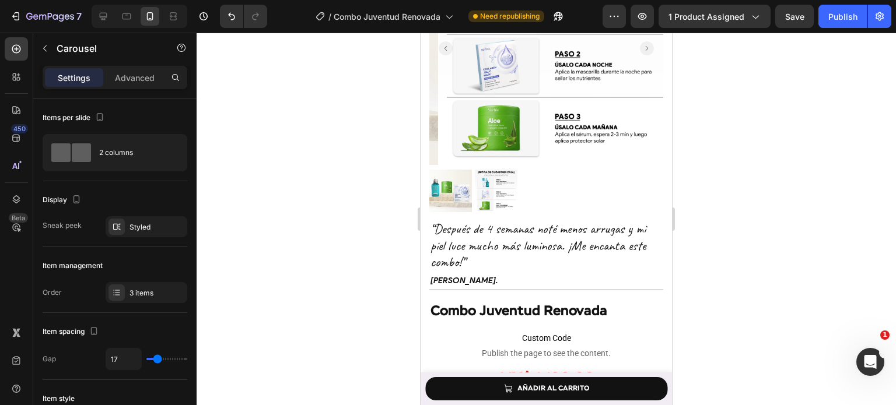
scroll to position [0, 0]
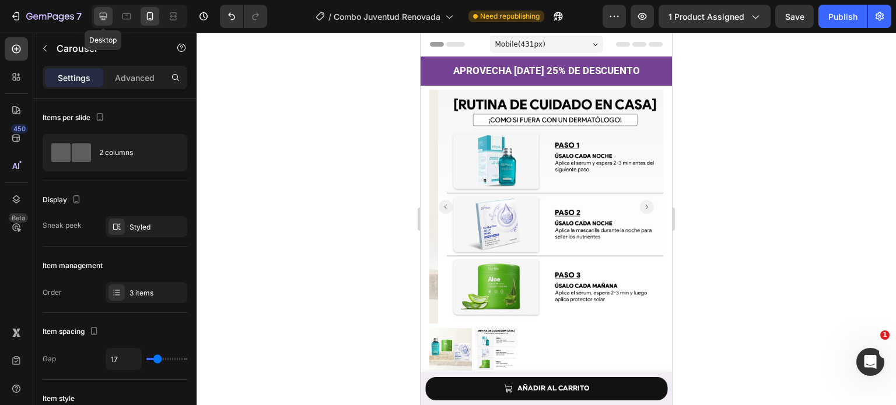
click at [104, 13] on icon at bounding box center [104, 17] width 8 height 8
type input "1200"
type input "16"
type input "24"
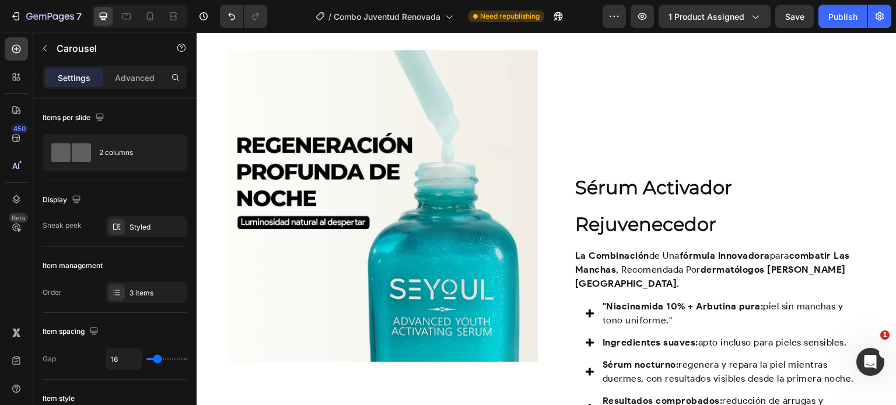
scroll to position [817, 0]
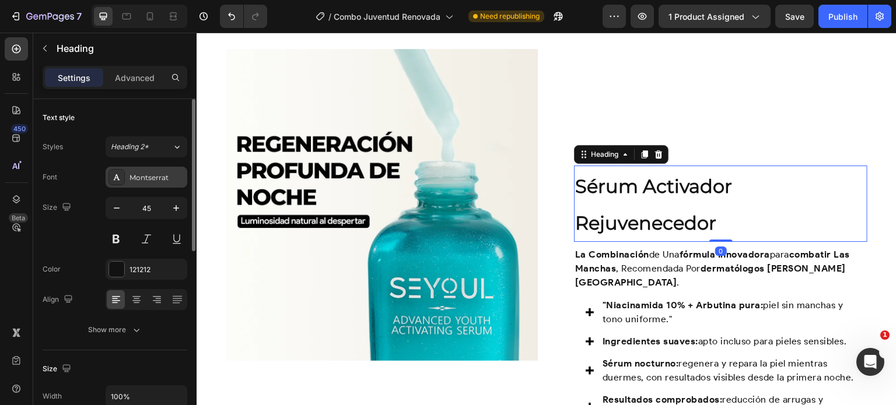
click at [149, 181] on div "Montserrat" at bounding box center [156, 178] width 55 height 10
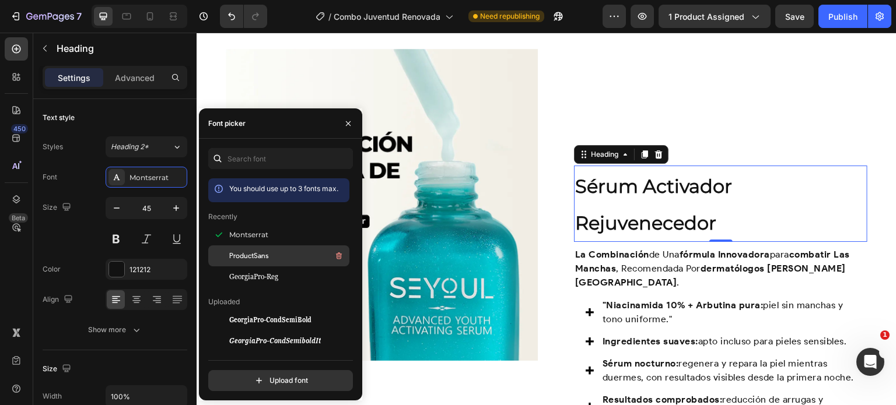
click at [222, 258] on div at bounding box center [218, 256] width 21 height 21
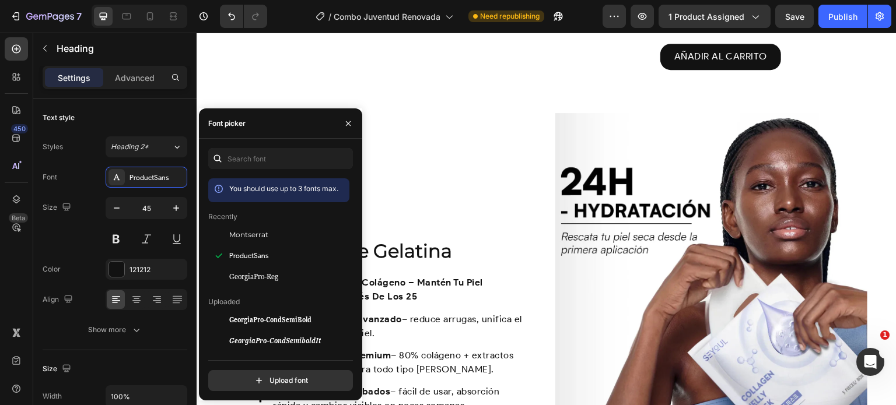
scroll to position [1191, 0]
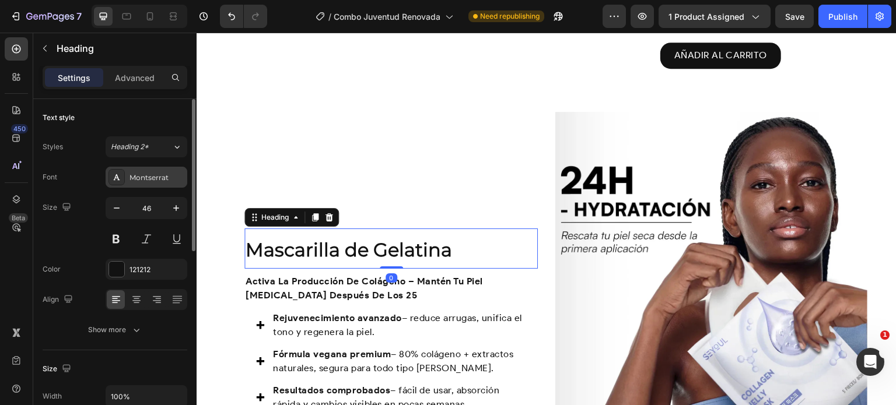
click at [163, 170] on div "Montserrat" at bounding box center [147, 177] width 82 height 21
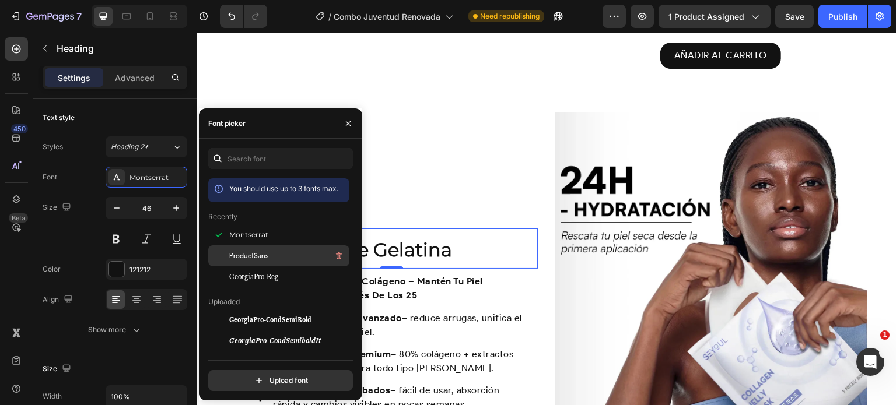
click at [223, 250] on div at bounding box center [218, 256] width 21 height 21
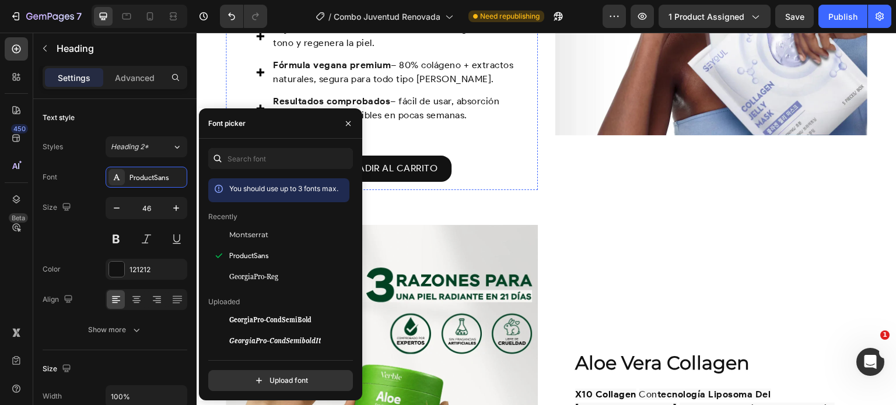
scroll to position [1590, 0]
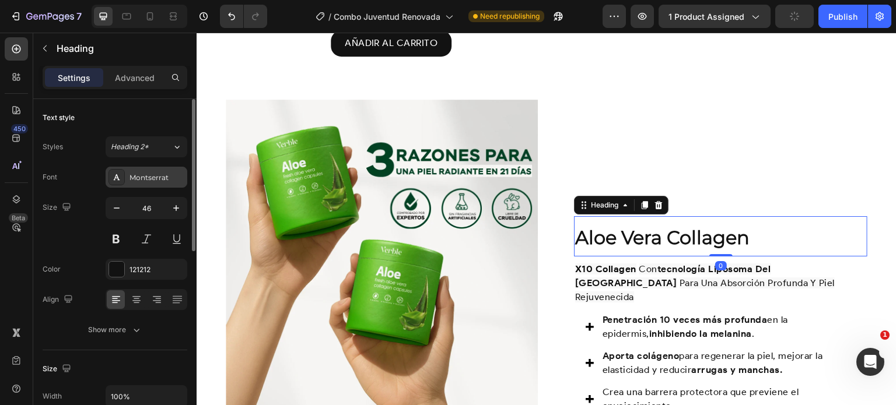
click at [149, 177] on div "Montserrat" at bounding box center [156, 178] width 55 height 10
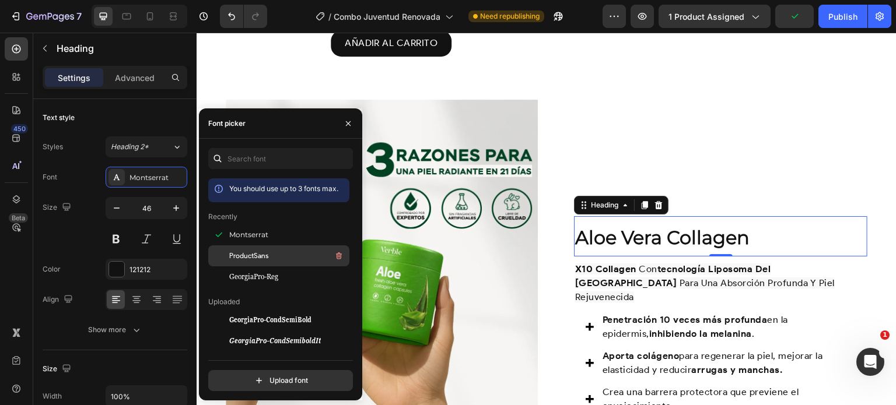
drag, startPoint x: 246, startPoint y: 258, endPoint x: 310, endPoint y: 229, distance: 71.3
click at [246, 258] on span "ProductSans" at bounding box center [248, 256] width 39 height 10
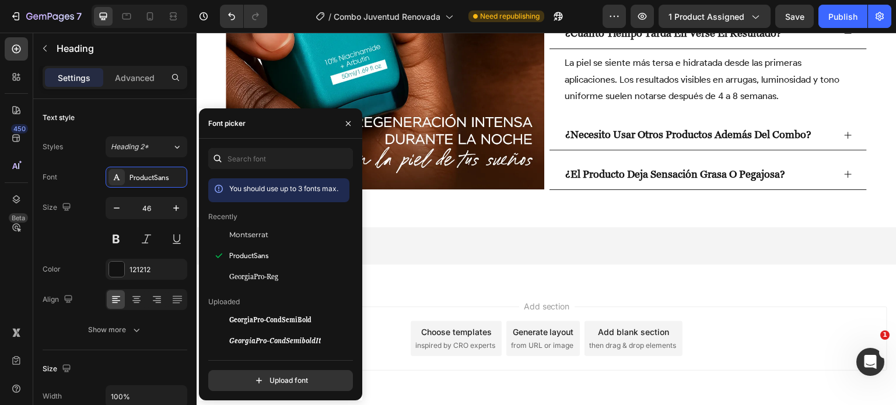
scroll to position [2703, 0]
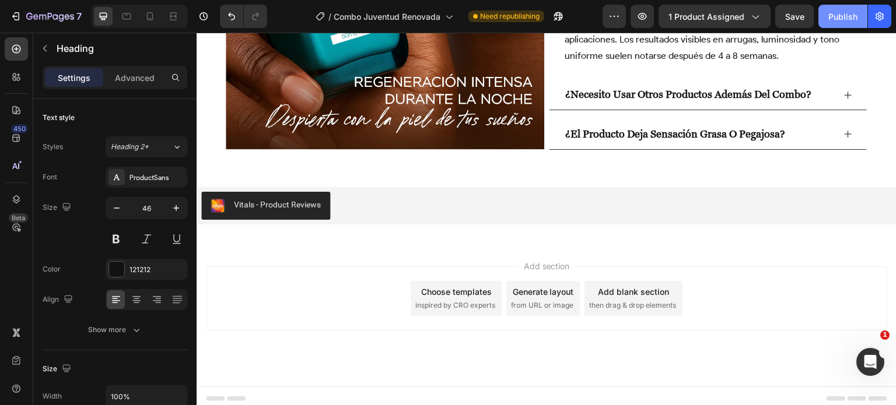
click at [834, 18] on div "Publish" at bounding box center [842, 16] width 29 height 12
